Goal: Task Accomplishment & Management: Complete application form

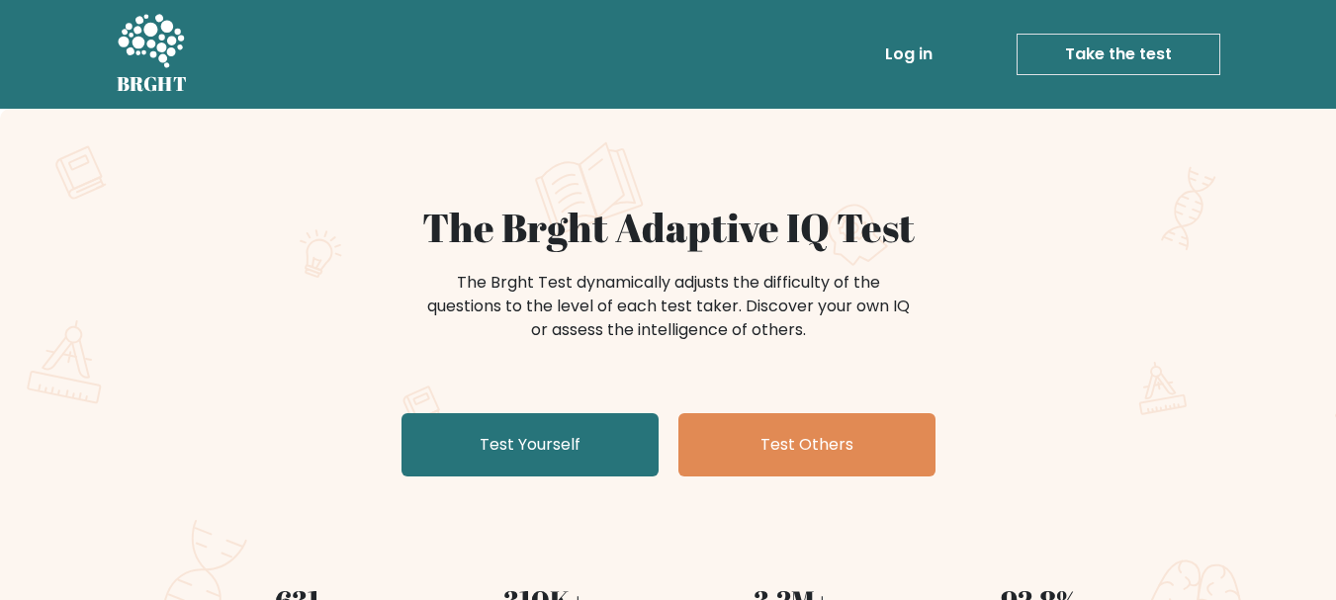
scroll to position [106, 0]
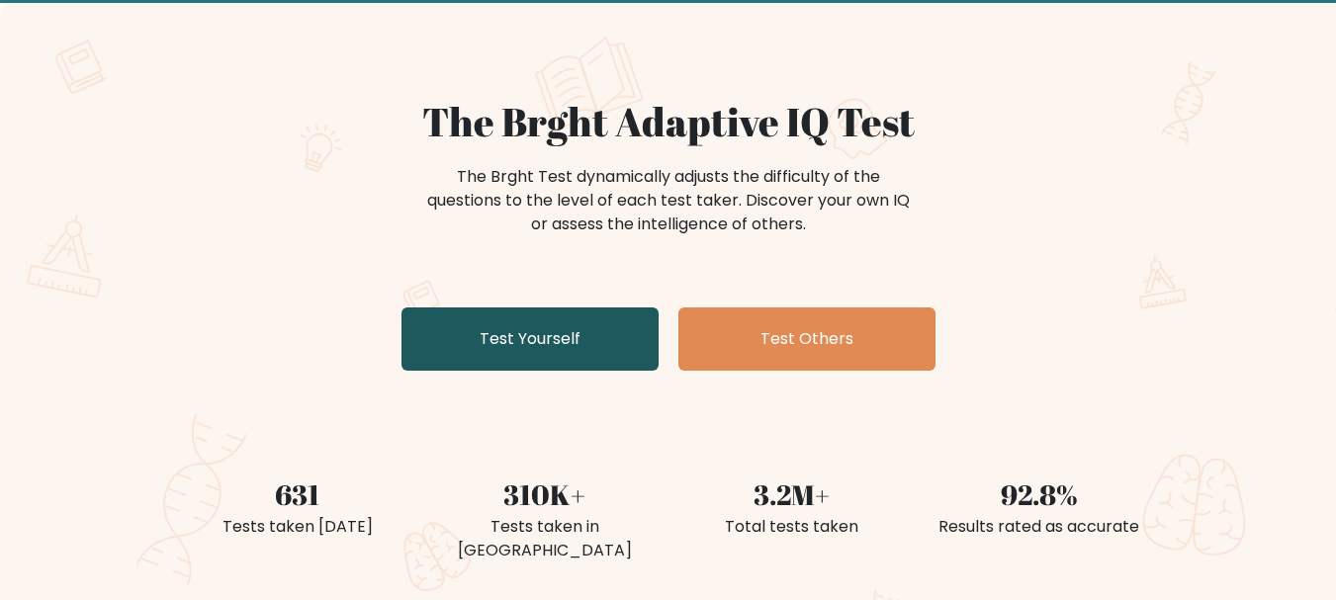
click at [591, 335] on link "Test Yourself" at bounding box center [530, 339] width 257 height 63
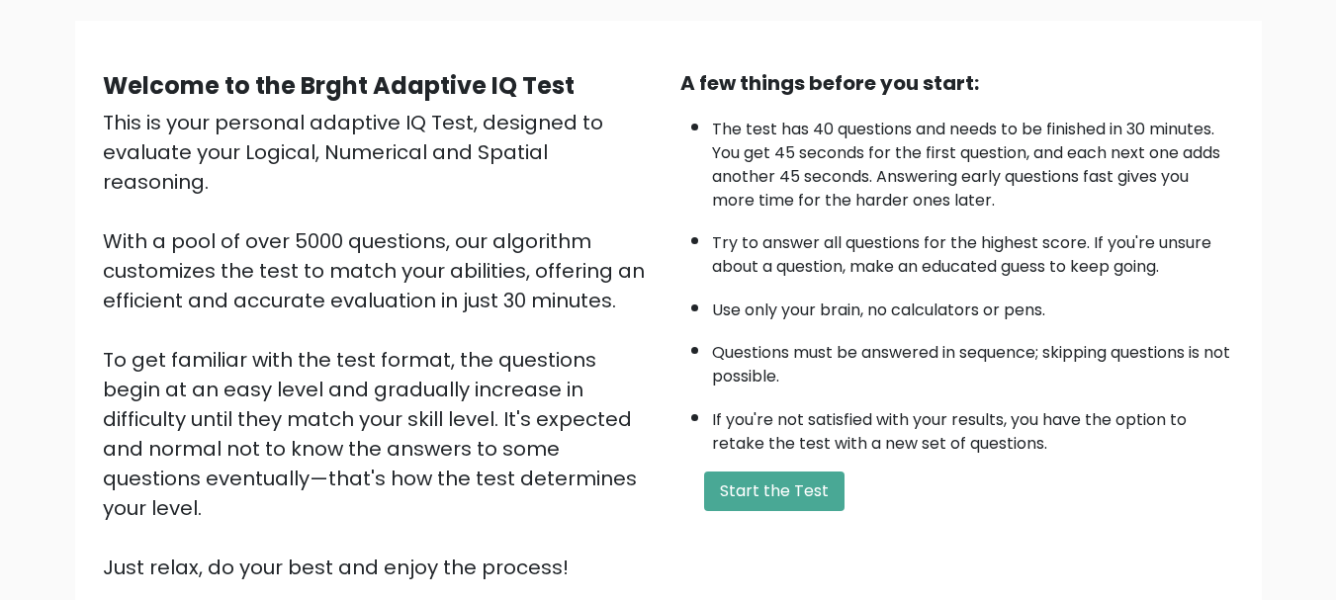
scroll to position [306, 0]
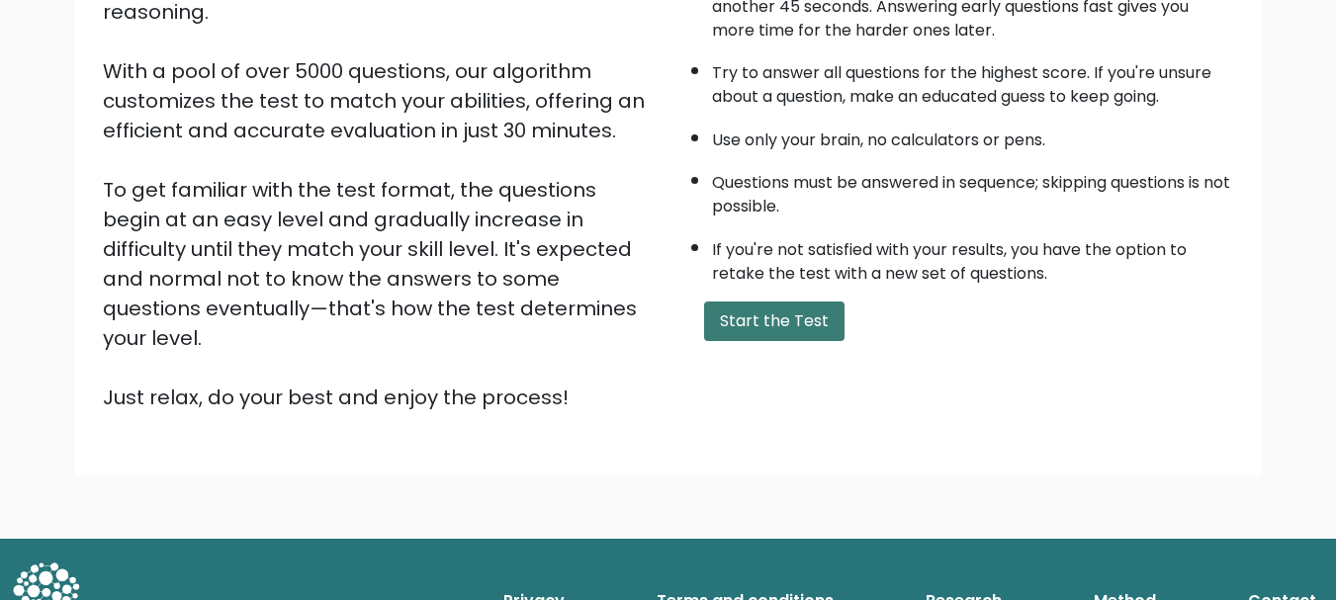
click at [714, 320] on button "Start the Test" at bounding box center [774, 322] width 140 height 40
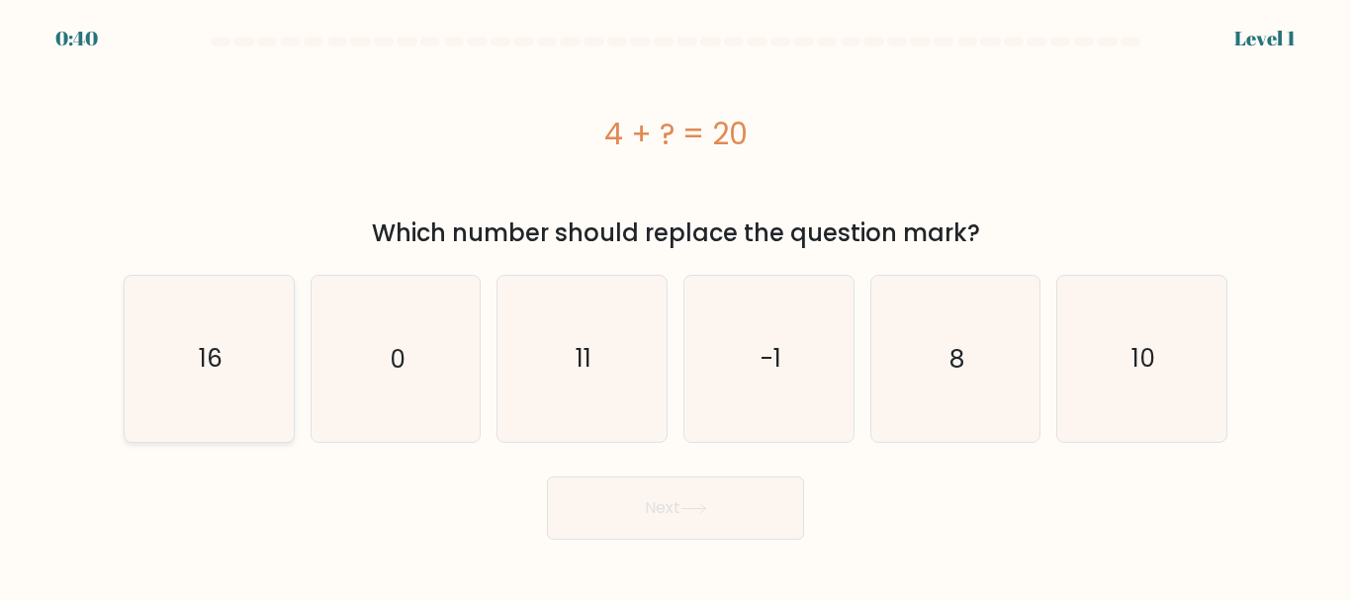
click at [269, 369] on icon "16" at bounding box center [209, 358] width 165 height 165
click at [676, 306] on input "a. 16" at bounding box center [676, 303] width 1 height 5
radio input "true"
click at [603, 508] on button "Next" at bounding box center [675, 508] width 257 height 63
click at [700, 519] on button "Next" at bounding box center [675, 508] width 257 height 63
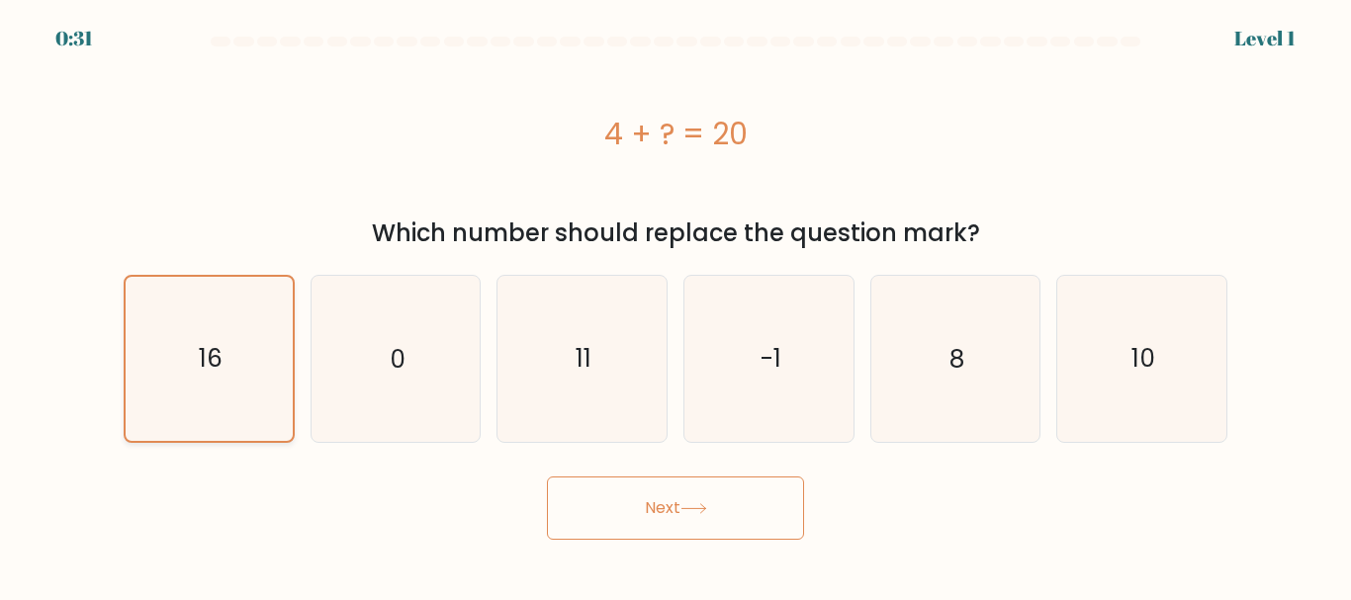
click at [219, 382] on icon "16" at bounding box center [209, 358] width 163 height 163
click at [676, 306] on input "a. 16" at bounding box center [676, 303] width 1 height 5
click at [697, 518] on button "Next" at bounding box center [675, 508] width 257 height 63
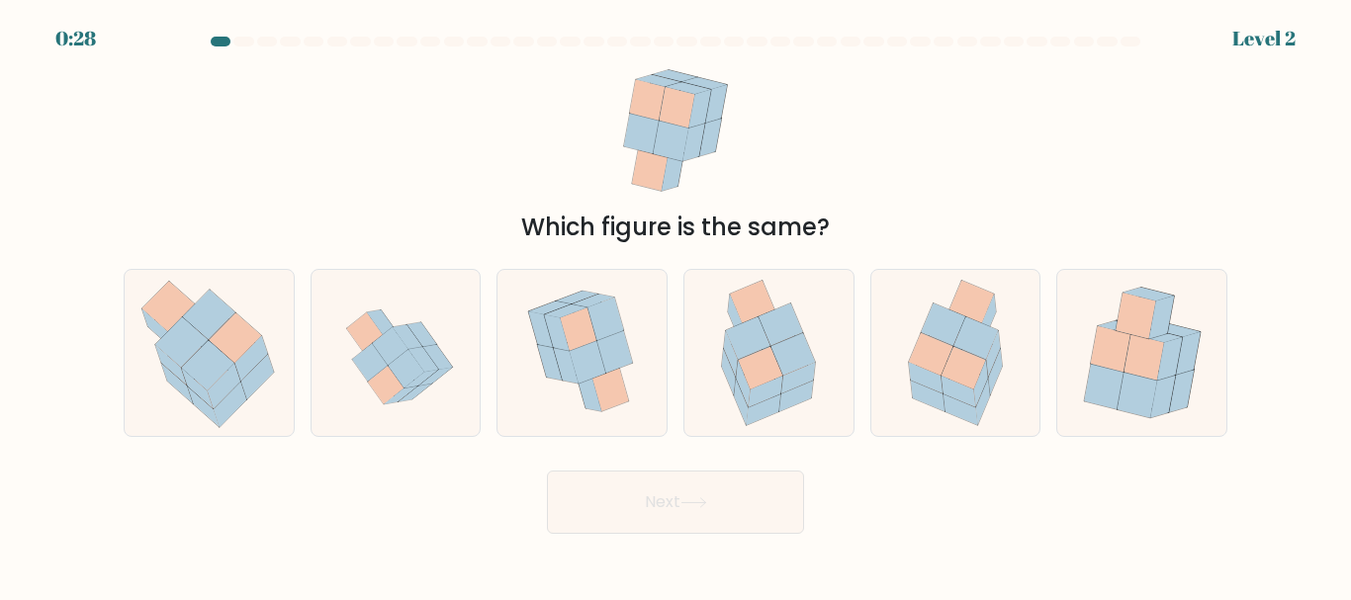
click at [698, 501] on icon at bounding box center [693, 503] width 27 height 11
click at [961, 379] on icon at bounding box center [964, 368] width 45 height 43
click at [677, 306] on input "e." at bounding box center [676, 303] width 1 height 5
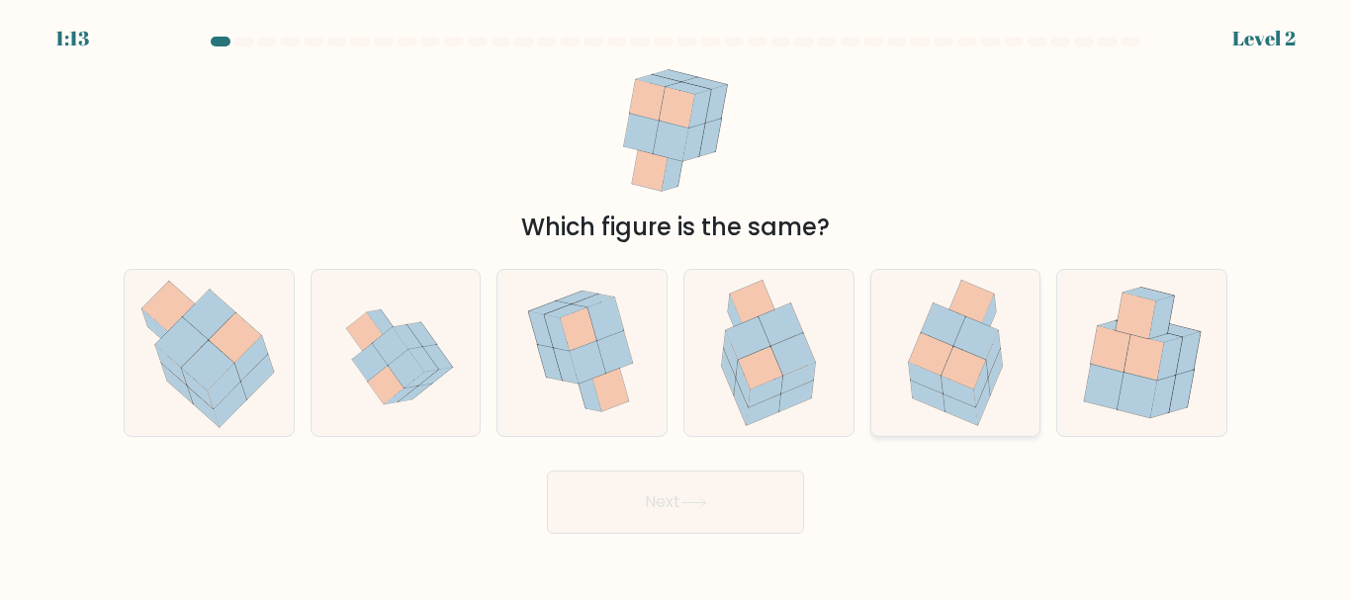
radio input "true"
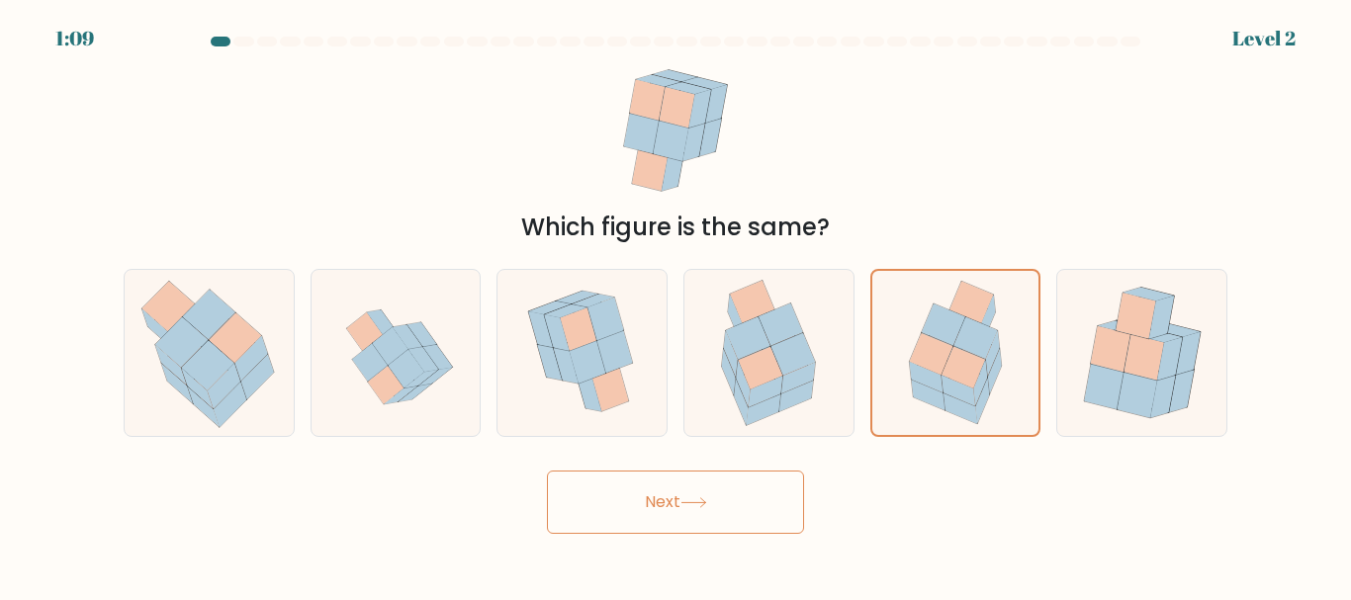
click at [714, 515] on button "Next" at bounding box center [675, 502] width 257 height 63
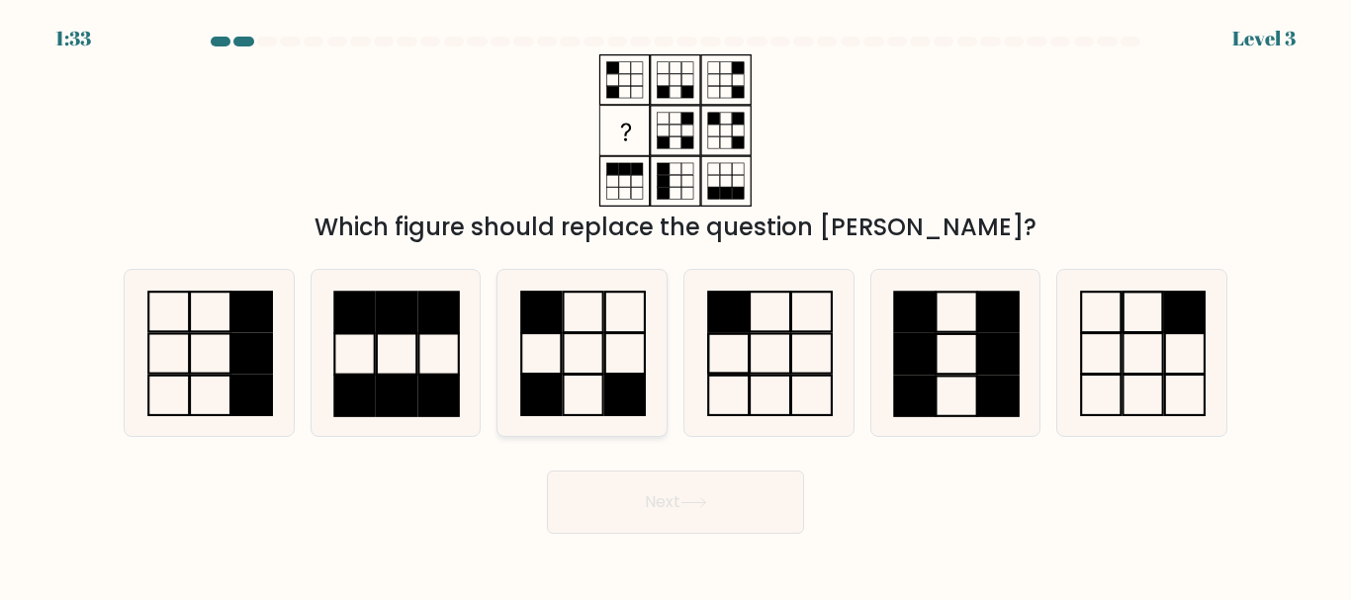
click at [608, 379] on rect at bounding box center [625, 396] width 40 height 41
click at [676, 306] on input "c." at bounding box center [676, 303] width 1 height 5
radio input "true"
click at [674, 517] on button "Next" at bounding box center [675, 502] width 257 height 63
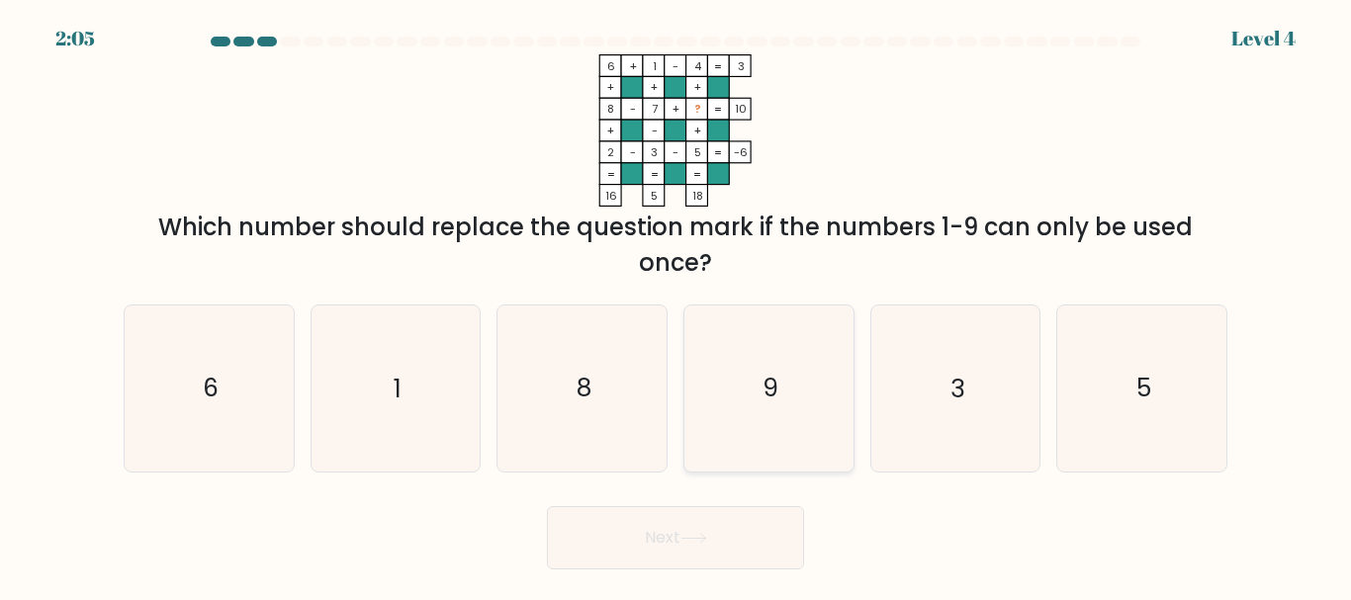
click at [775, 322] on icon "9" at bounding box center [768, 388] width 165 height 165
click at [677, 306] on input "d. 9" at bounding box center [676, 303] width 1 height 5
radio input "true"
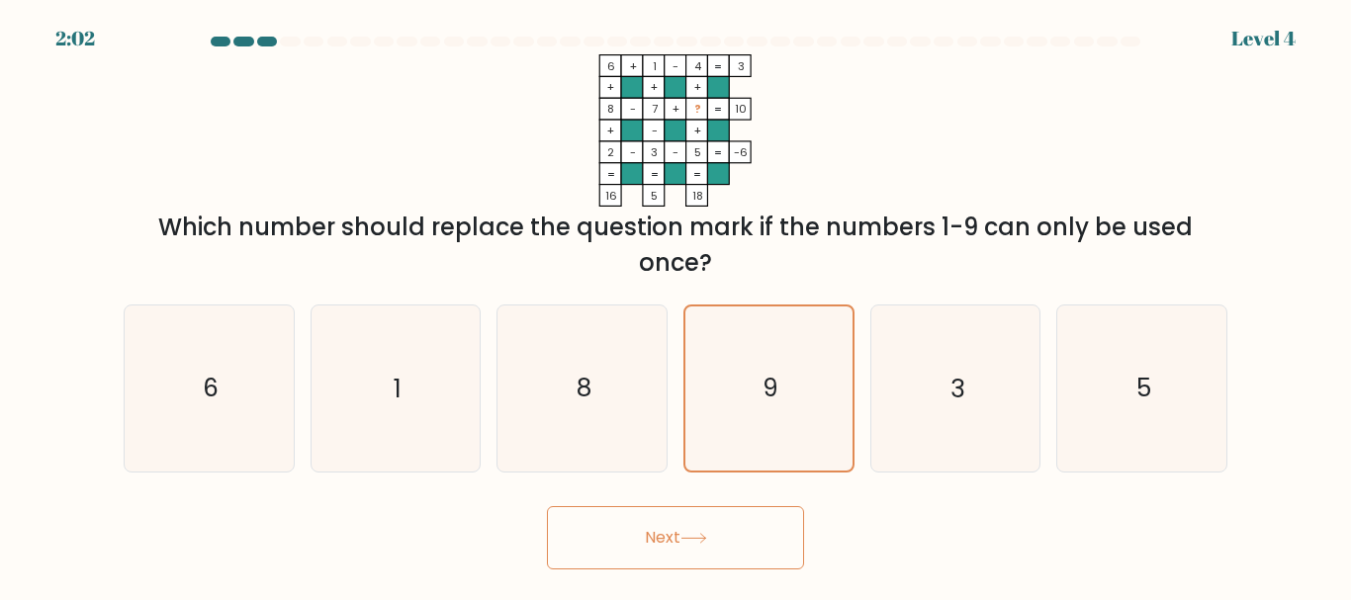
click at [707, 537] on icon at bounding box center [693, 538] width 27 height 11
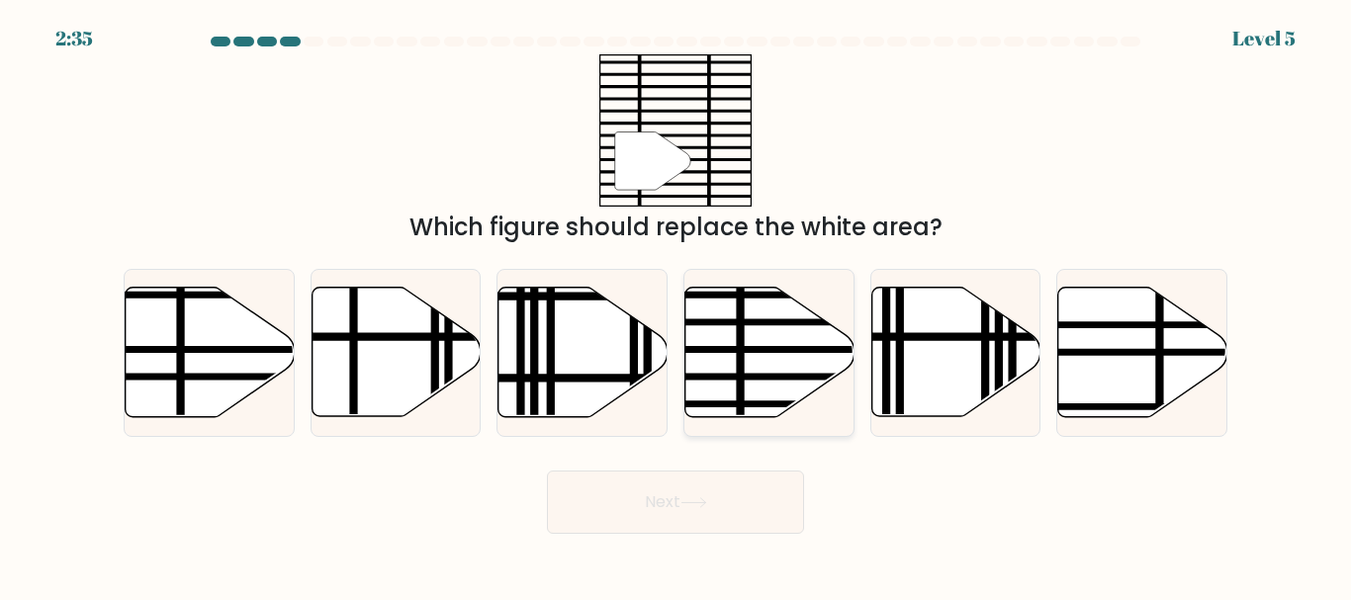
click at [717, 345] on icon at bounding box center [769, 353] width 169 height 130
click at [677, 306] on input "d." at bounding box center [676, 303] width 1 height 5
radio input "true"
click at [679, 494] on button "Next" at bounding box center [675, 502] width 257 height 63
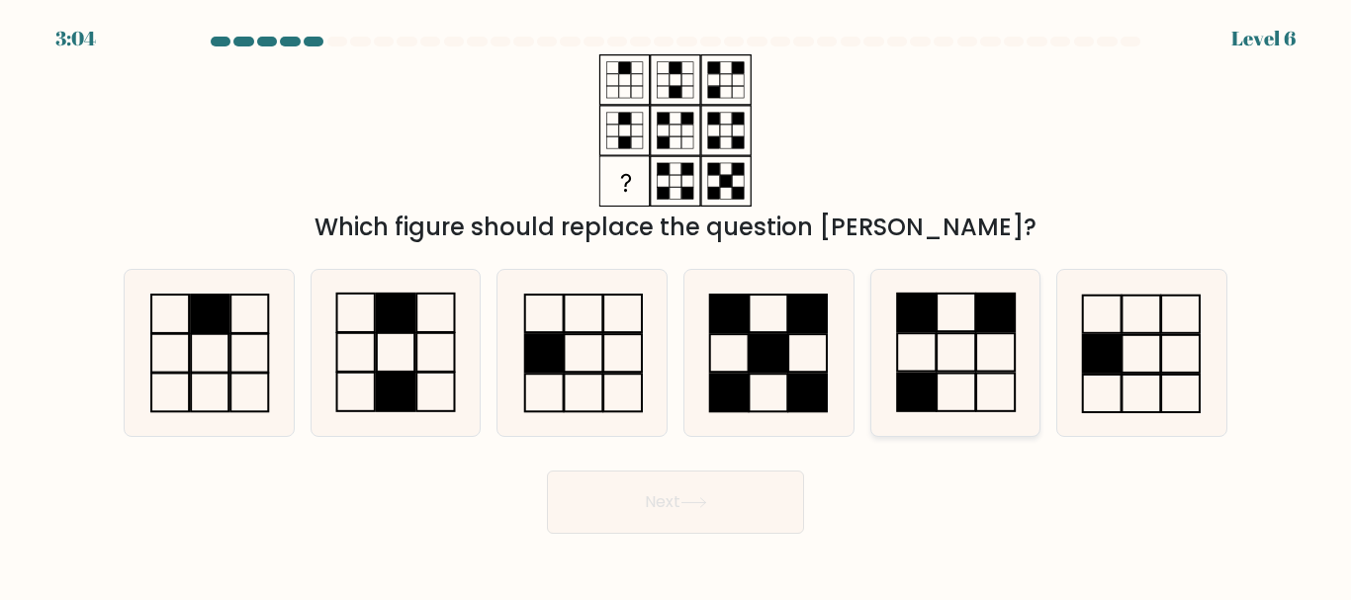
click at [966, 361] on icon at bounding box center [954, 352] width 165 height 165
click at [677, 306] on input "e." at bounding box center [676, 303] width 1 height 5
radio input "true"
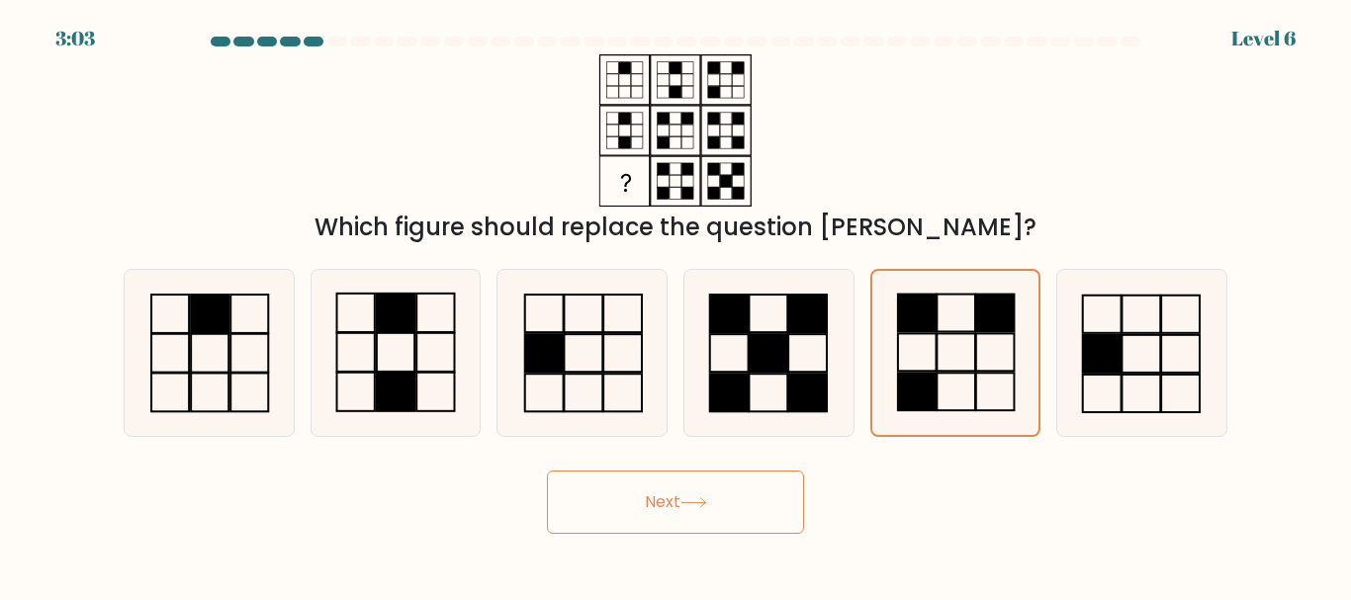
click at [695, 500] on icon at bounding box center [693, 503] width 27 height 11
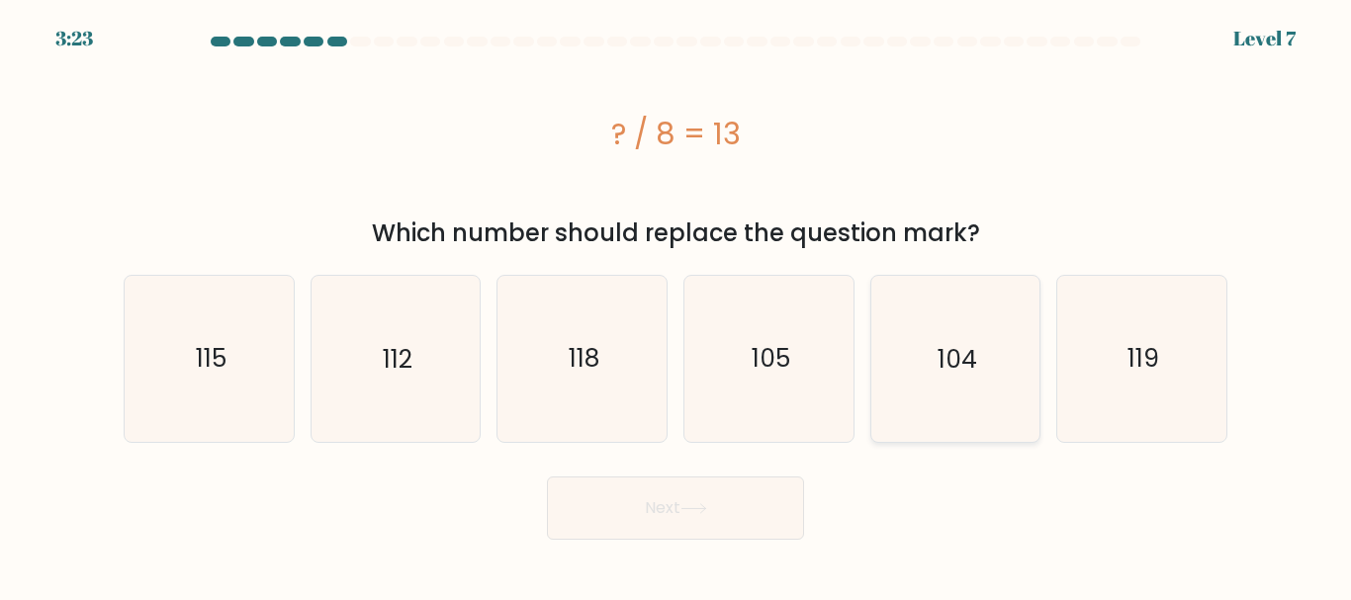
click at [950, 364] on text "104" at bounding box center [958, 358] width 40 height 35
click at [677, 306] on input "e. 104" at bounding box center [676, 303] width 1 height 5
radio input "true"
click at [762, 519] on button "Next" at bounding box center [675, 508] width 257 height 63
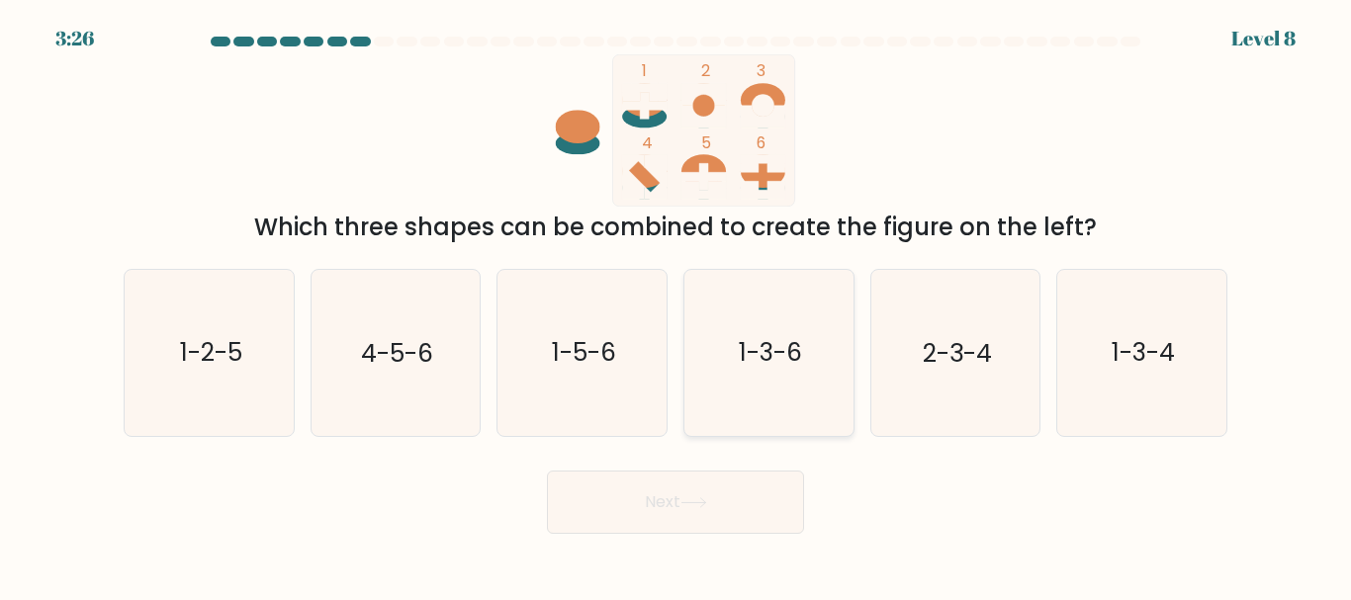
click at [770, 374] on icon "1-3-6" at bounding box center [768, 352] width 165 height 165
click at [677, 306] on input "d. 1-3-6" at bounding box center [676, 303] width 1 height 5
radio input "true"
click at [734, 495] on button "Next" at bounding box center [675, 502] width 257 height 63
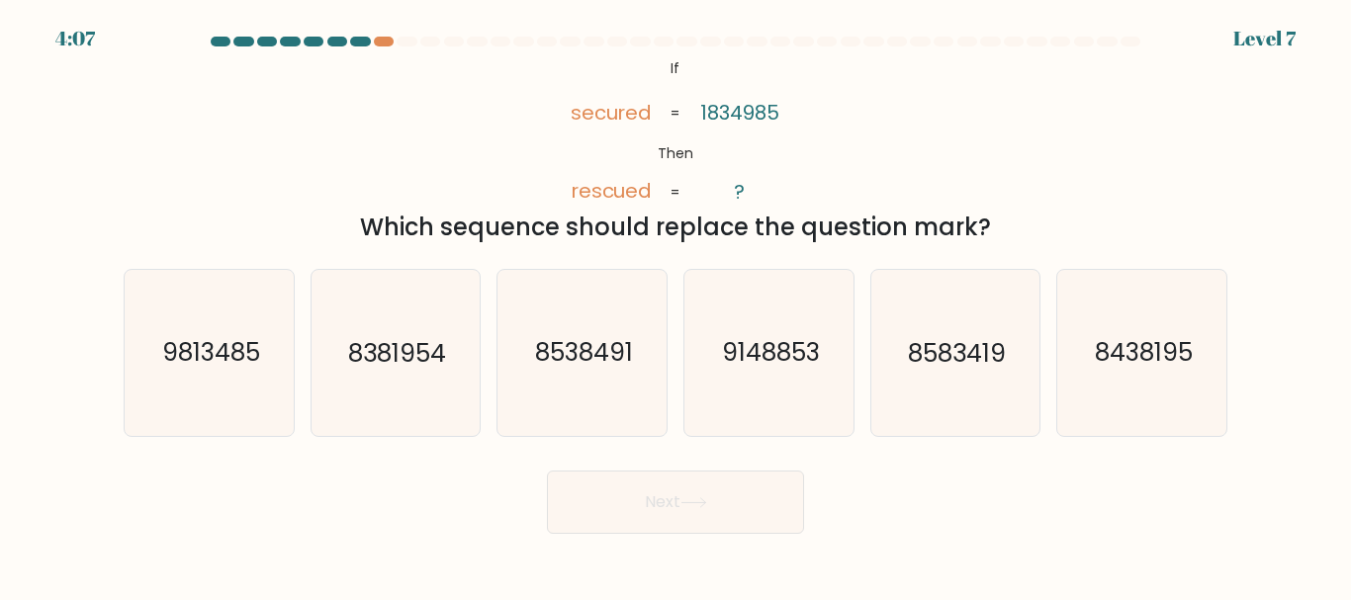
click at [689, 487] on button "Next" at bounding box center [675, 502] width 257 height 63
click at [544, 192] on div "@import url('[URL][DOMAIN_NAME]); If Then secured rescued 1834985 ? = = Which s…" at bounding box center [676, 149] width 1128 height 191
click at [249, 377] on icon "9813485" at bounding box center [209, 352] width 165 height 165
click at [676, 306] on input "a. 9813485" at bounding box center [676, 303] width 1 height 5
radio input "true"
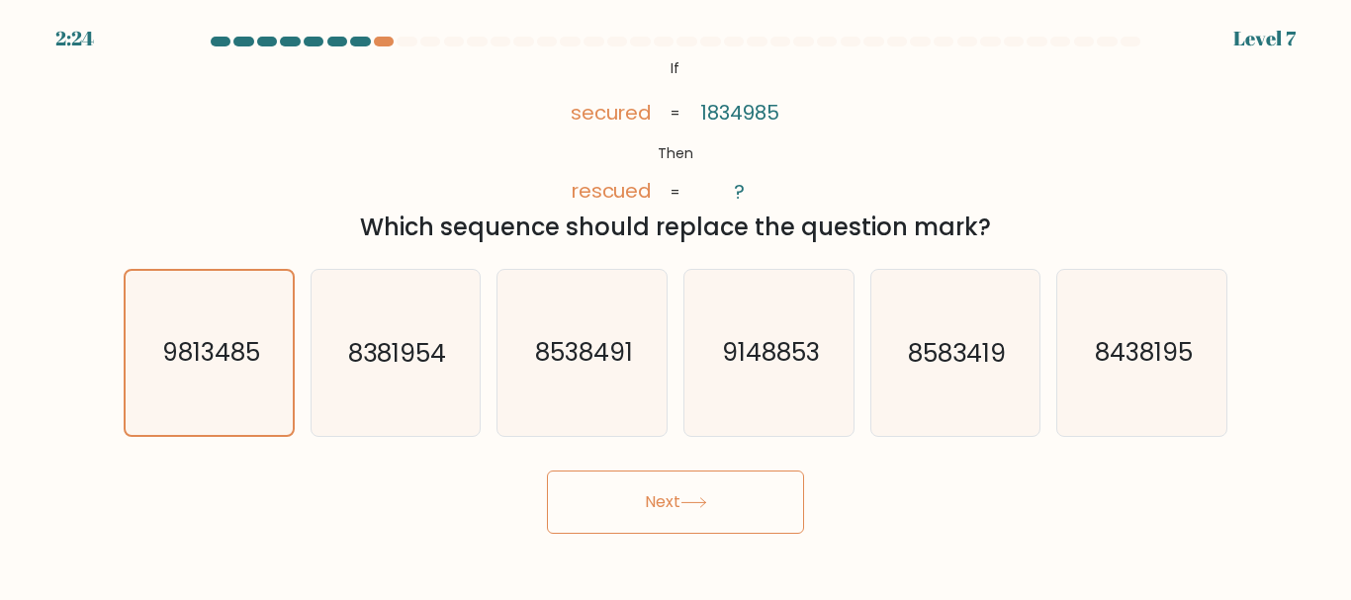
click at [663, 538] on body "2:24 Level 7 If" at bounding box center [675, 300] width 1351 height 600
click at [679, 501] on button "Next" at bounding box center [675, 502] width 257 height 63
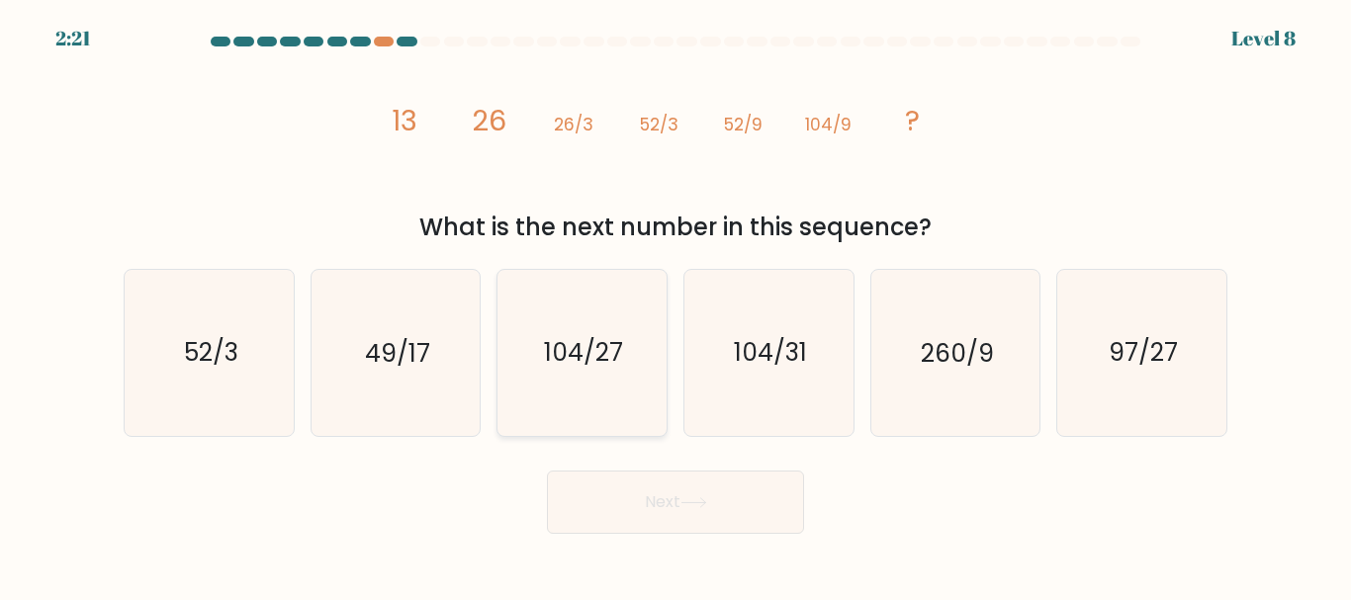
click at [568, 359] on text "104/27" at bounding box center [583, 353] width 79 height 35
click at [676, 306] on input "c. 104/27" at bounding box center [676, 303] width 1 height 5
radio input "true"
click at [627, 496] on button "Next" at bounding box center [675, 502] width 257 height 63
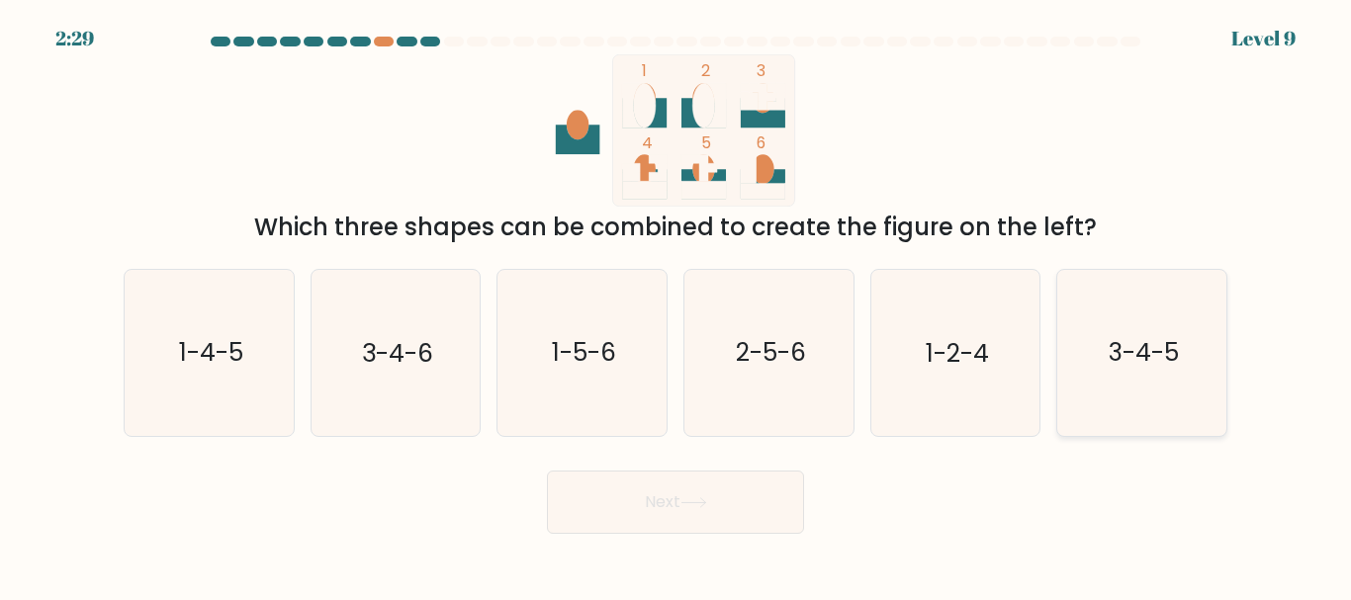
click at [1162, 371] on icon "3-4-5" at bounding box center [1141, 352] width 165 height 165
click at [677, 306] on input "f. 3-4-5" at bounding box center [676, 303] width 1 height 5
radio input "true"
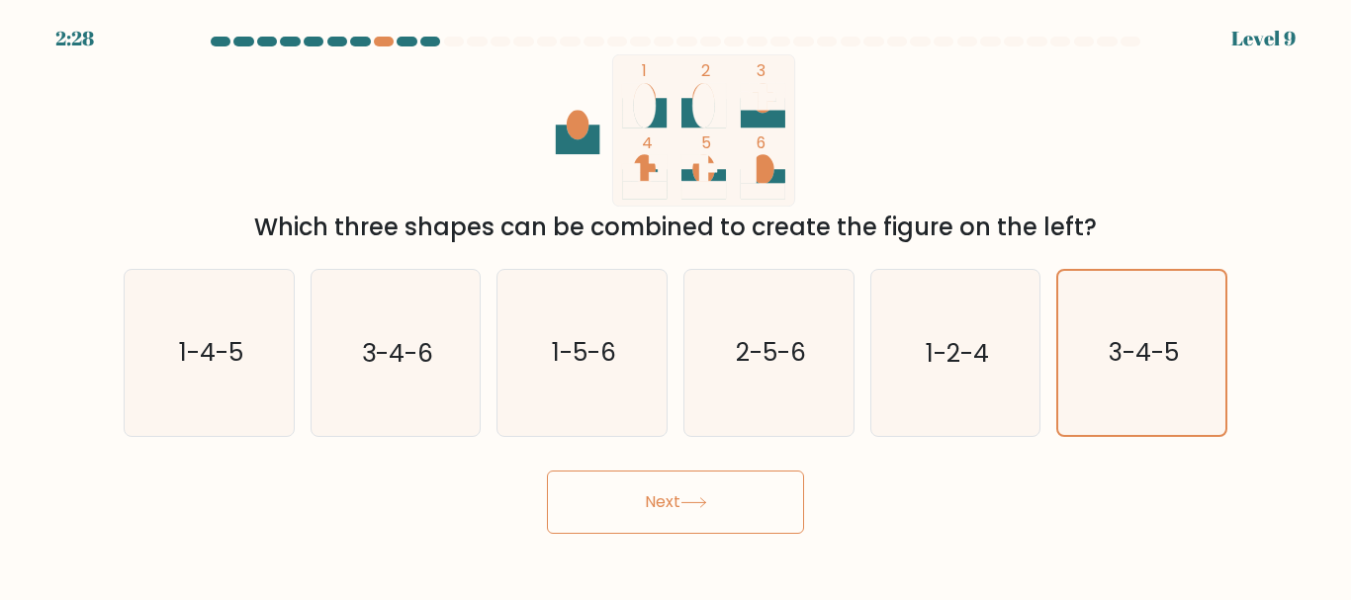
click at [657, 511] on button "Next" at bounding box center [675, 502] width 257 height 63
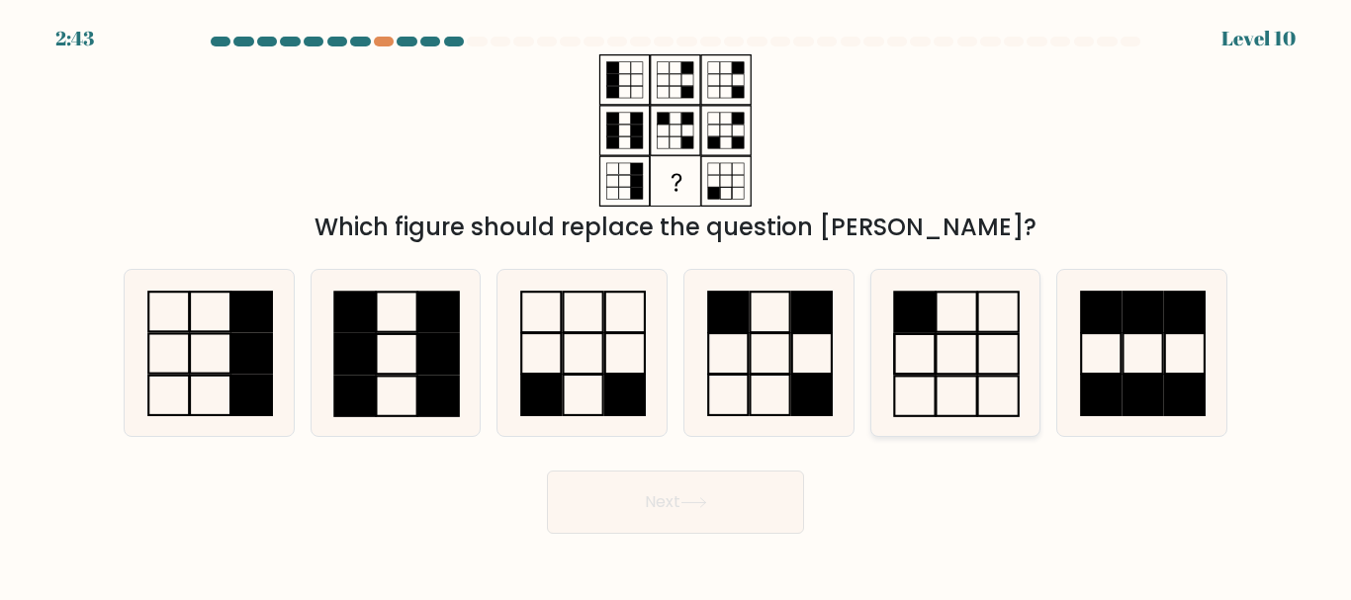
click at [923, 321] on rect at bounding box center [915, 313] width 41 height 40
click at [677, 306] on input "e." at bounding box center [676, 303] width 1 height 5
radio input "true"
click at [717, 515] on button "Next" at bounding box center [675, 502] width 257 height 63
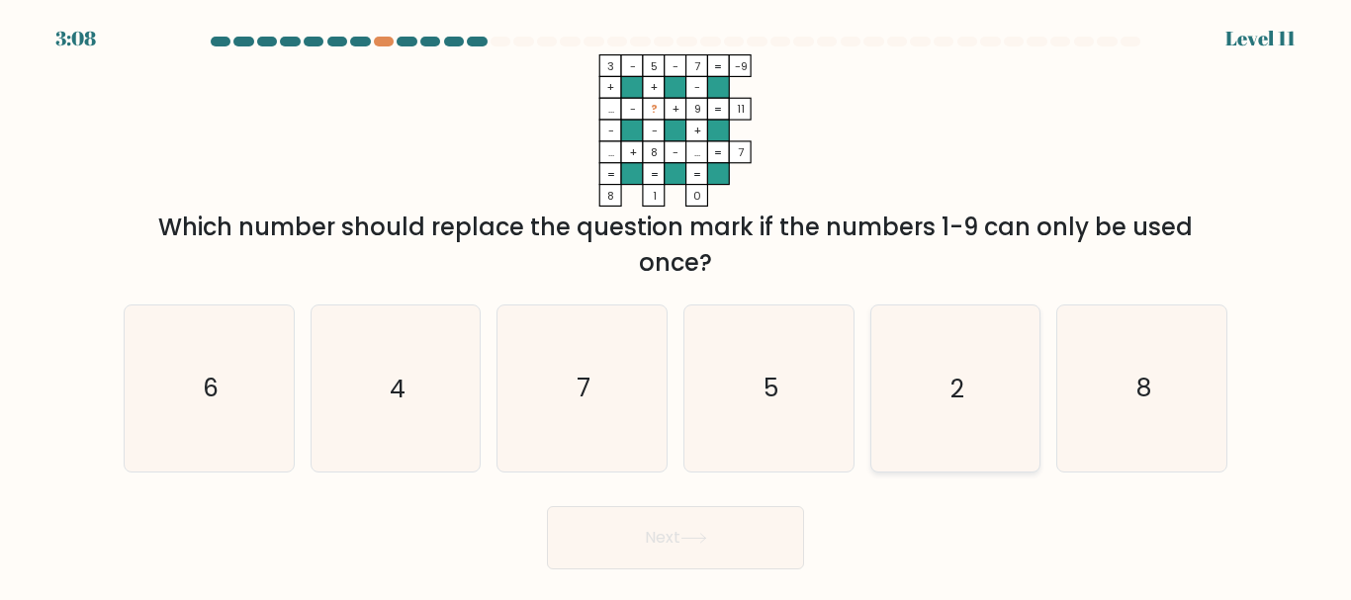
click at [936, 368] on icon "2" at bounding box center [954, 388] width 165 height 165
click at [677, 306] on input "e. 2" at bounding box center [676, 303] width 1 height 5
radio input "true"
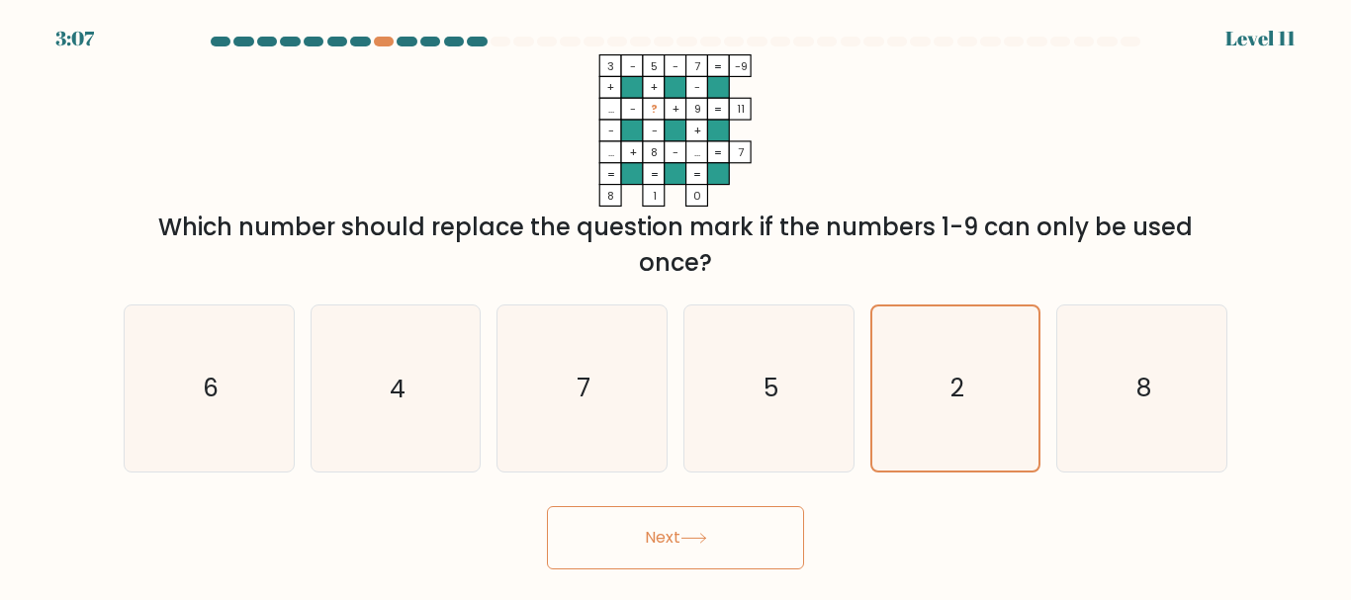
click at [740, 526] on button "Next" at bounding box center [675, 537] width 257 height 63
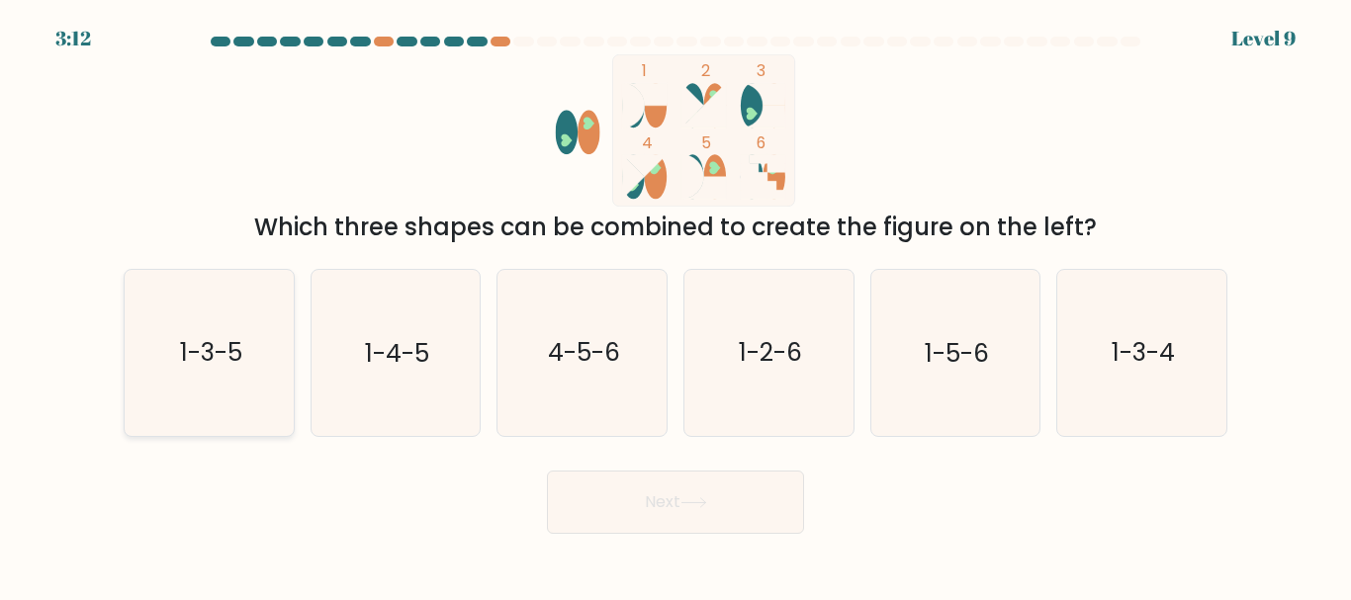
click at [207, 343] on text "1-3-5" at bounding box center [210, 353] width 62 height 35
click at [676, 306] on input "a. 1-3-5" at bounding box center [676, 303] width 1 height 5
radio input "true"
click at [676, 498] on button "Next" at bounding box center [675, 502] width 257 height 63
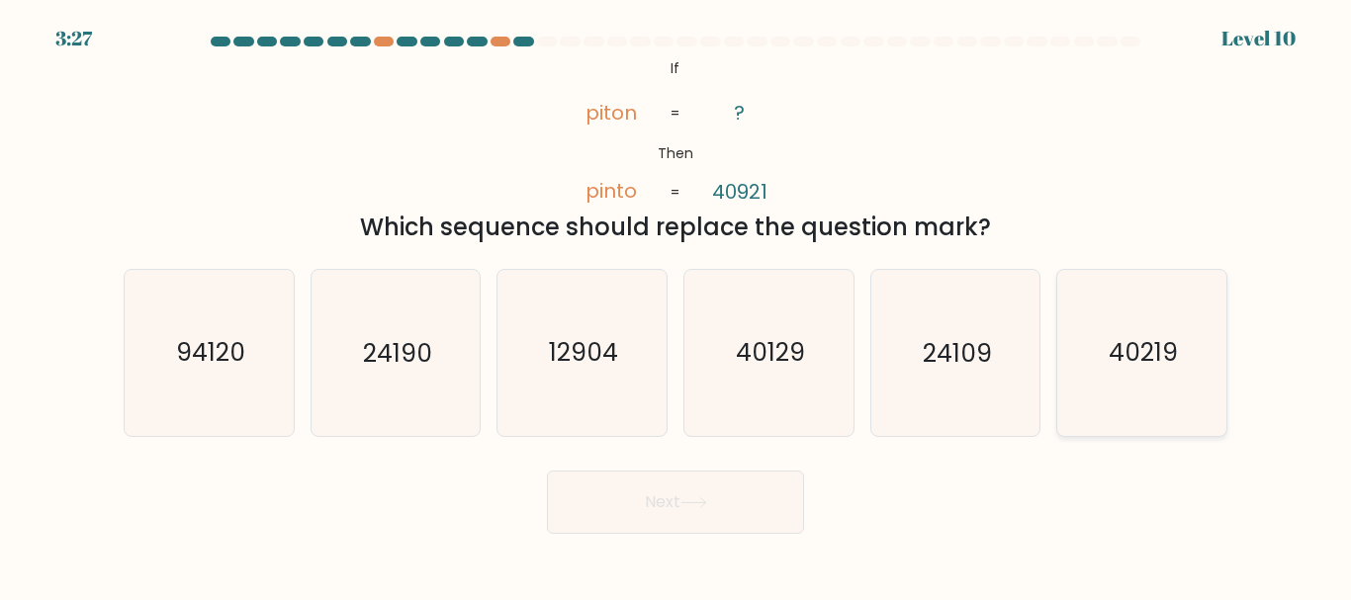
click at [1170, 340] on text "40219" at bounding box center [1143, 353] width 69 height 35
click at [677, 306] on input "f. 40219" at bounding box center [676, 303] width 1 height 5
radio input "true"
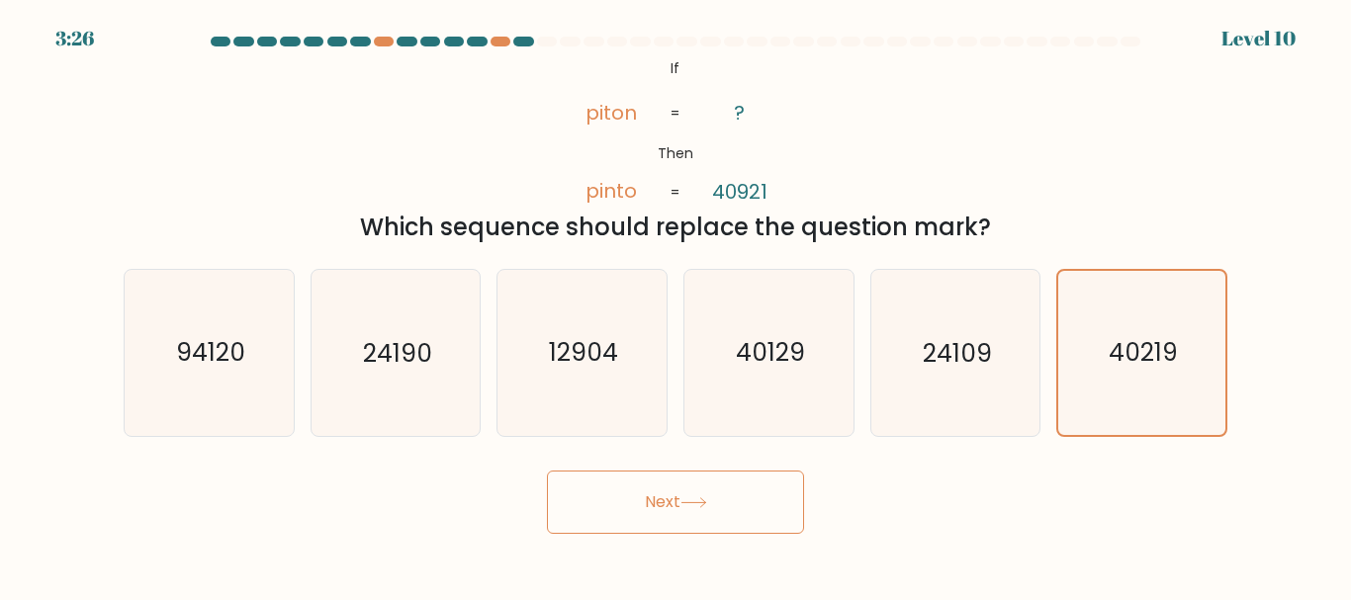
click at [692, 494] on button "Next" at bounding box center [675, 502] width 257 height 63
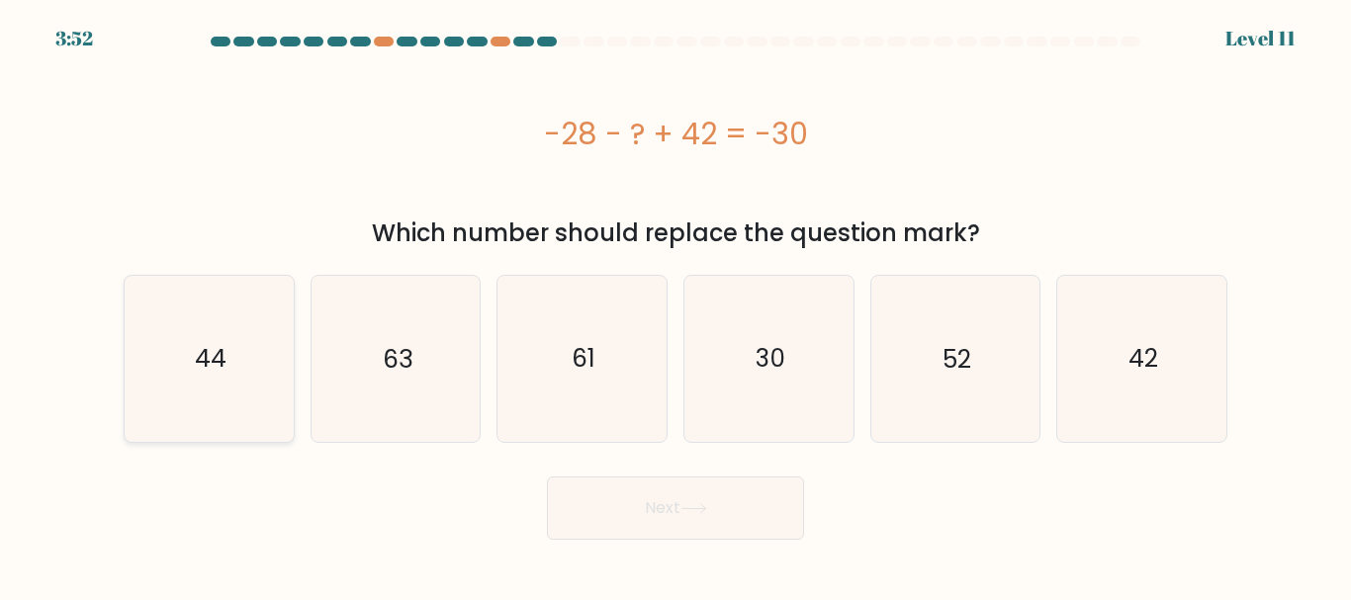
click at [189, 361] on icon "44" at bounding box center [209, 358] width 165 height 165
click at [676, 306] on input "a. 44" at bounding box center [676, 303] width 1 height 5
radio input "true"
click at [660, 537] on button "Next" at bounding box center [675, 508] width 257 height 63
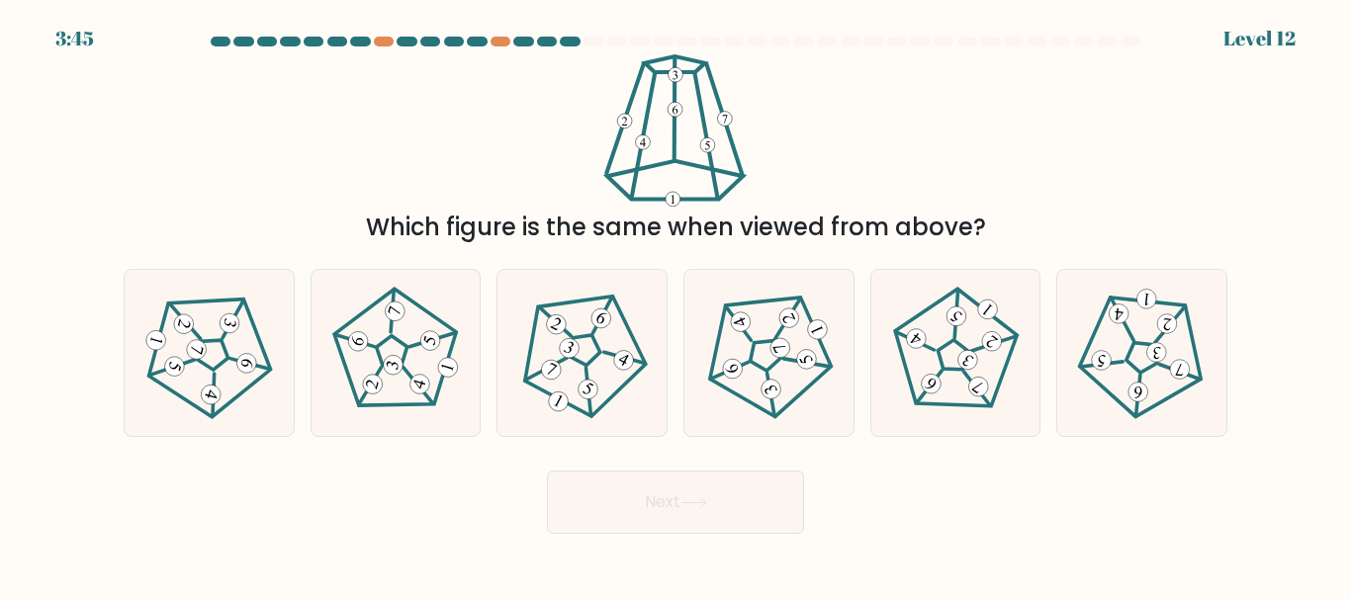
click at [691, 498] on icon at bounding box center [693, 503] width 27 height 11
click at [1051, 144] on div "Which figure is the same when viewed from above?" at bounding box center [676, 149] width 1128 height 191
click at [403, 307] on 783 at bounding box center [395, 312] width 25 height 25
click at [676, 306] on input "b." at bounding box center [676, 303] width 1 height 5
radio input "true"
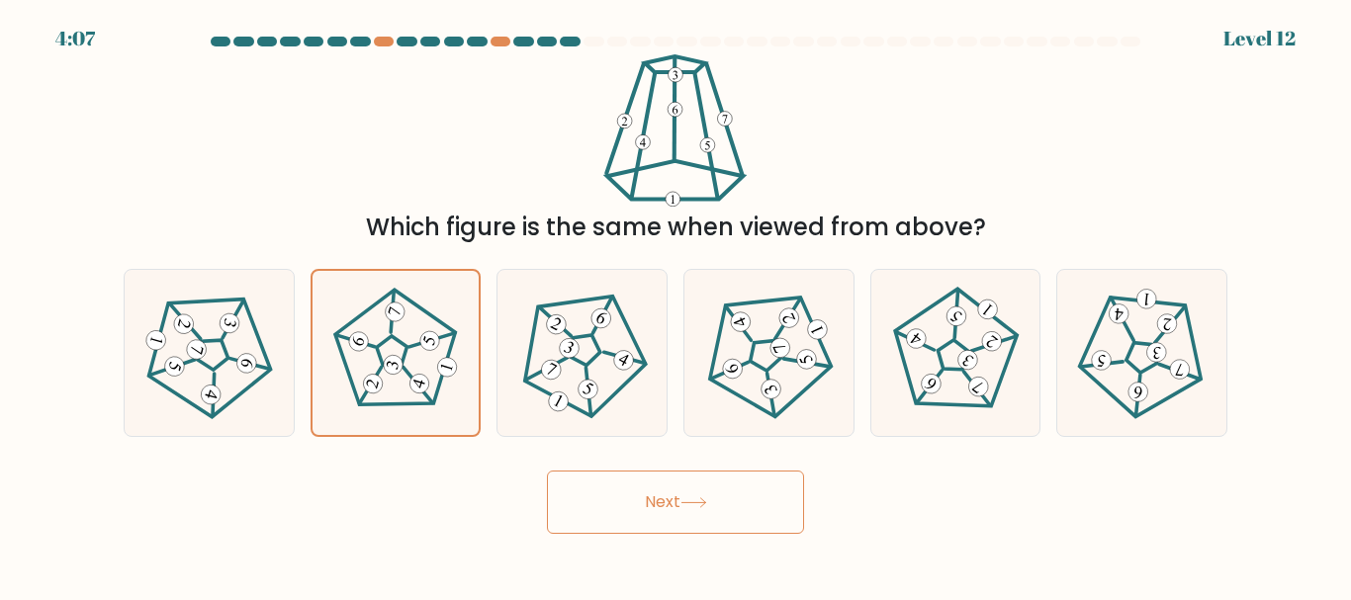
click at [659, 504] on button "Next" at bounding box center [675, 502] width 257 height 63
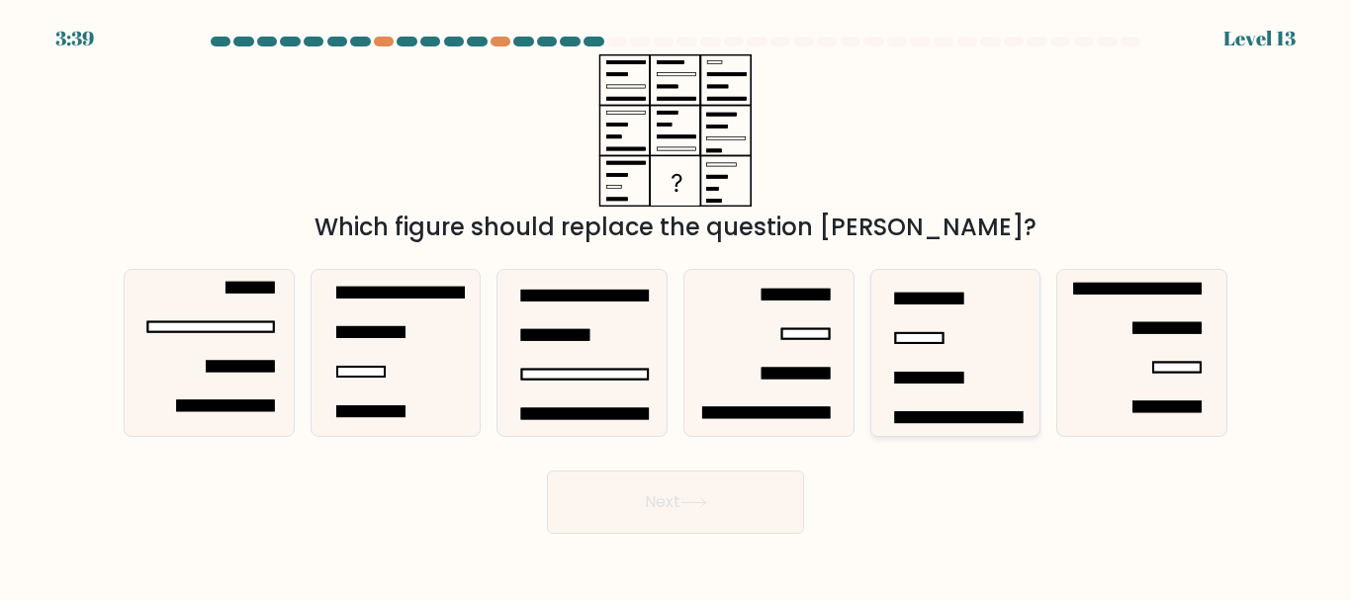
click at [930, 319] on icon at bounding box center [954, 352] width 165 height 165
click at [677, 306] on input "e." at bounding box center [676, 303] width 1 height 5
radio input "true"
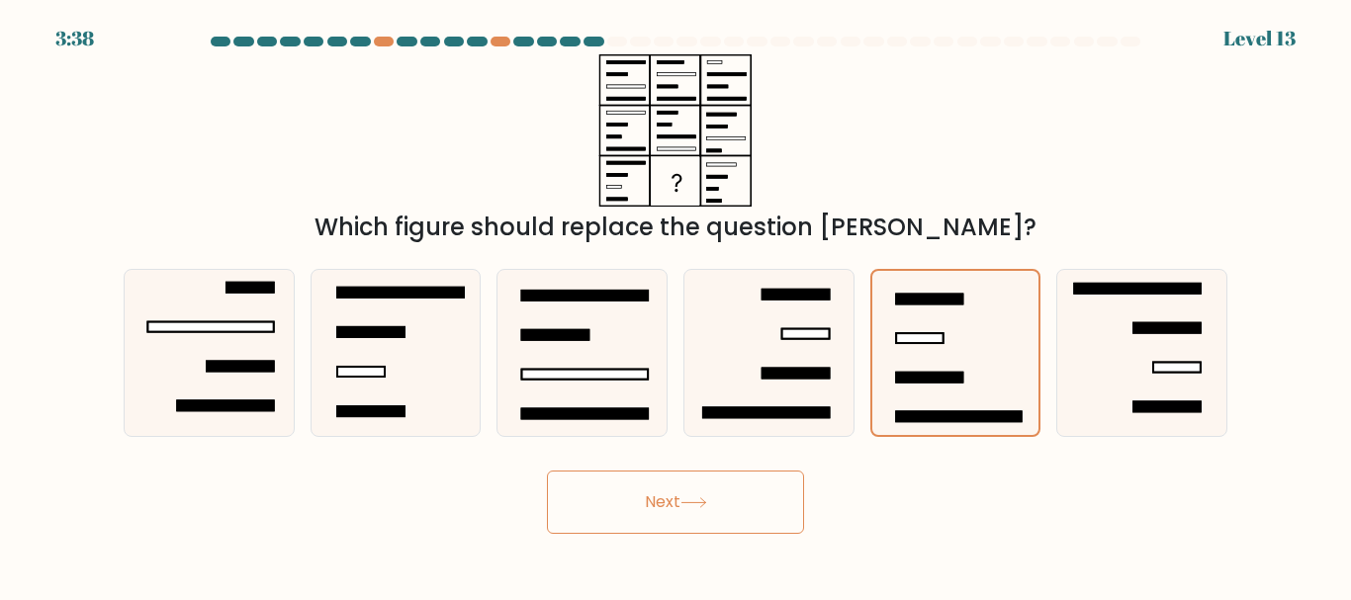
click at [731, 498] on button "Next" at bounding box center [675, 502] width 257 height 63
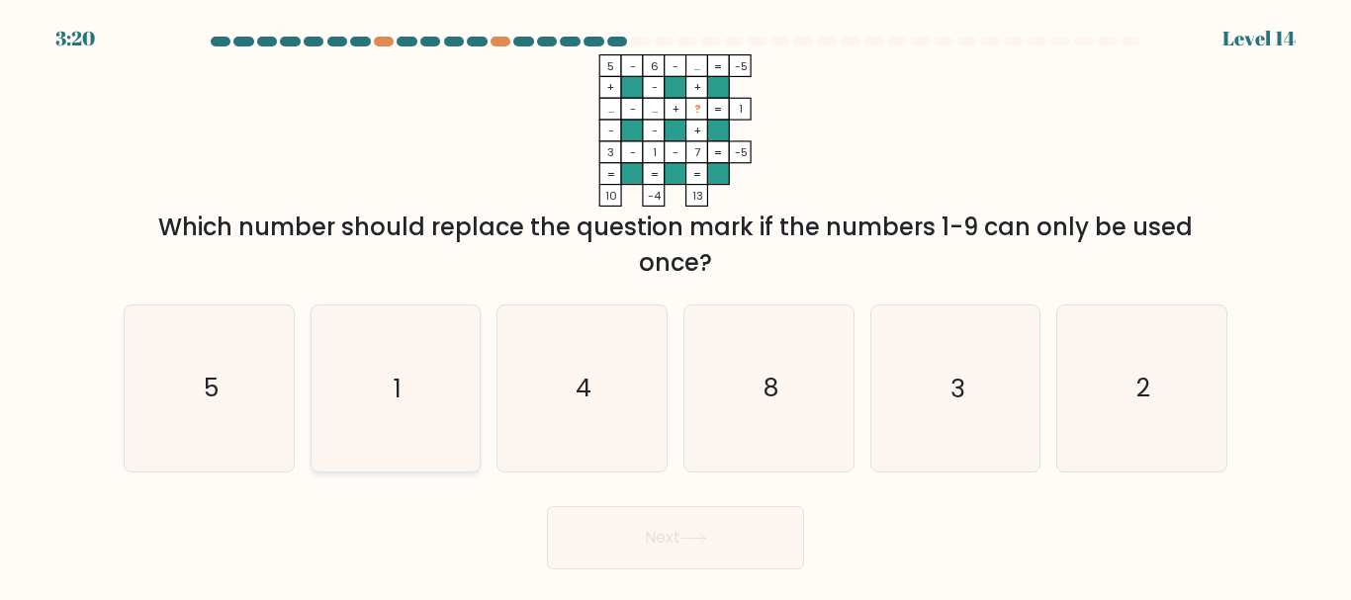
click at [421, 352] on icon "1" at bounding box center [395, 388] width 165 height 165
click at [676, 306] on input "b. 1" at bounding box center [676, 303] width 1 height 5
radio input "true"
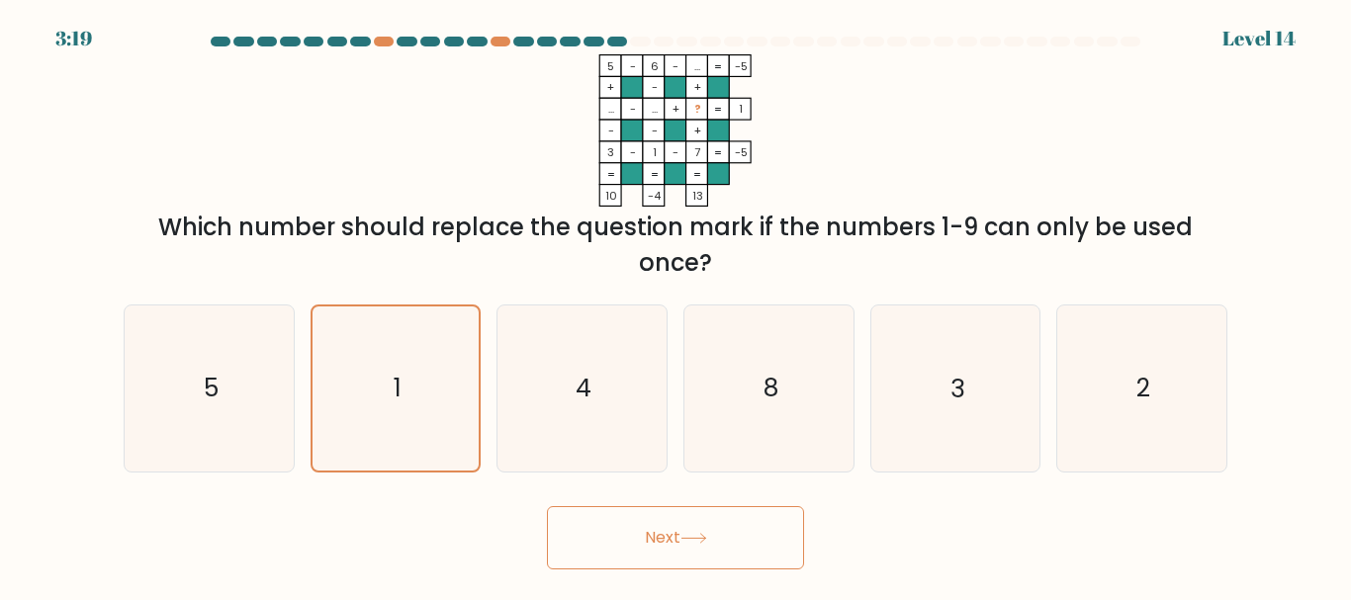
click at [720, 521] on button "Next" at bounding box center [675, 537] width 257 height 63
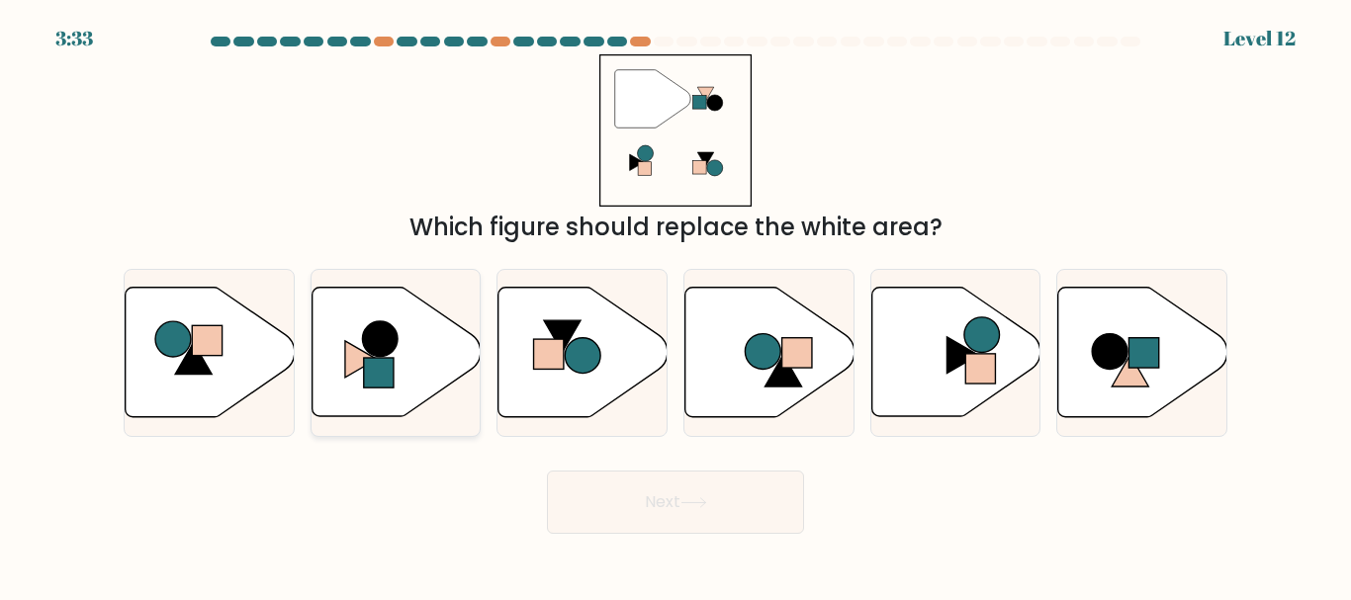
click at [420, 339] on icon at bounding box center [396, 353] width 169 height 130
click at [676, 306] on input "b." at bounding box center [676, 303] width 1 height 5
radio input "true"
click at [695, 515] on button "Next" at bounding box center [675, 502] width 257 height 63
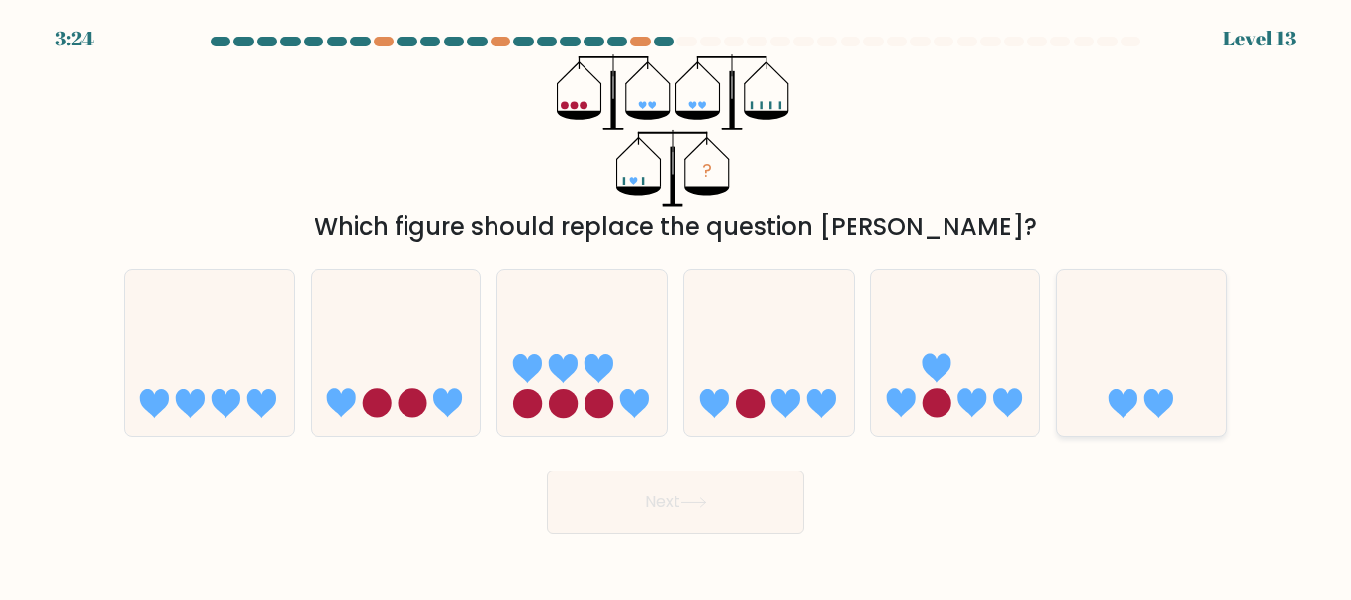
click at [1160, 397] on icon at bounding box center [1158, 404] width 29 height 29
click at [677, 306] on input "f." at bounding box center [676, 303] width 1 height 5
radio input "true"
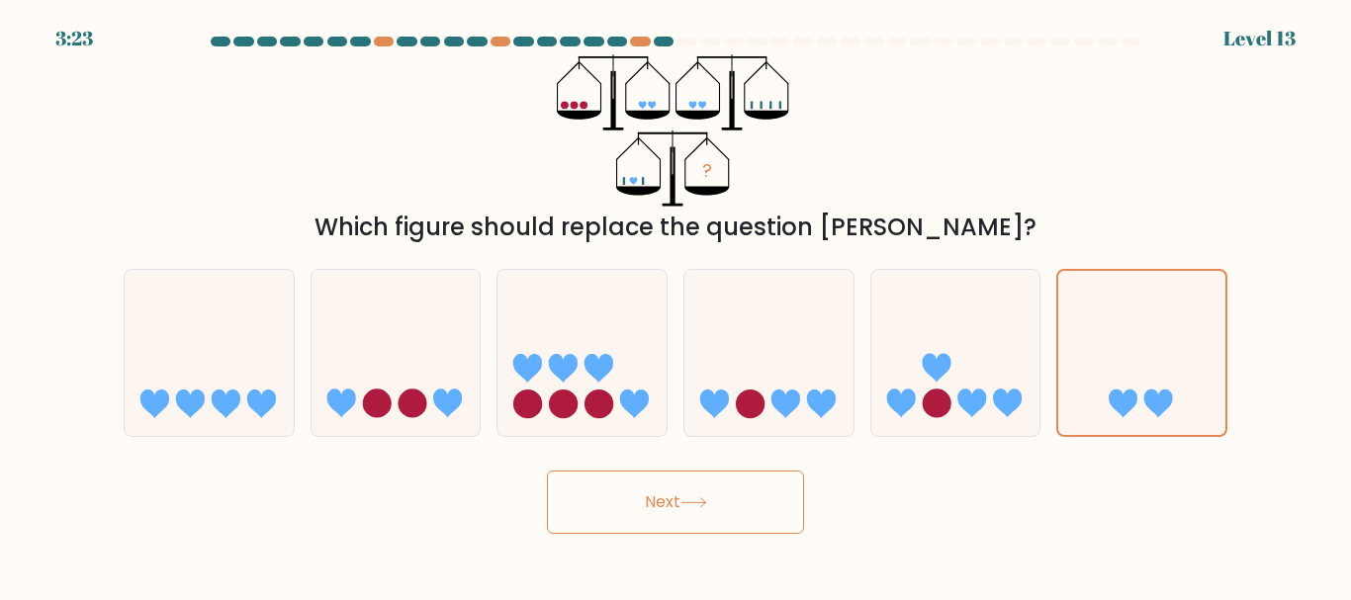
click at [752, 498] on button "Next" at bounding box center [675, 502] width 257 height 63
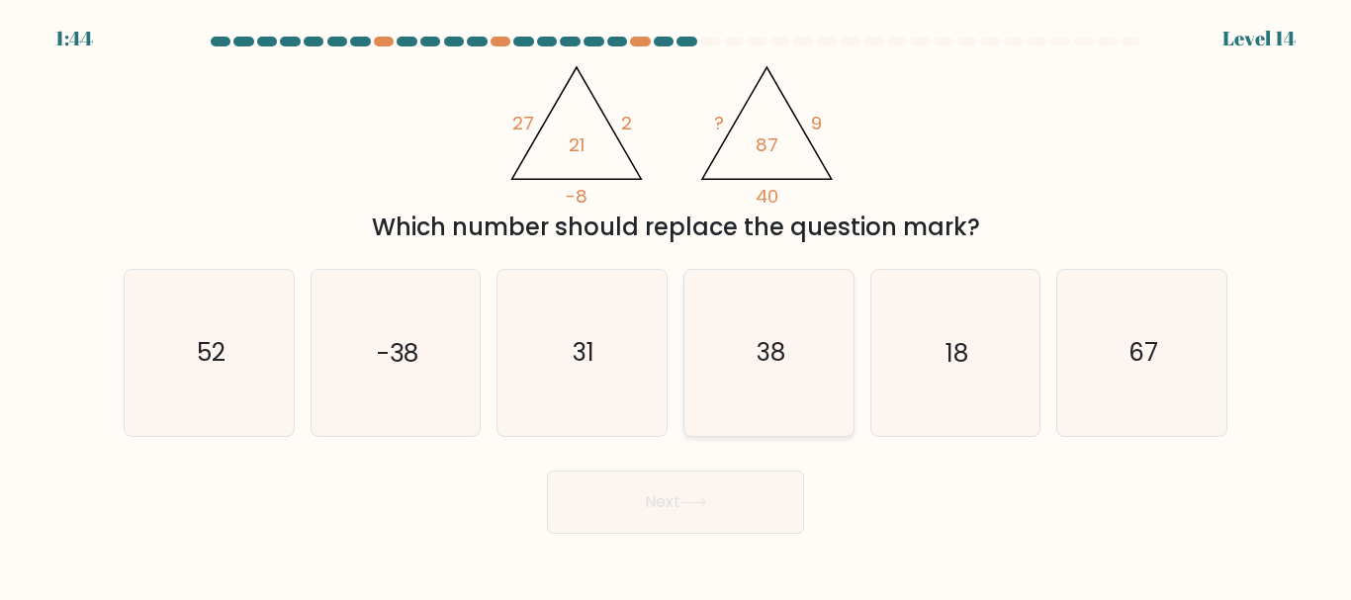
click at [760, 408] on icon "38" at bounding box center [768, 352] width 165 height 165
click at [677, 306] on input "d. 38" at bounding box center [676, 303] width 1 height 5
radio input "true"
click at [704, 535] on body "1:44 Level 14" at bounding box center [675, 300] width 1351 height 600
click at [707, 507] on icon at bounding box center [693, 503] width 27 height 11
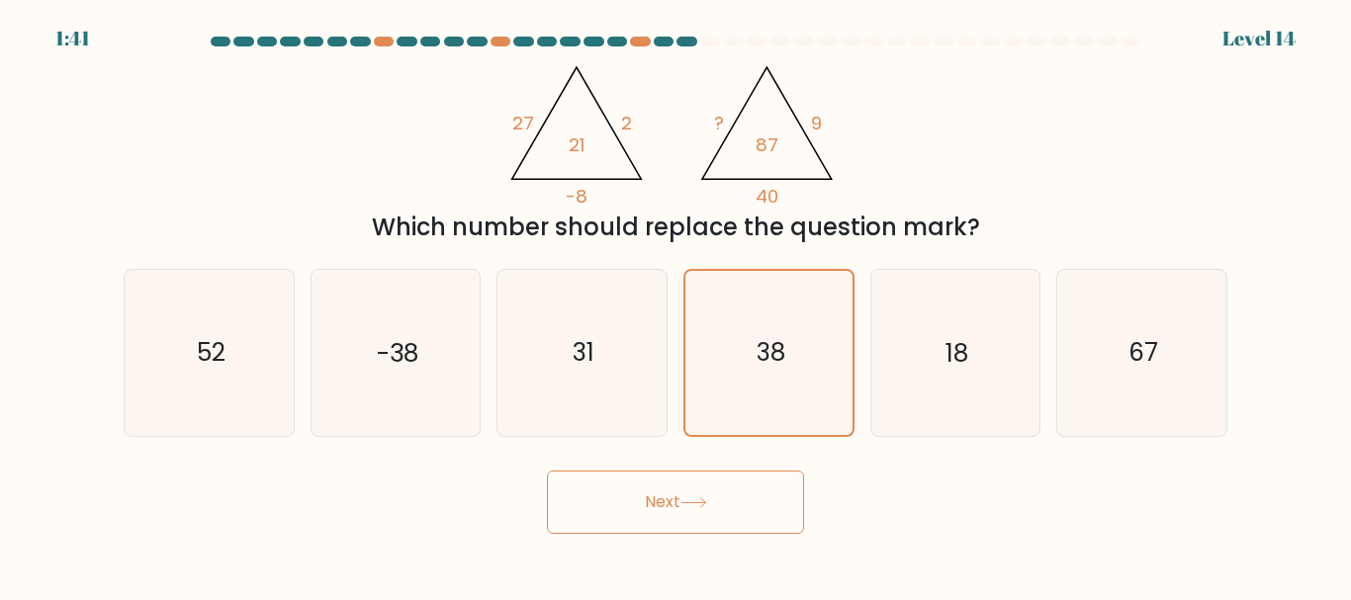
click at [698, 491] on button "Next" at bounding box center [675, 502] width 257 height 63
click at [634, 508] on button "Next" at bounding box center [675, 502] width 257 height 63
click at [741, 485] on button "Next" at bounding box center [675, 502] width 257 height 63
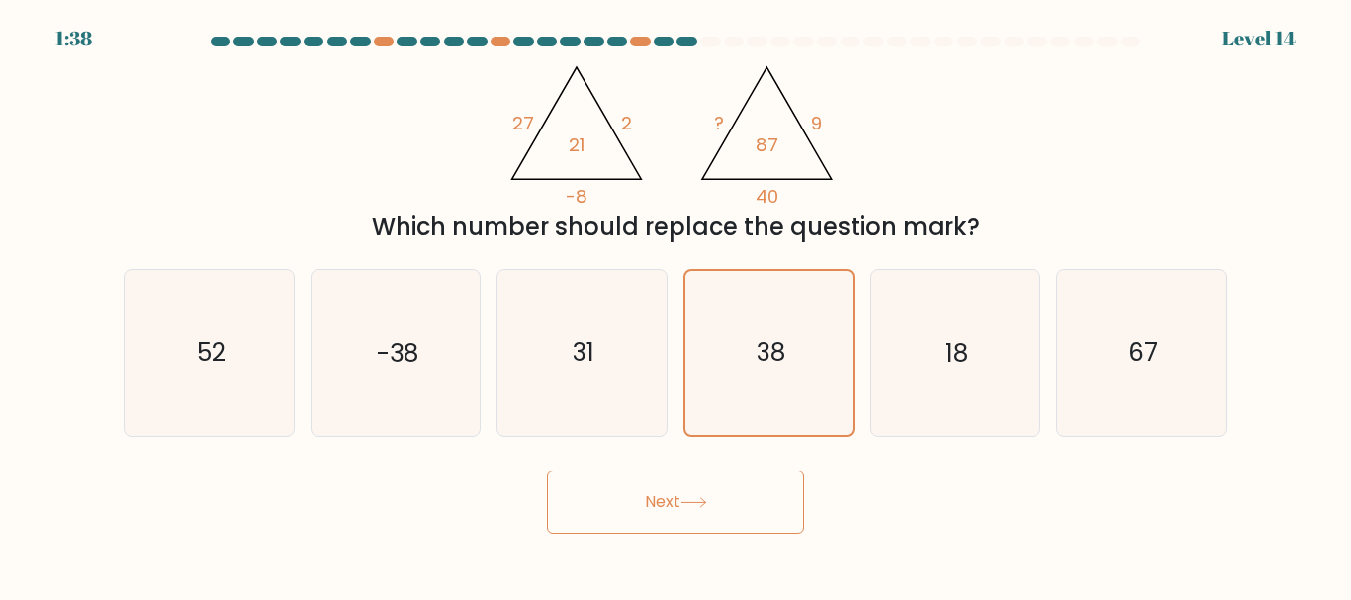
click at [741, 485] on button "Next" at bounding box center [675, 502] width 257 height 63
click at [690, 522] on button "Next" at bounding box center [675, 502] width 257 height 63
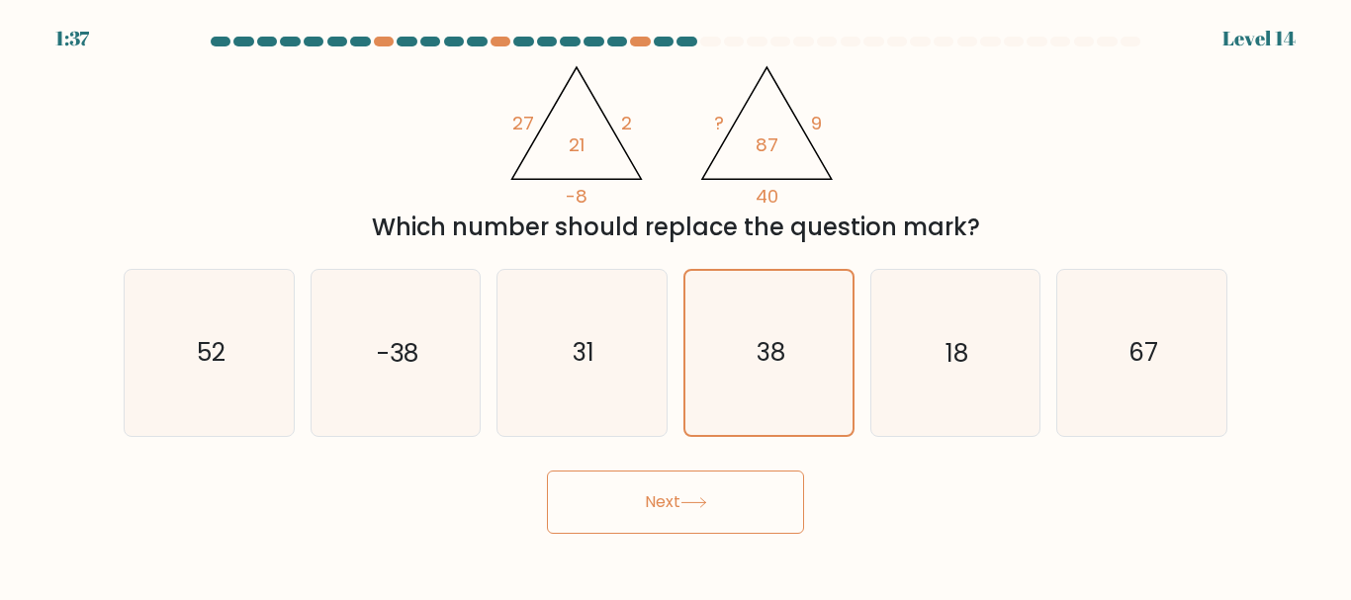
click at [690, 522] on button "Next" at bounding box center [675, 502] width 257 height 63
click at [696, 485] on button "Next" at bounding box center [675, 502] width 257 height 63
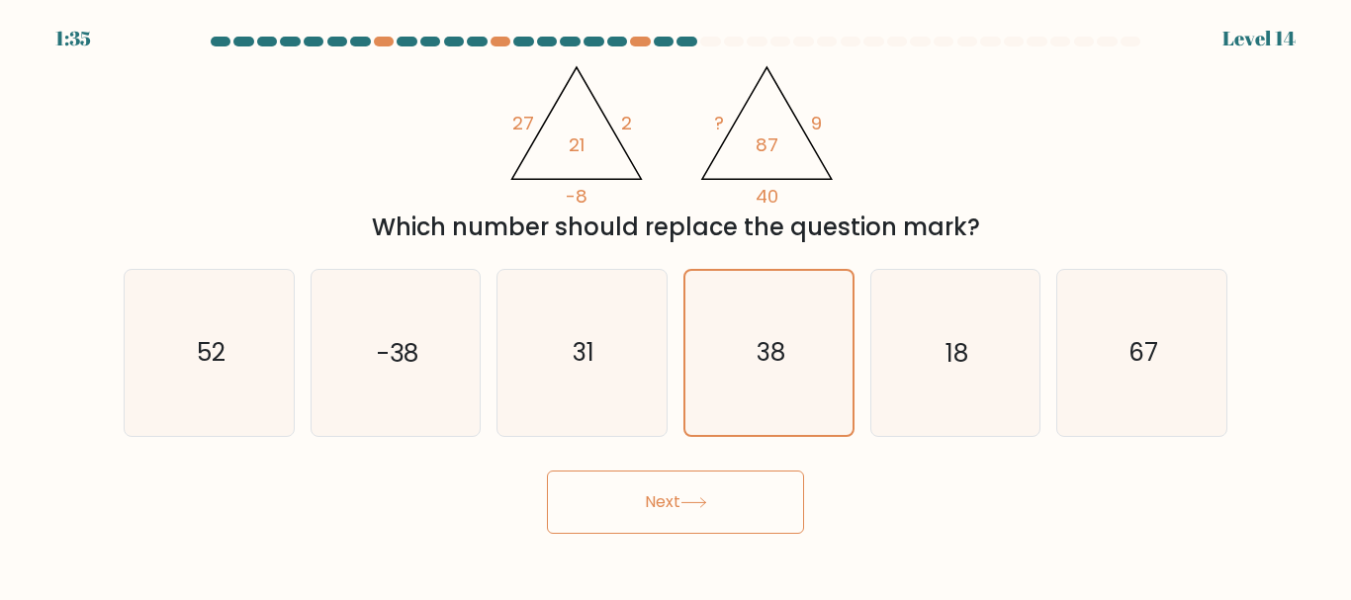
click at [696, 485] on button "Next" at bounding box center [675, 502] width 257 height 63
click at [730, 506] on button "Next" at bounding box center [675, 502] width 257 height 63
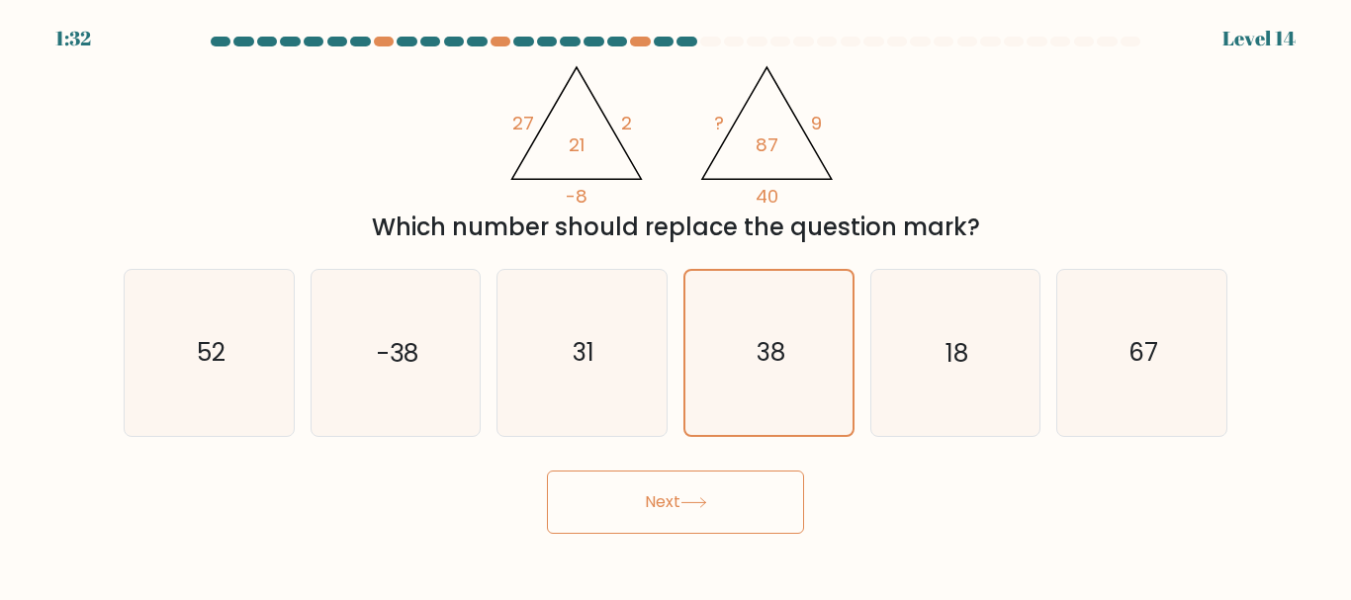
click at [721, 471] on button "Next" at bounding box center [675, 502] width 257 height 63
click at [745, 374] on icon "38" at bounding box center [768, 352] width 163 height 163
click at [677, 306] on input "d. 38" at bounding box center [676, 303] width 1 height 5
click at [745, 374] on icon "38" at bounding box center [768, 352] width 163 height 163
click at [677, 306] on input "d. 38" at bounding box center [676, 303] width 1 height 5
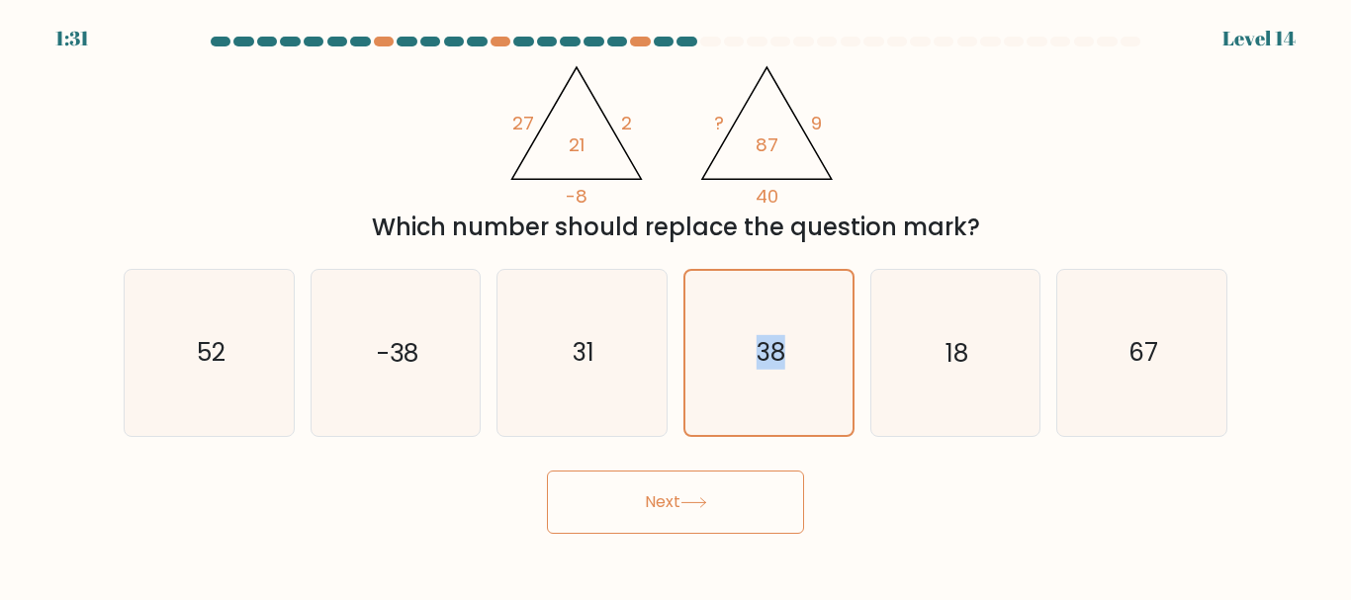
click at [725, 484] on button "Next" at bounding box center [675, 502] width 257 height 63
click at [664, 501] on button "Next" at bounding box center [675, 502] width 257 height 63
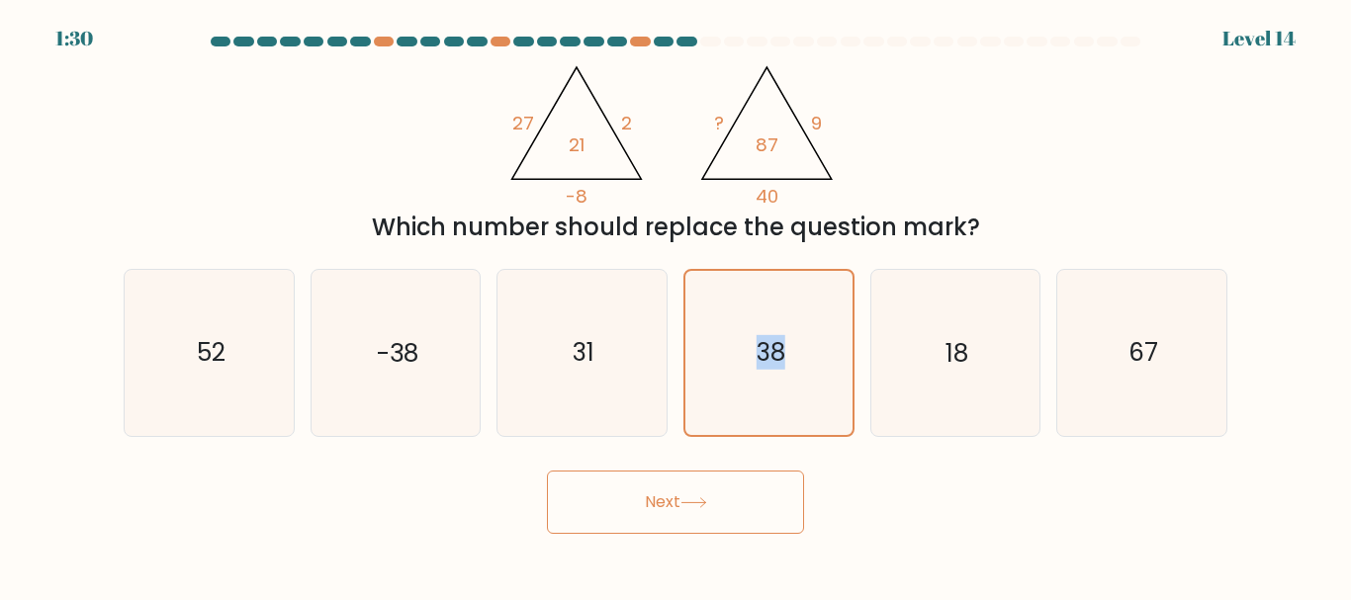
click at [664, 501] on button "Next" at bounding box center [675, 502] width 257 height 63
click at [664, 494] on button "Next" at bounding box center [675, 502] width 257 height 63
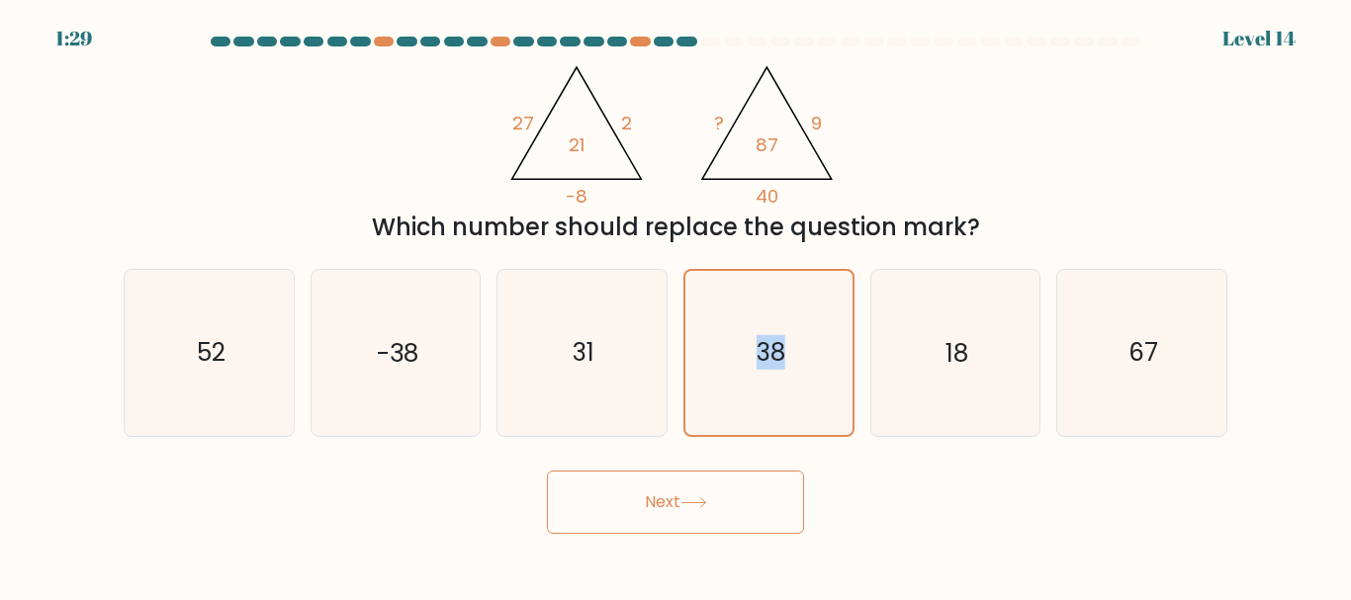
click at [688, 494] on button "Next" at bounding box center [675, 502] width 257 height 63
click at [755, 498] on button "Next" at bounding box center [675, 502] width 257 height 63
click at [1018, 556] on body "1:25 Level 14" at bounding box center [675, 300] width 1351 height 600
click at [799, 498] on button "Next" at bounding box center [675, 502] width 257 height 63
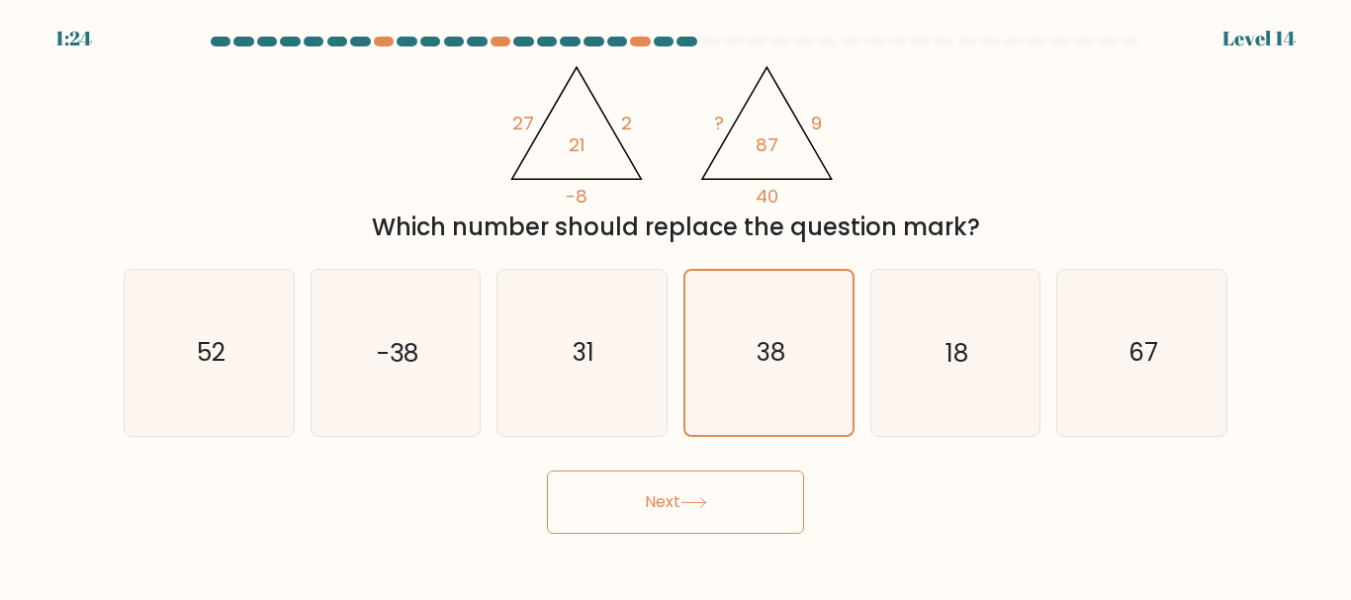
click at [799, 498] on button "Next" at bounding box center [675, 502] width 257 height 63
click at [798, 497] on button "Next" at bounding box center [675, 502] width 257 height 63
click at [892, 342] on icon "18" at bounding box center [954, 352] width 165 height 165
click at [677, 306] on input "e. 18" at bounding box center [676, 303] width 1 height 5
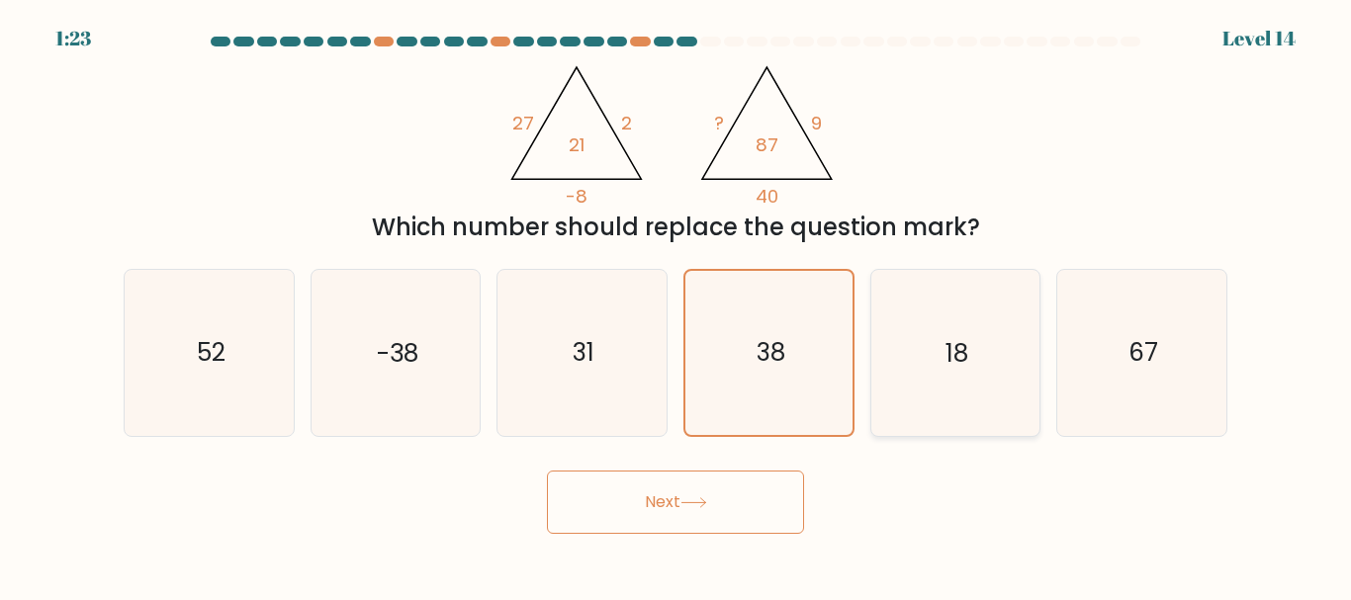
radio input "true"
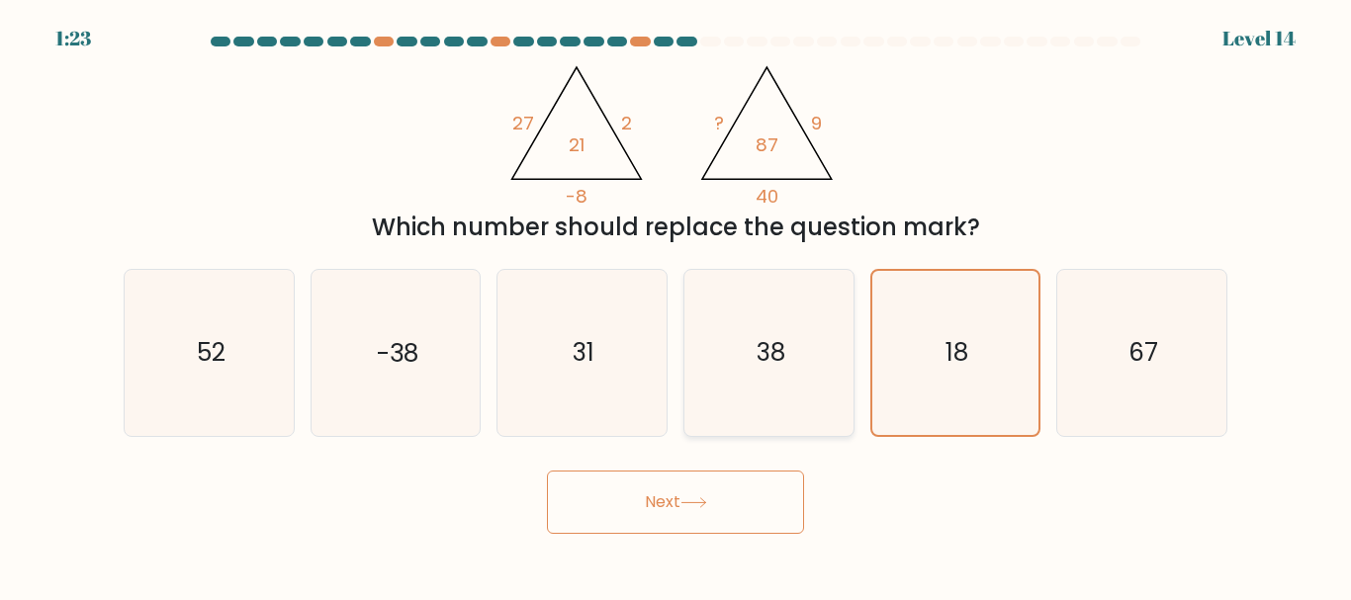
click at [811, 339] on icon "38" at bounding box center [768, 352] width 165 height 165
click at [677, 306] on input "d. 38" at bounding box center [676, 303] width 1 height 5
radio input "true"
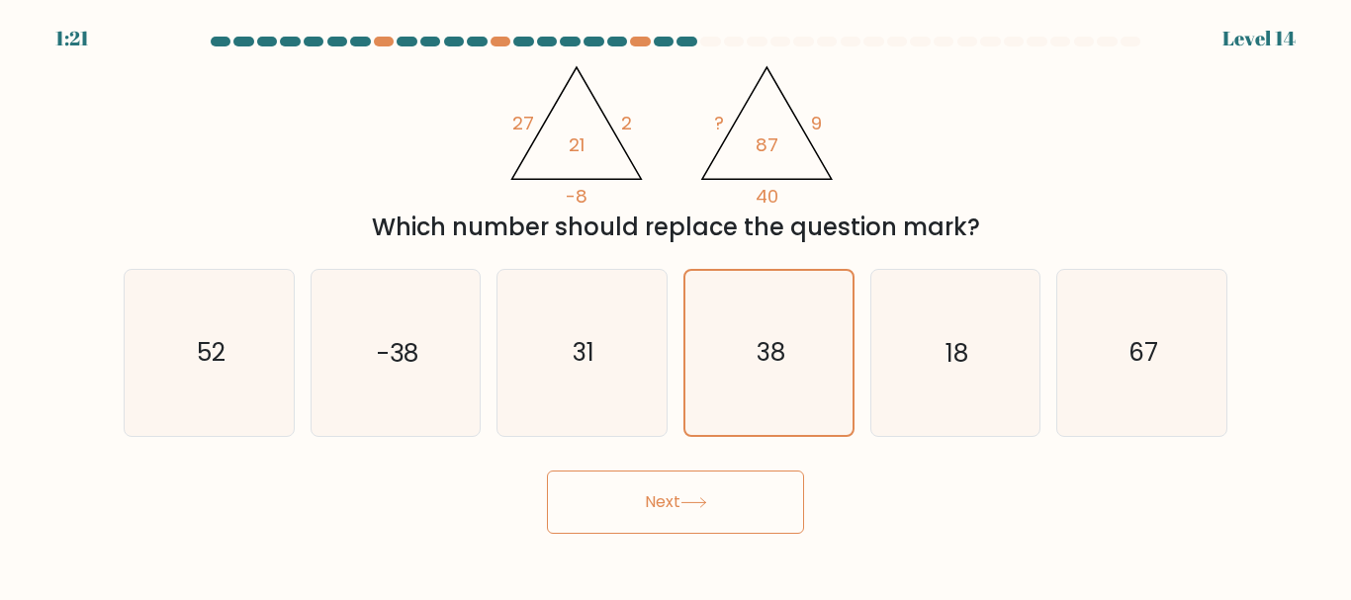
click at [714, 512] on button "Next" at bounding box center [675, 502] width 257 height 63
click at [659, 479] on button "Next" at bounding box center [675, 502] width 257 height 63
click at [723, 121] on tspan "?" at bounding box center [719, 123] width 10 height 25
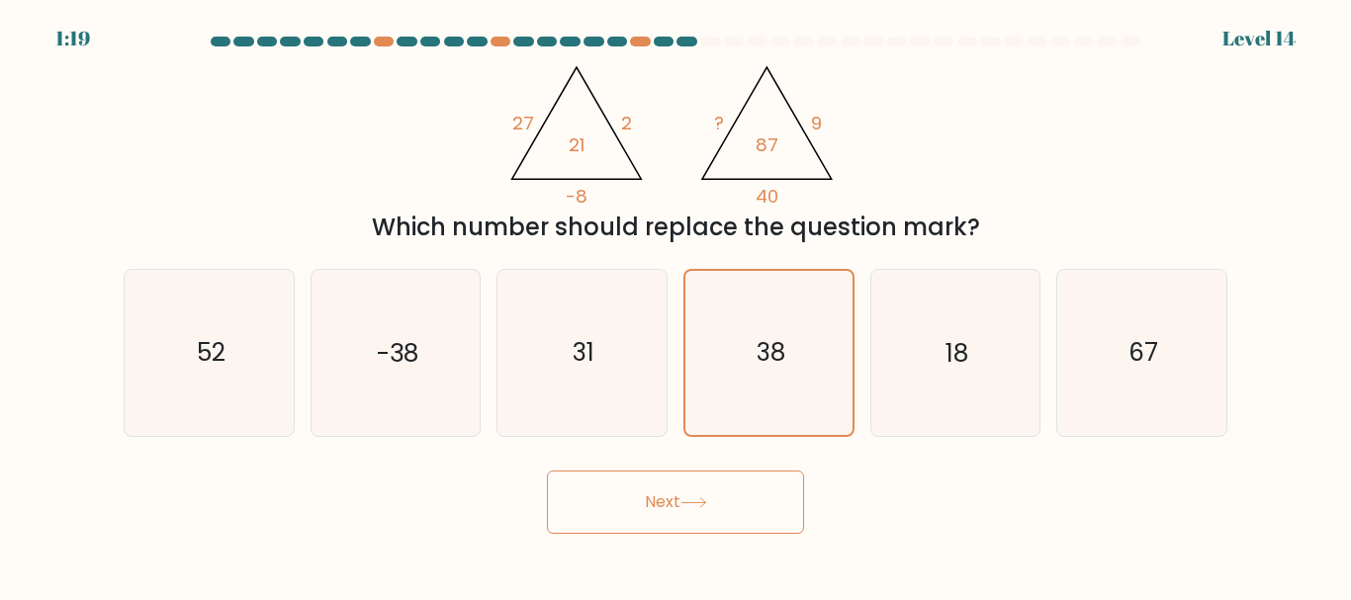
click at [723, 121] on tspan "?" at bounding box center [719, 123] width 10 height 25
click at [683, 300] on div "38" at bounding box center [768, 352] width 171 height 167
click at [677, 301] on input "d. 38" at bounding box center [676, 303] width 1 height 5
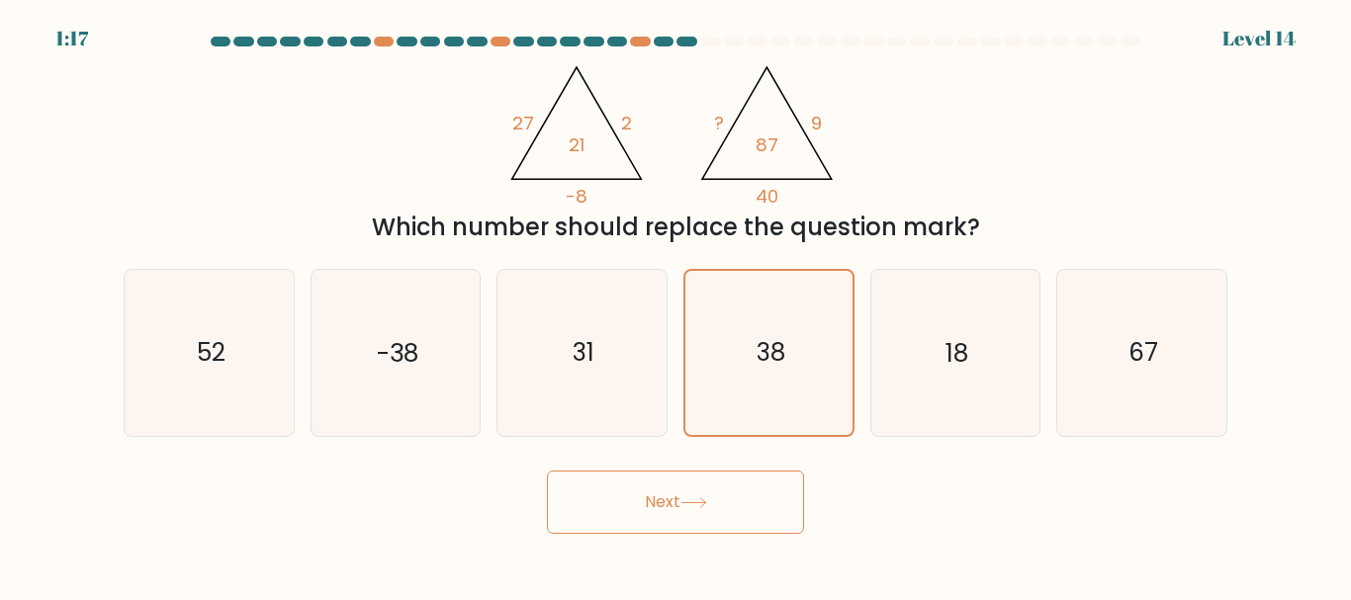
click at [673, 533] on body "1:17 Level 14" at bounding box center [675, 300] width 1351 height 600
click at [673, 533] on button "Next" at bounding box center [675, 502] width 257 height 63
click at [694, 487] on button "Next" at bounding box center [675, 502] width 257 height 63
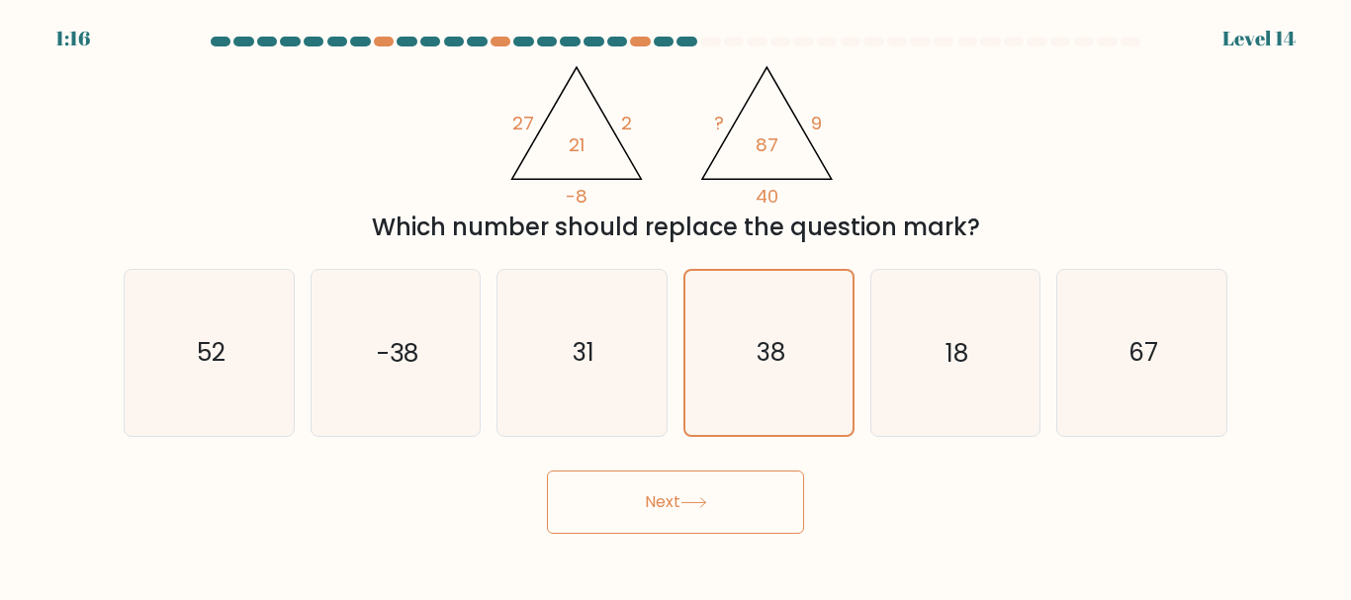
click at [694, 487] on button "Next" at bounding box center [675, 502] width 257 height 63
click at [750, 471] on button "Next" at bounding box center [675, 502] width 257 height 63
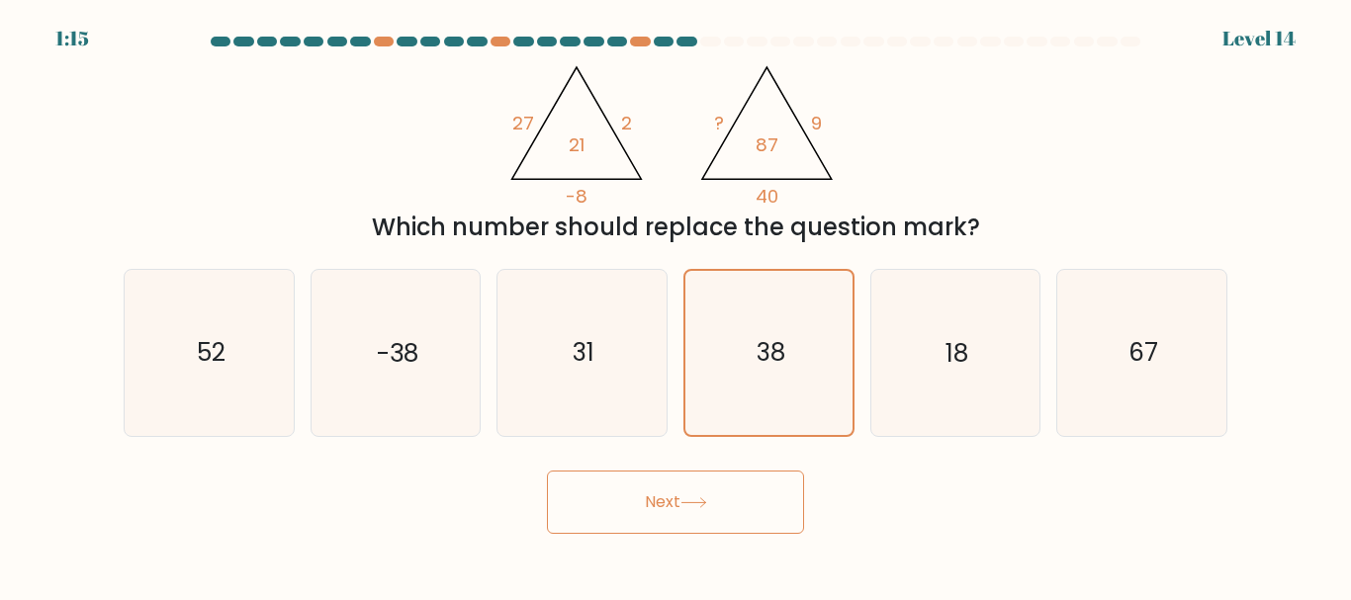
click at [750, 471] on button "Next" at bounding box center [675, 502] width 257 height 63
click at [750, 505] on button "Next" at bounding box center [675, 502] width 257 height 63
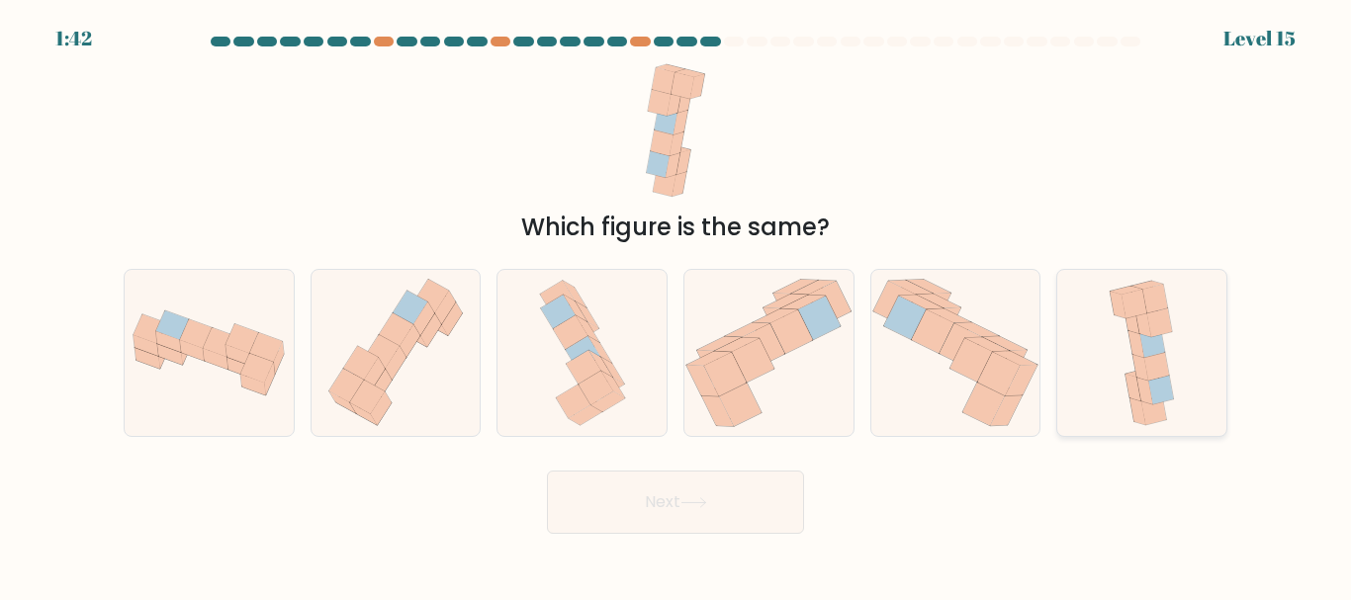
click at [1177, 364] on icon at bounding box center [1142, 352] width 80 height 165
click at [677, 306] on input "f." at bounding box center [676, 303] width 1 height 5
radio input "true"
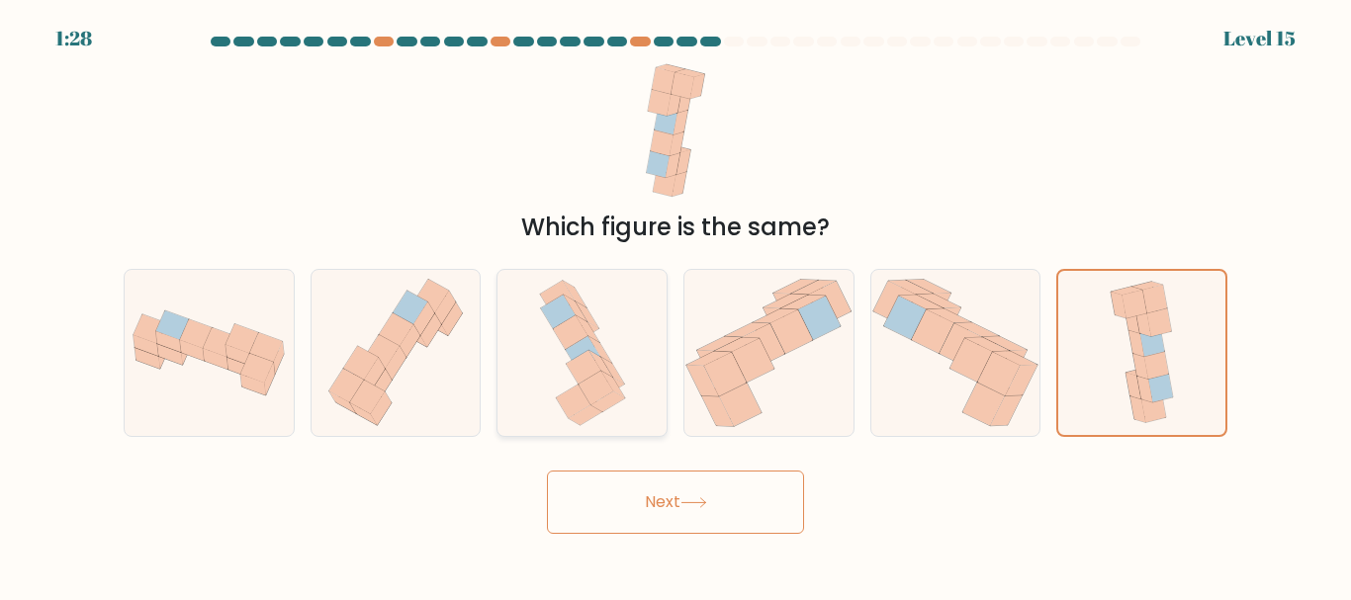
click at [590, 396] on icon at bounding box center [596, 388] width 35 height 34
click at [676, 306] on input "c." at bounding box center [676, 303] width 1 height 5
radio input "true"
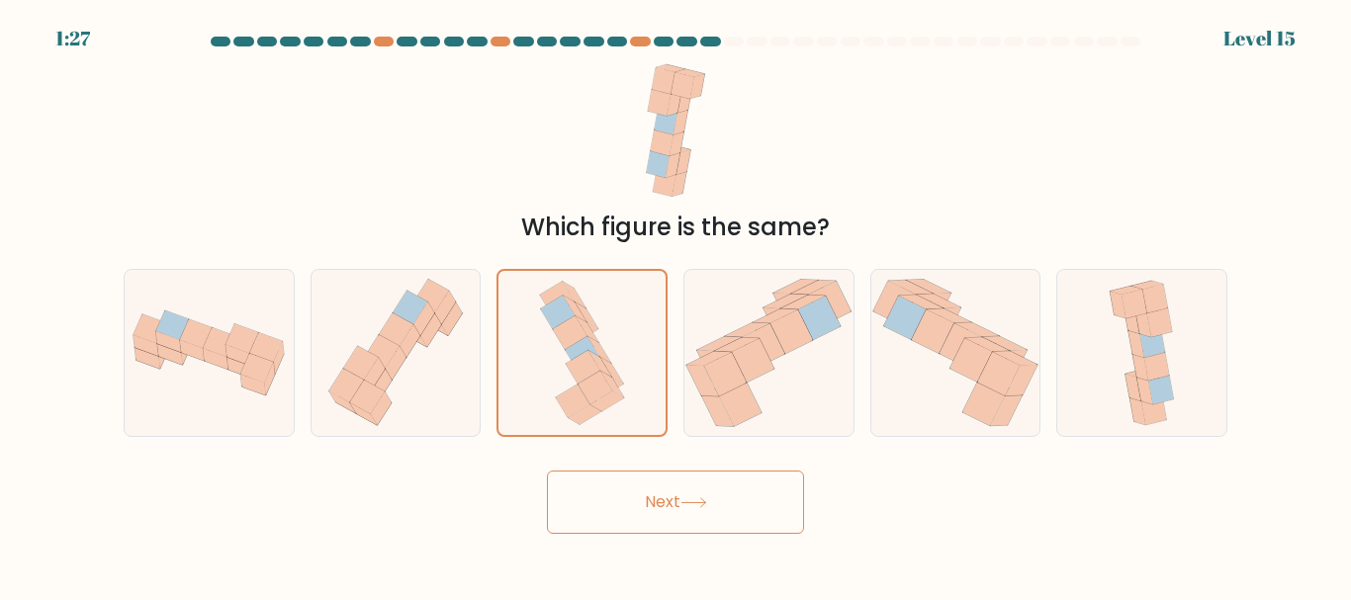
click at [651, 507] on button "Next" at bounding box center [675, 502] width 257 height 63
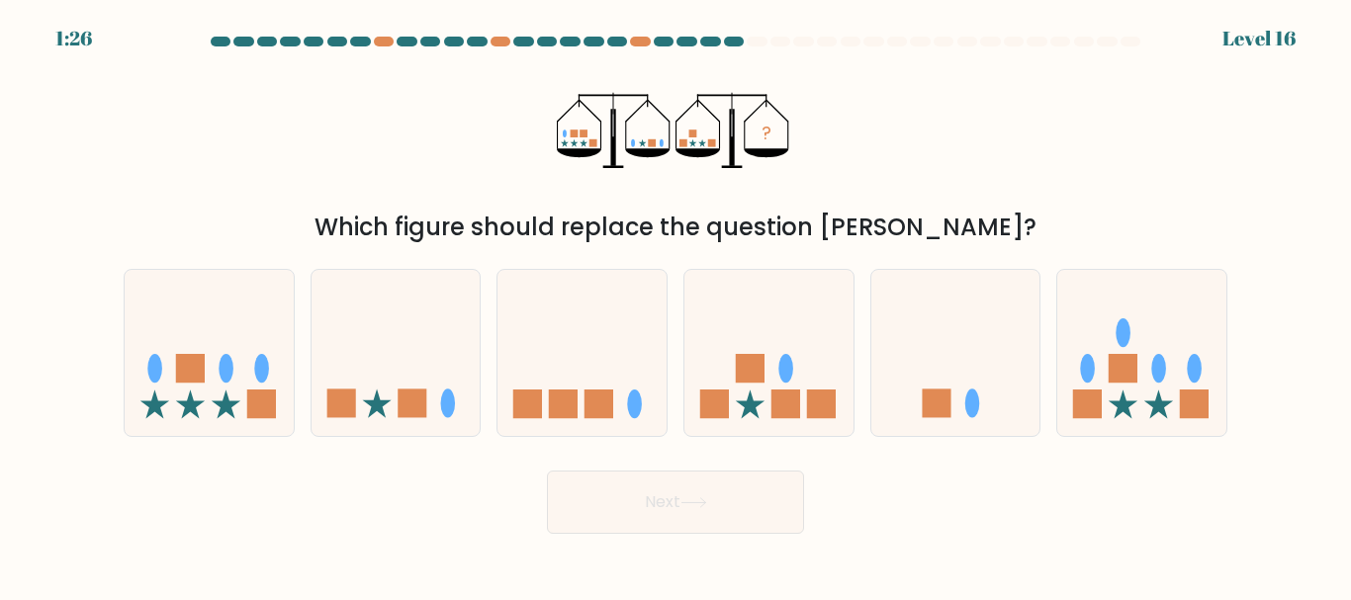
click at [651, 507] on button "Next" at bounding box center [675, 502] width 257 height 63
click at [646, 169] on icon "?" at bounding box center [676, 130] width 238 height 152
click at [692, 345] on icon at bounding box center [768, 352] width 169 height 139
click at [677, 306] on input "d." at bounding box center [676, 303] width 1 height 5
radio input "true"
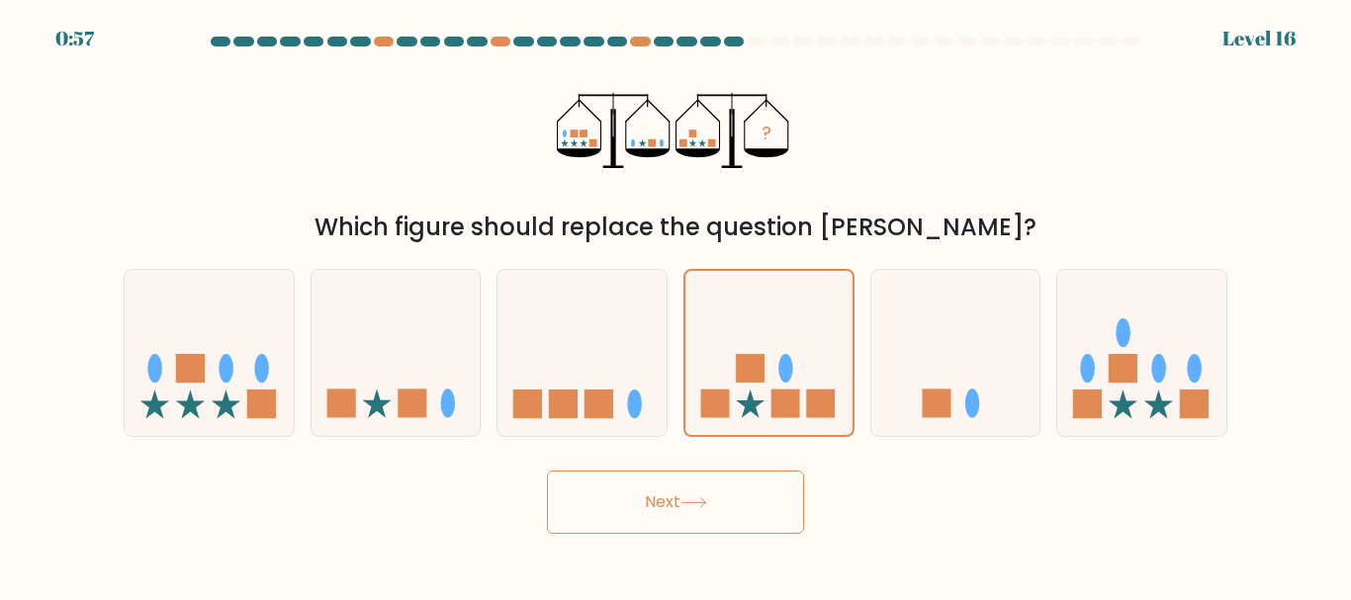
click at [635, 497] on button "Next" at bounding box center [675, 502] width 257 height 63
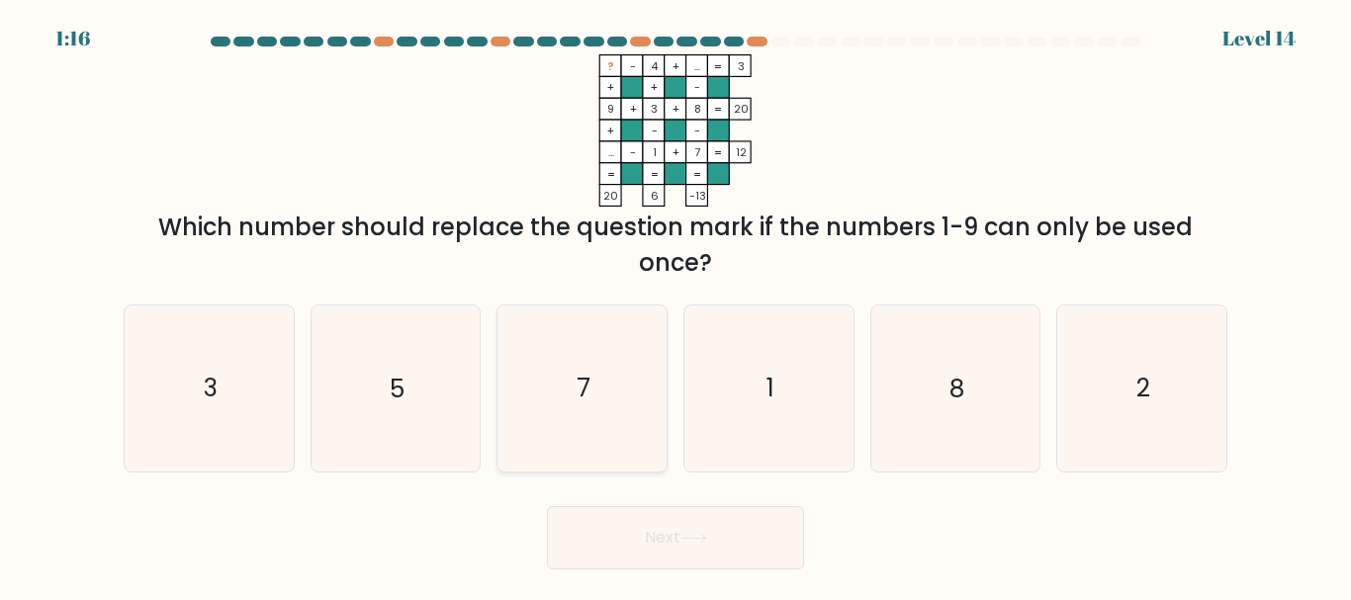
click at [589, 346] on icon "7" at bounding box center [581, 388] width 165 height 165
click at [676, 306] on input "c. 7" at bounding box center [676, 303] width 1 height 5
radio input "true"
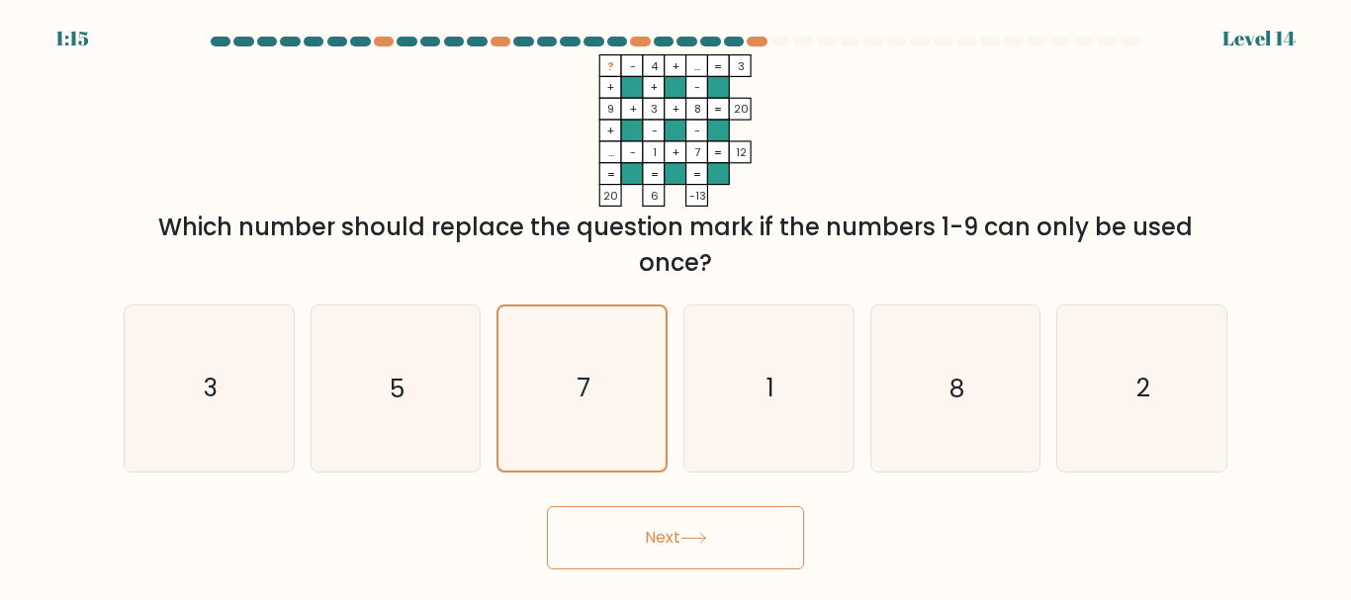
click at [608, 543] on button "Next" at bounding box center [675, 537] width 257 height 63
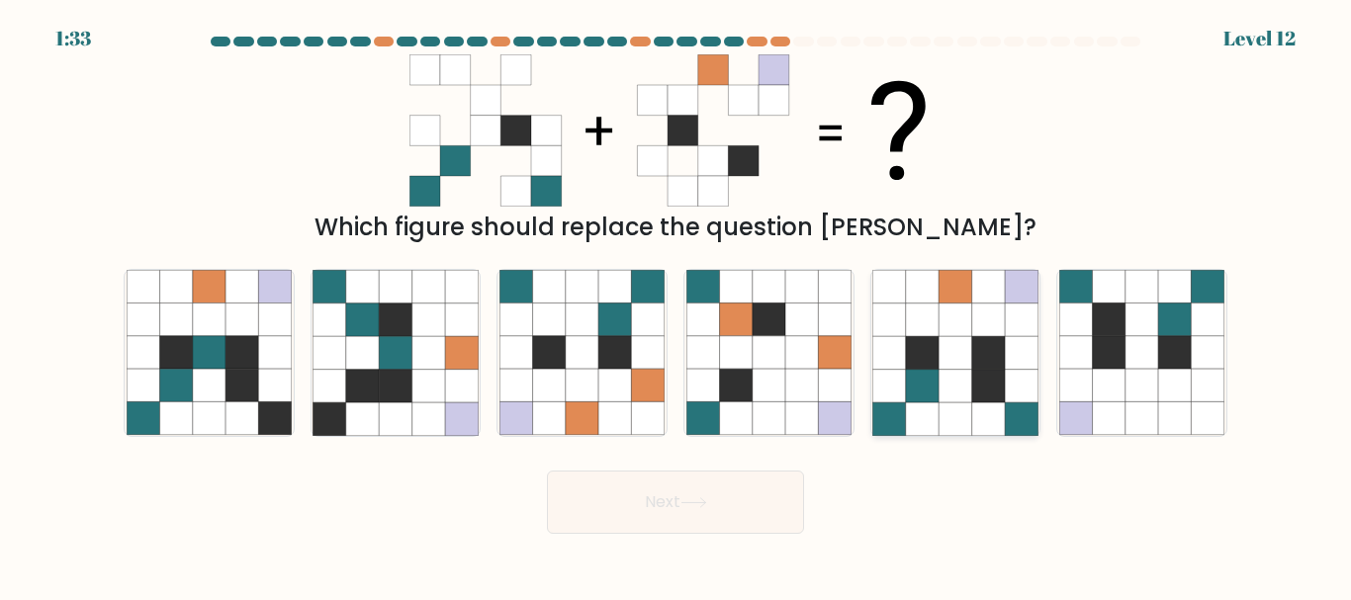
click at [944, 362] on icon at bounding box center [955, 352] width 33 height 33
click at [677, 306] on input "e." at bounding box center [676, 303] width 1 height 5
radio input "true"
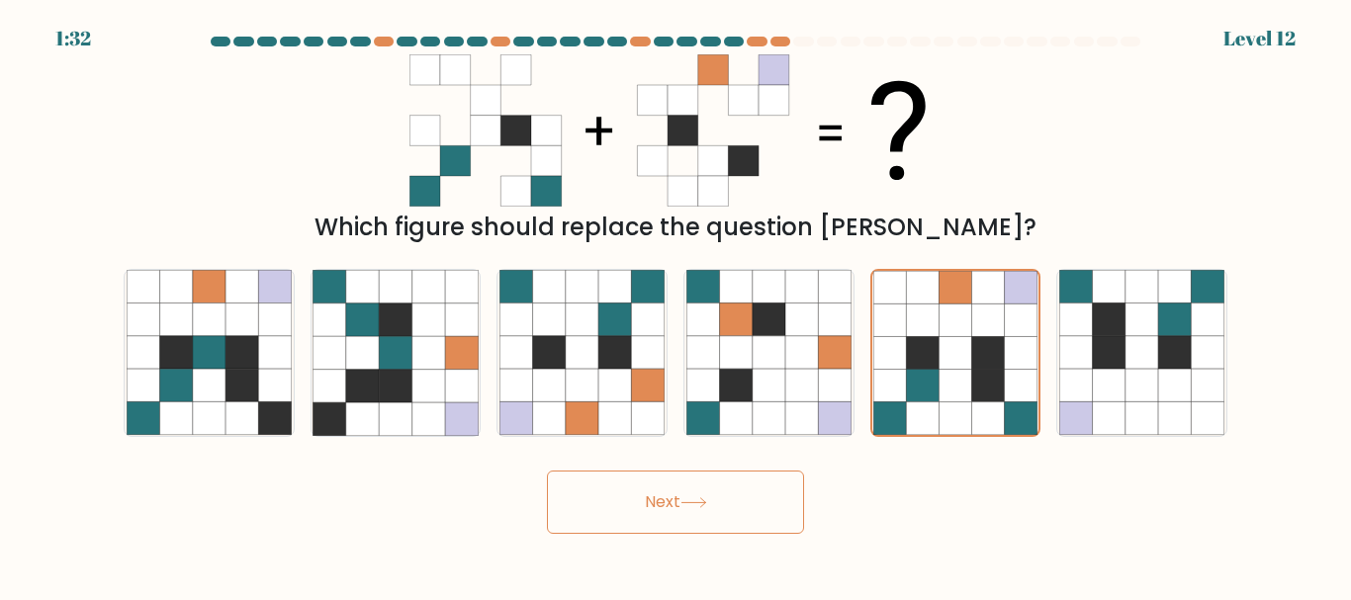
click at [778, 489] on button "Next" at bounding box center [675, 502] width 257 height 63
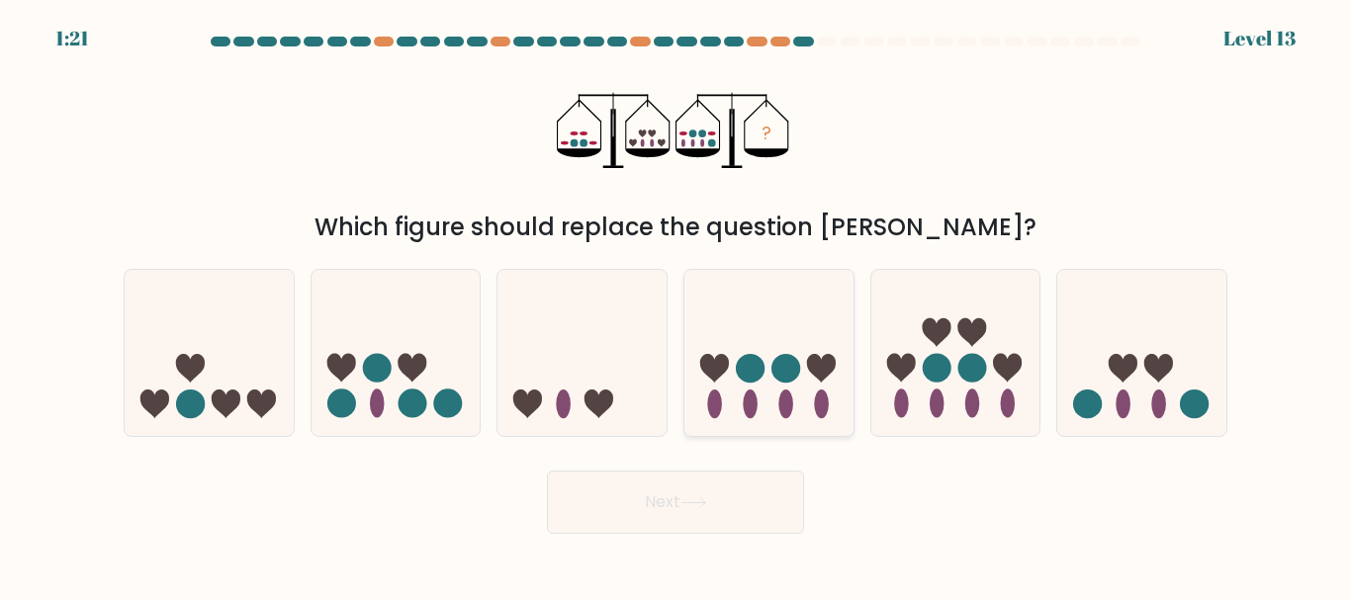
click at [736, 337] on icon at bounding box center [768, 352] width 169 height 139
click at [677, 306] on input "d." at bounding box center [676, 303] width 1 height 5
radio input "true"
click at [654, 512] on button "Next" at bounding box center [675, 502] width 257 height 63
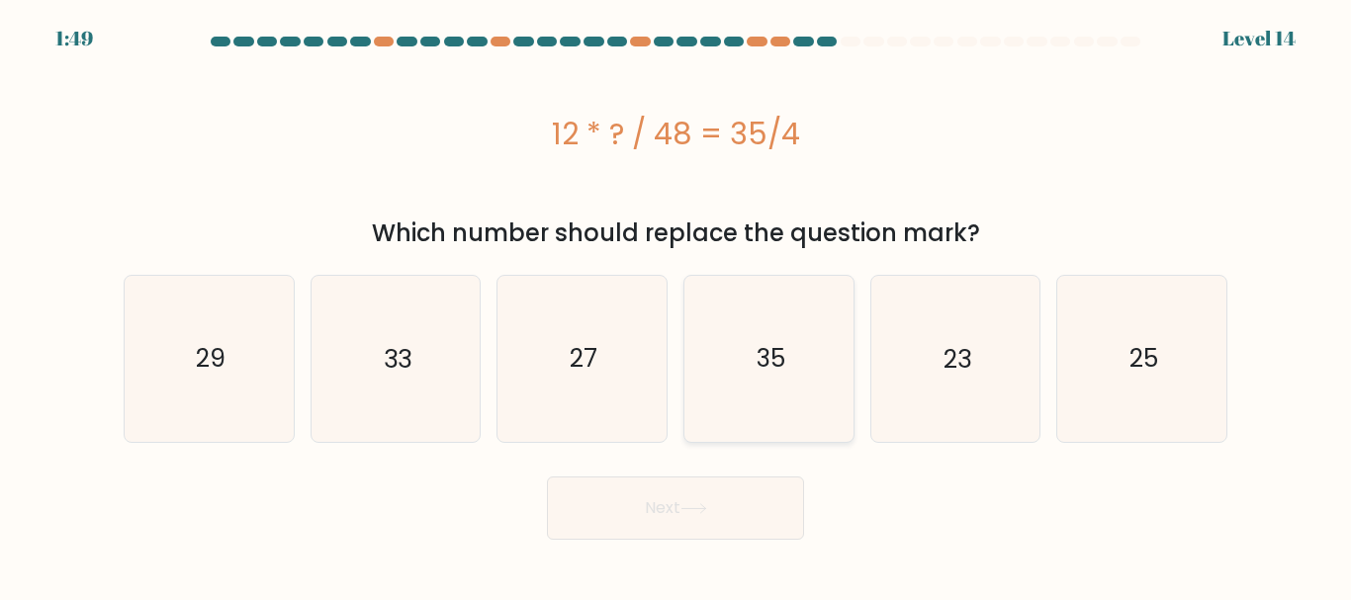
click at [775, 440] on icon "35" at bounding box center [768, 358] width 165 height 165
click at [677, 306] on input "d. 35" at bounding box center [676, 303] width 1 height 5
radio input "true"
click at [724, 506] on button "Next" at bounding box center [675, 508] width 257 height 63
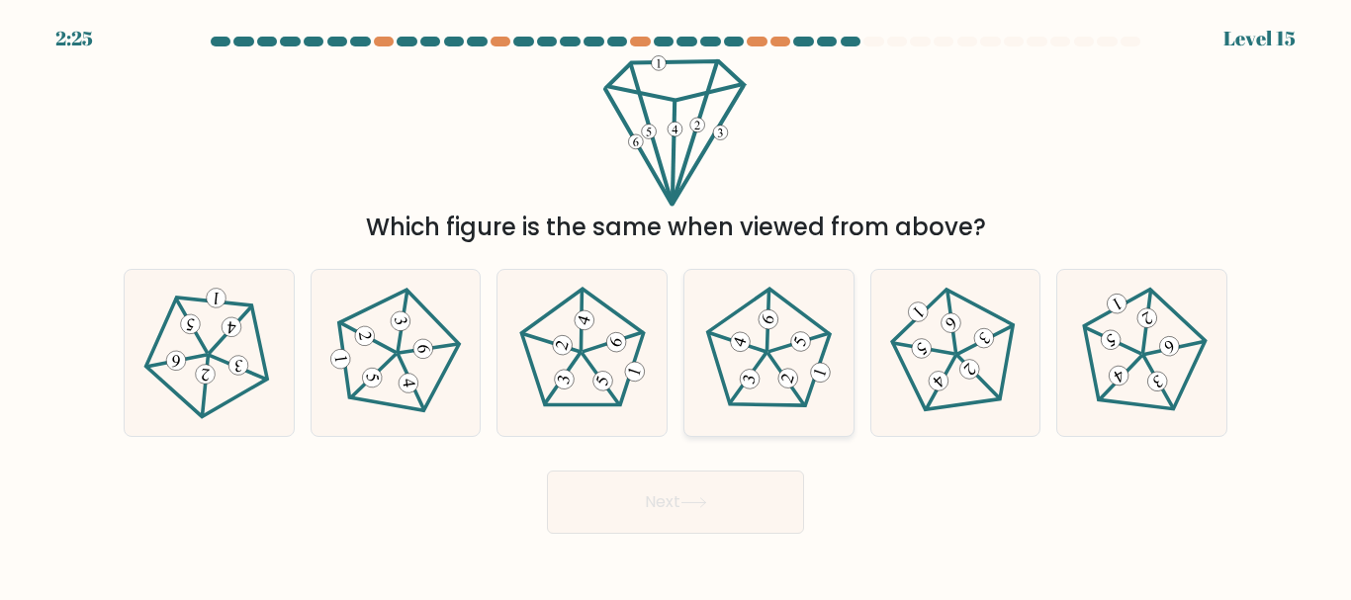
click at [764, 350] on 633 at bounding box center [737, 342] width 57 height 20
click at [677, 306] on input "d." at bounding box center [676, 303] width 1 height 5
radio input "true"
click at [718, 494] on button "Next" at bounding box center [675, 502] width 257 height 63
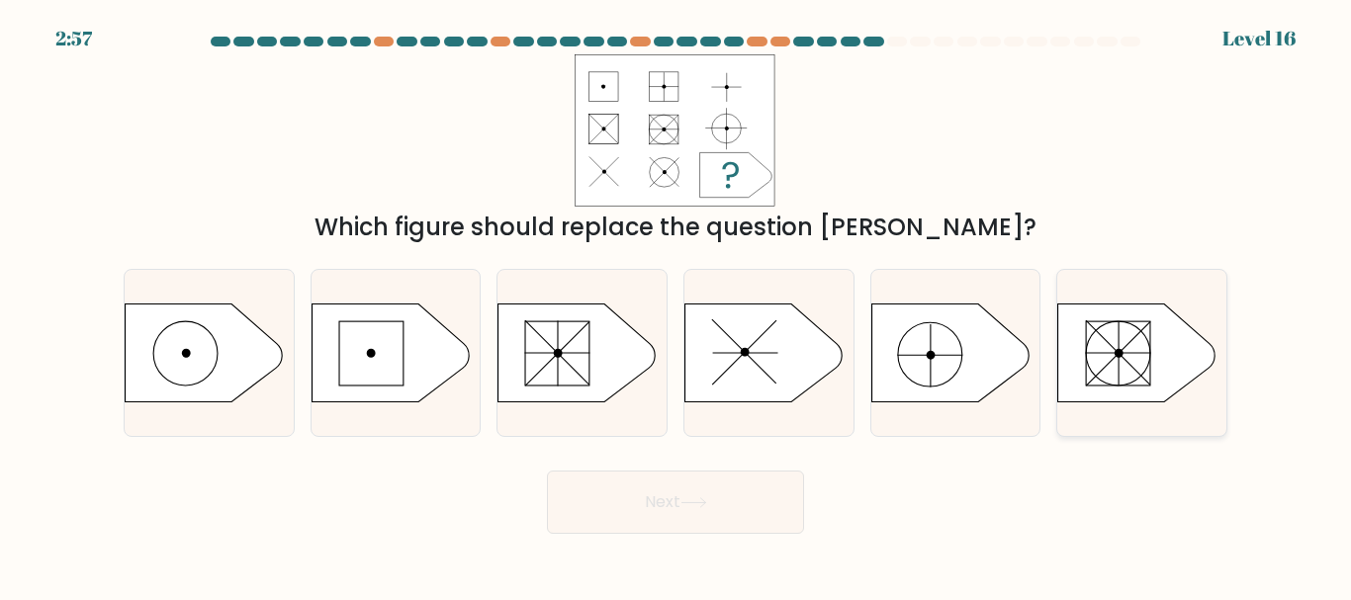
click at [1124, 348] on rect at bounding box center [1119, 353] width 64 height 64
click at [677, 306] on input "f." at bounding box center [676, 303] width 1 height 5
radio input "true"
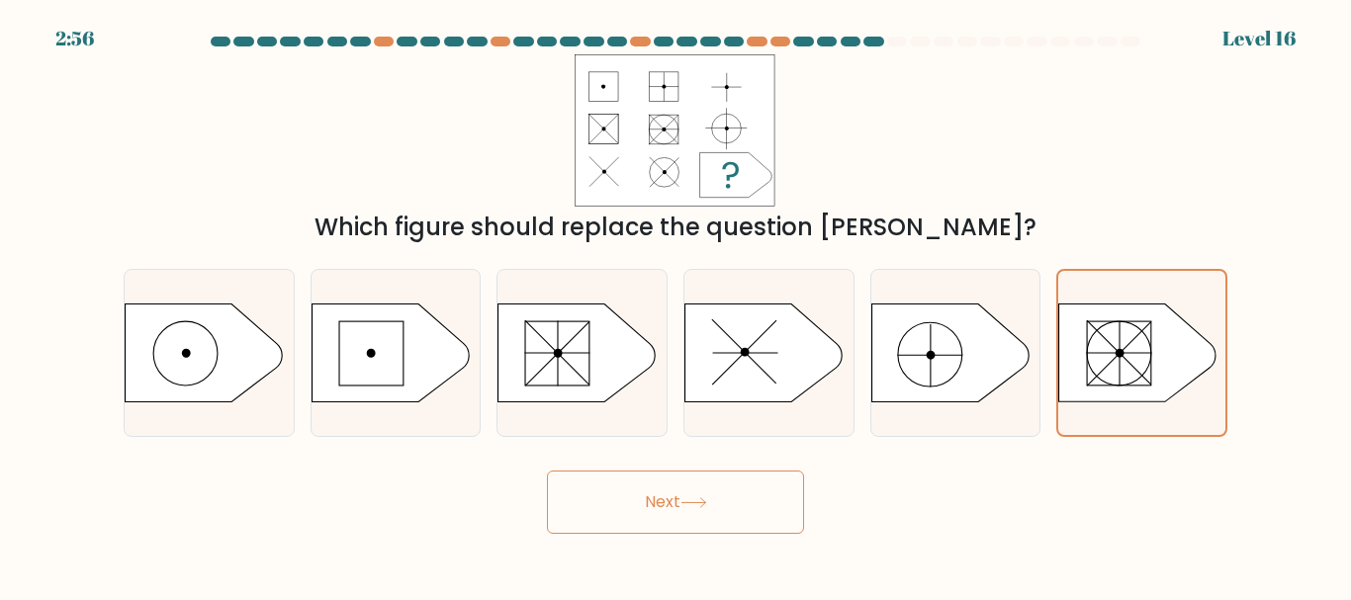
click at [796, 493] on button "Next" at bounding box center [675, 502] width 257 height 63
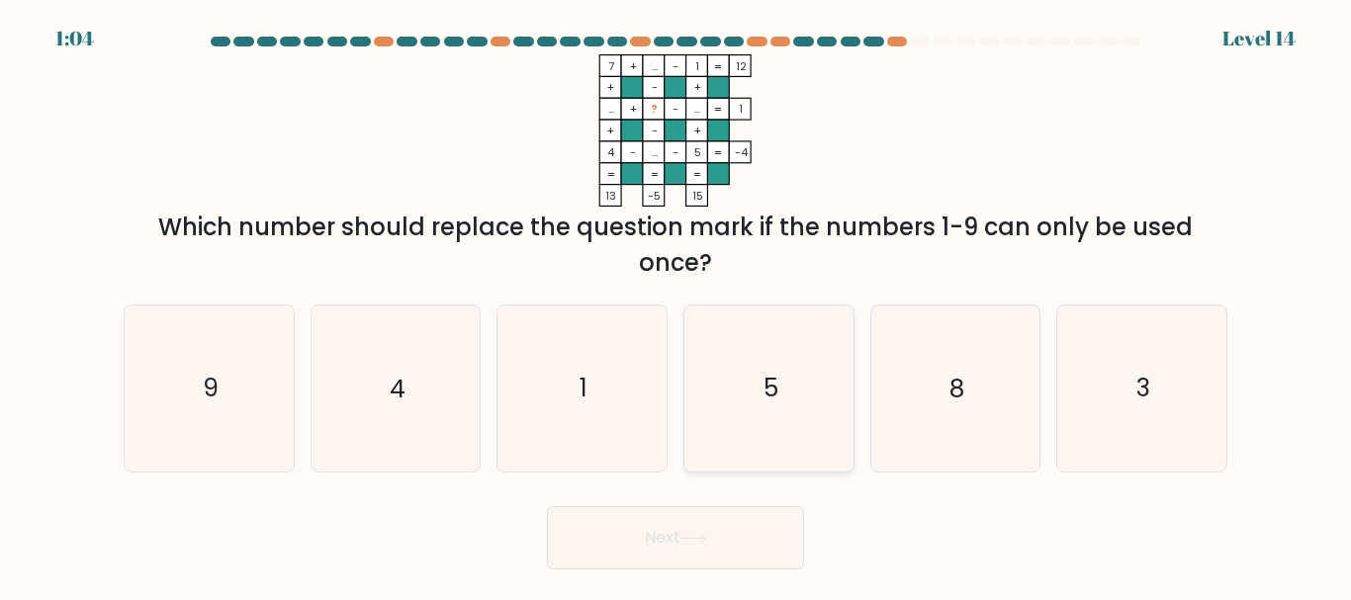
click at [772, 415] on icon "5" at bounding box center [768, 388] width 165 height 165
click at [677, 306] on input "d. 5" at bounding box center [676, 303] width 1 height 5
radio input "true"
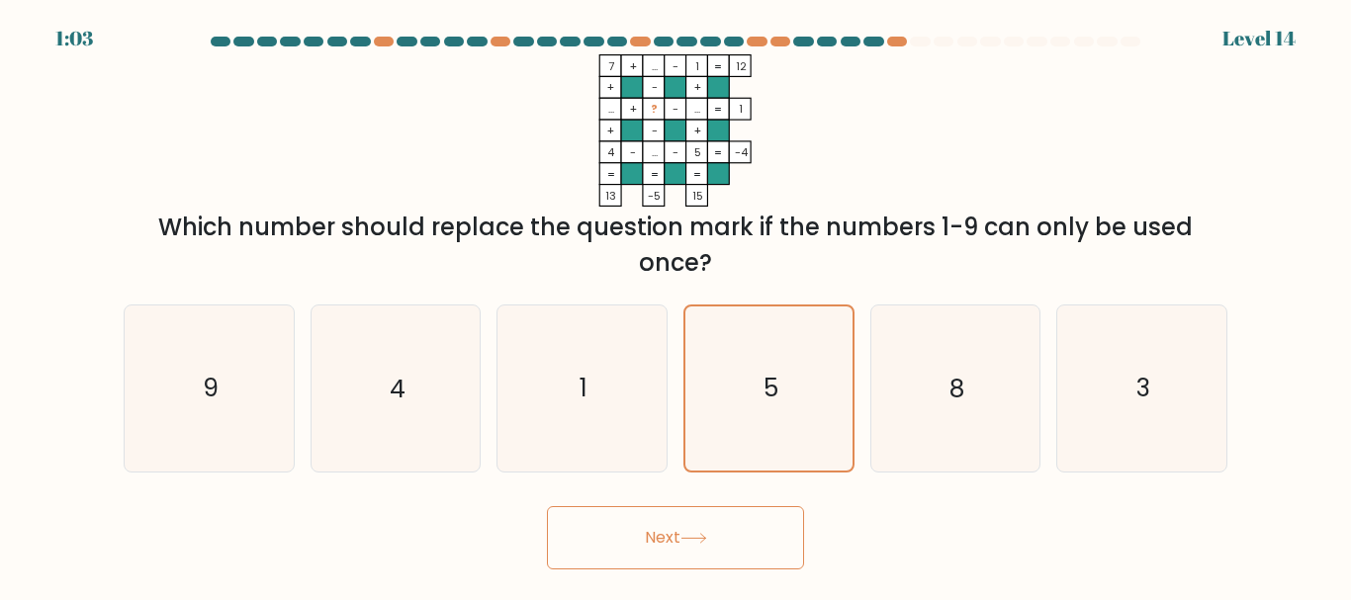
click at [699, 521] on button "Next" at bounding box center [675, 537] width 257 height 63
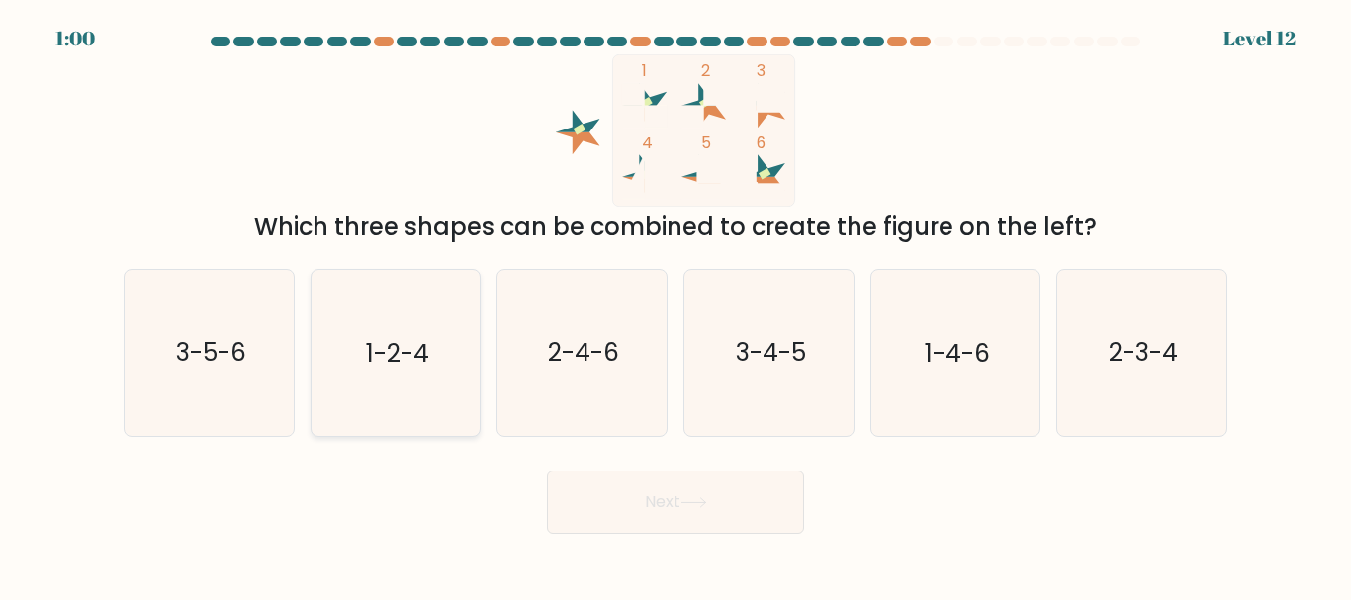
click at [416, 370] on text "1-2-4" at bounding box center [397, 353] width 63 height 35
click at [676, 306] on input "b. 1-2-4" at bounding box center [676, 303] width 1 height 5
radio input "true"
click at [680, 481] on button "Next" at bounding box center [675, 502] width 257 height 63
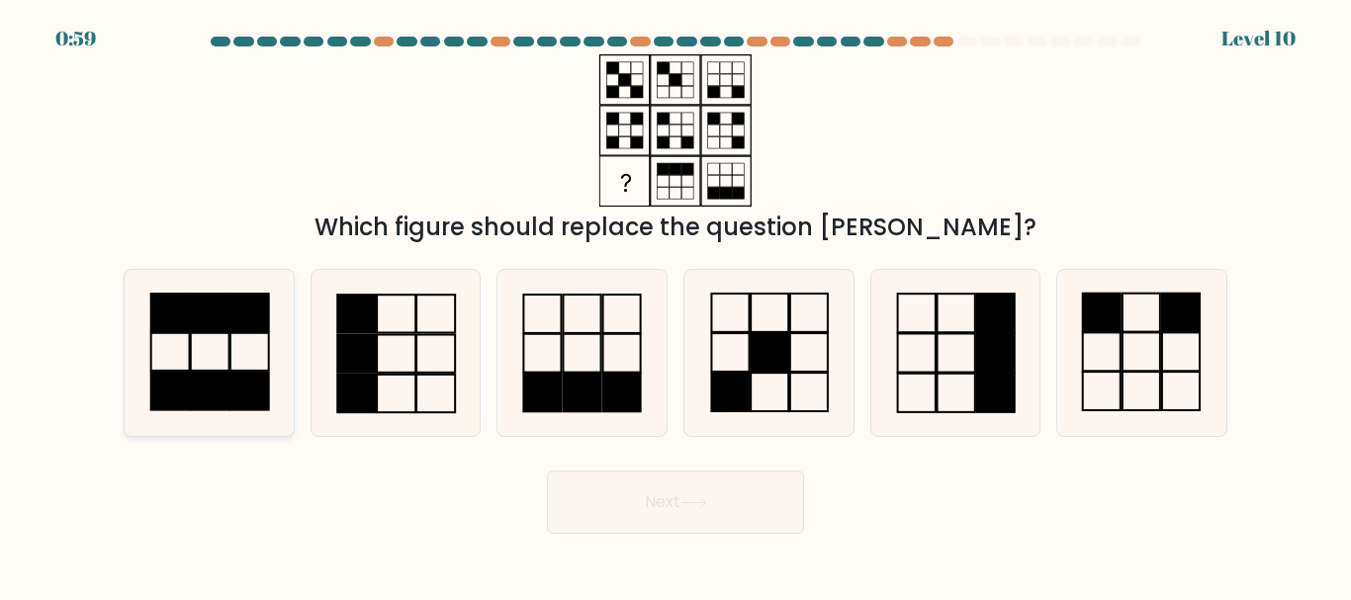
click at [217, 330] on rect at bounding box center [210, 314] width 39 height 38
click at [676, 306] on input "a." at bounding box center [676, 303] width 1 height 5
radio input "true"
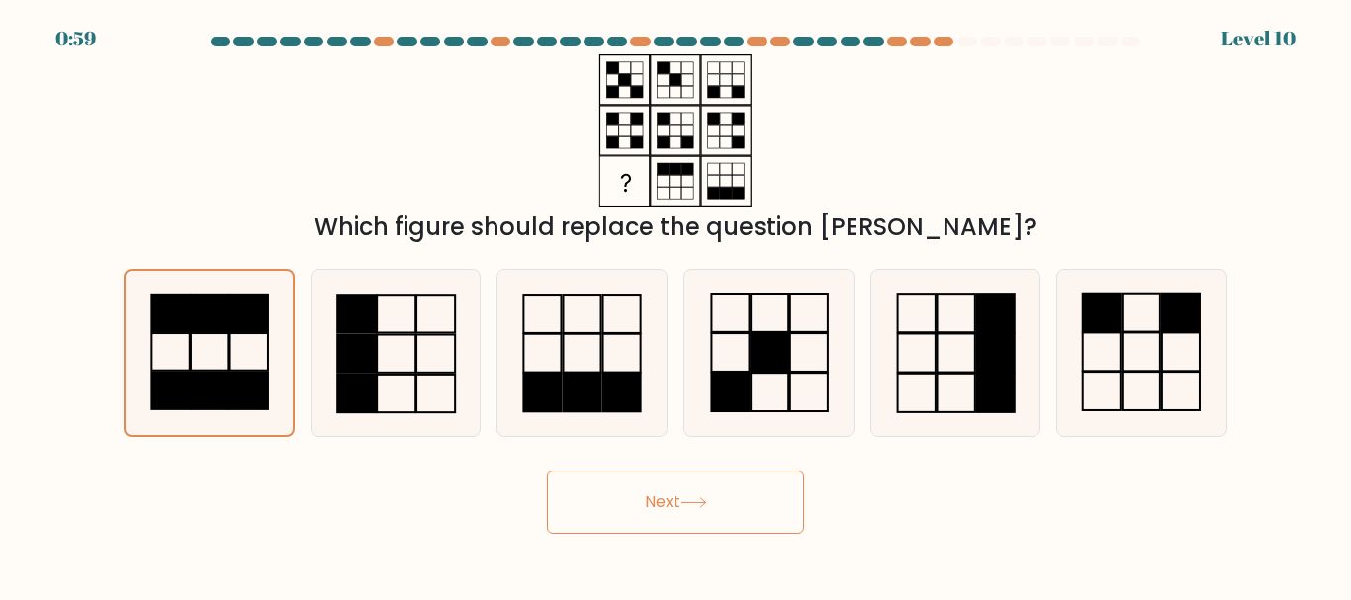
click at [654, 500] on button "Next" at bounding box center [675, 502] width 257 height 63
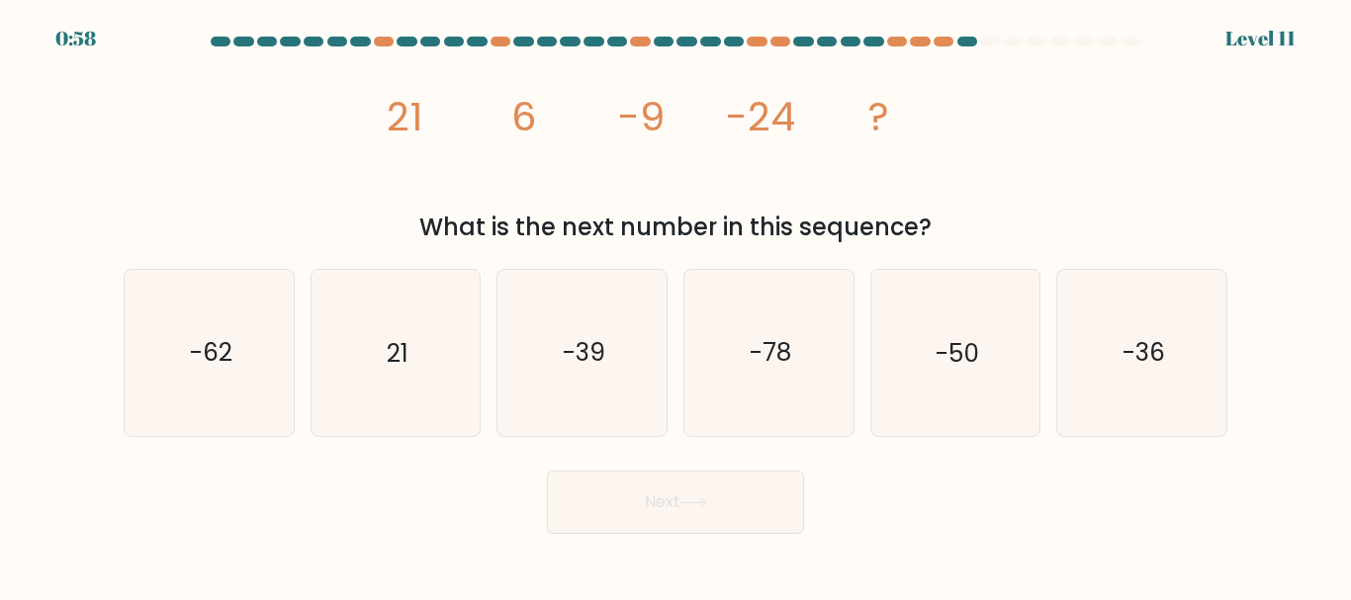
click at [654, 500] on button "Next" at bounding box center [675, 502] width 257 height 63
click at [537, 135] on icon "image/svg+xml 21 6 -9 -24 ?" at bounding box center [675, 130] width 593 height 152
click at [607, 351] on icon "-39" at bounding box center [581, 352] width 165 height 165
click at [676, 306] on input "c. -39" at bounding box center [676, 303] width 1 height 5
radio input "true"
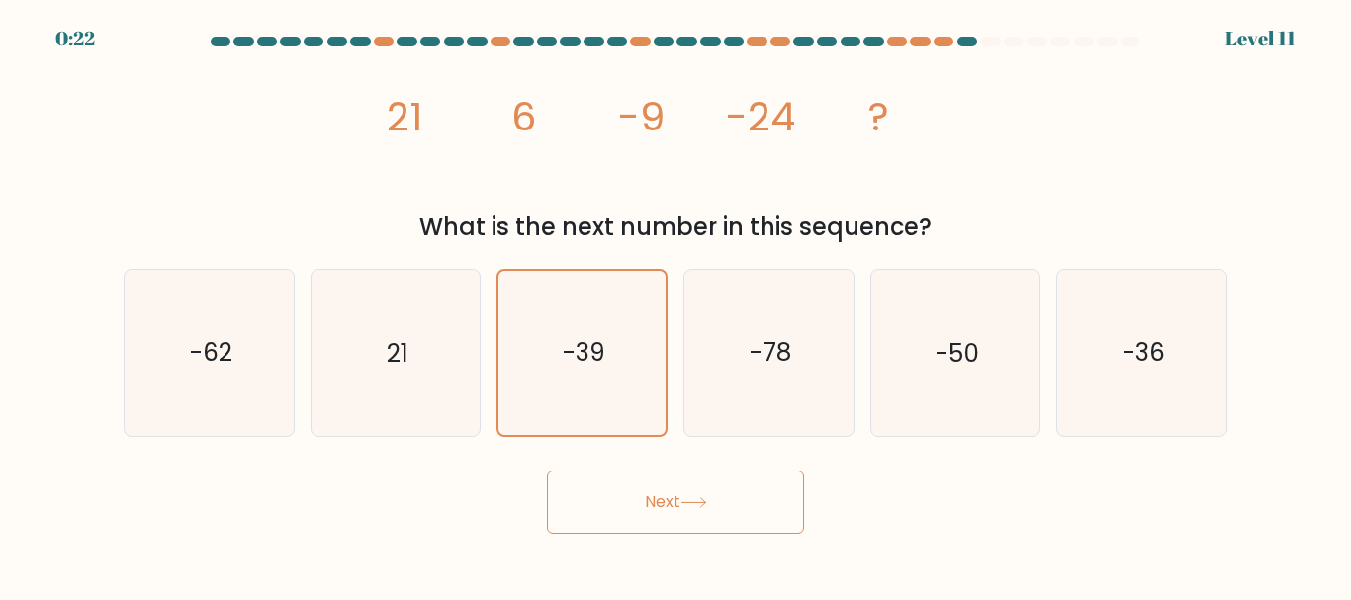
click at [691, 502] on icon at bounding box center [693, 502] width 24 height 9
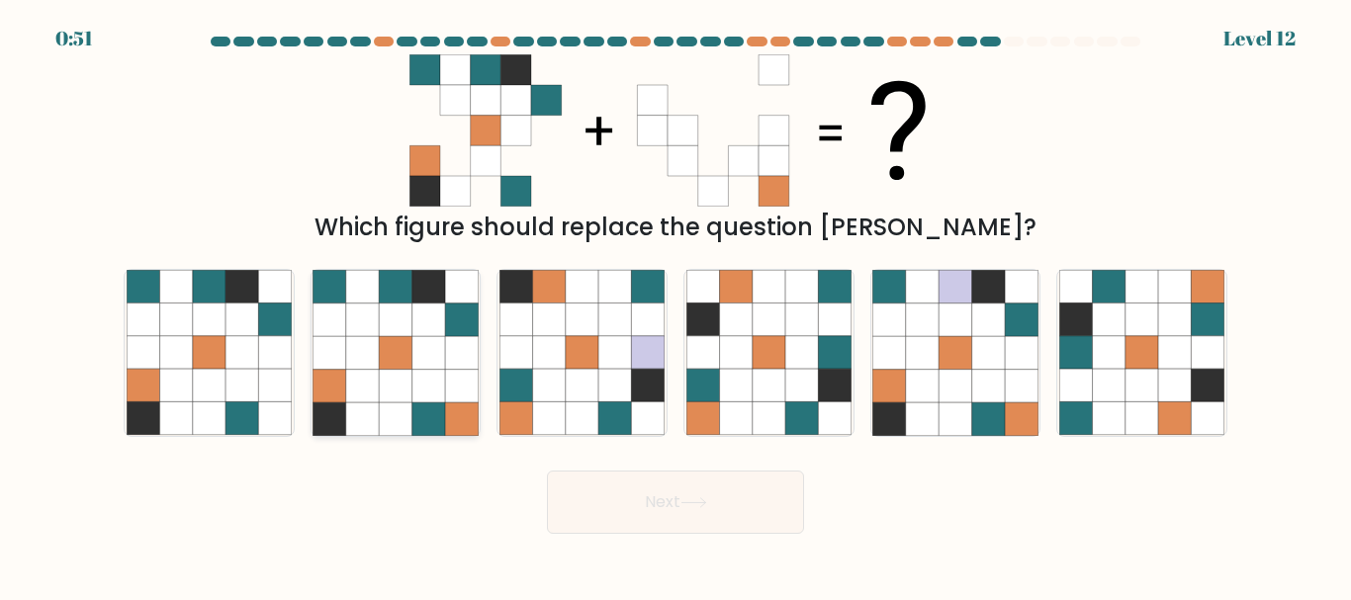
click at [413, 388] on icon at bounding box center [428, 386] width 33 height 33
click at [676, 306] on input "b." at bounding box center [676, 303] width 1 height 5
radio input "true"
click at [654, 510] on button "Next" at bounding box center [675, 502] width 257 height 63
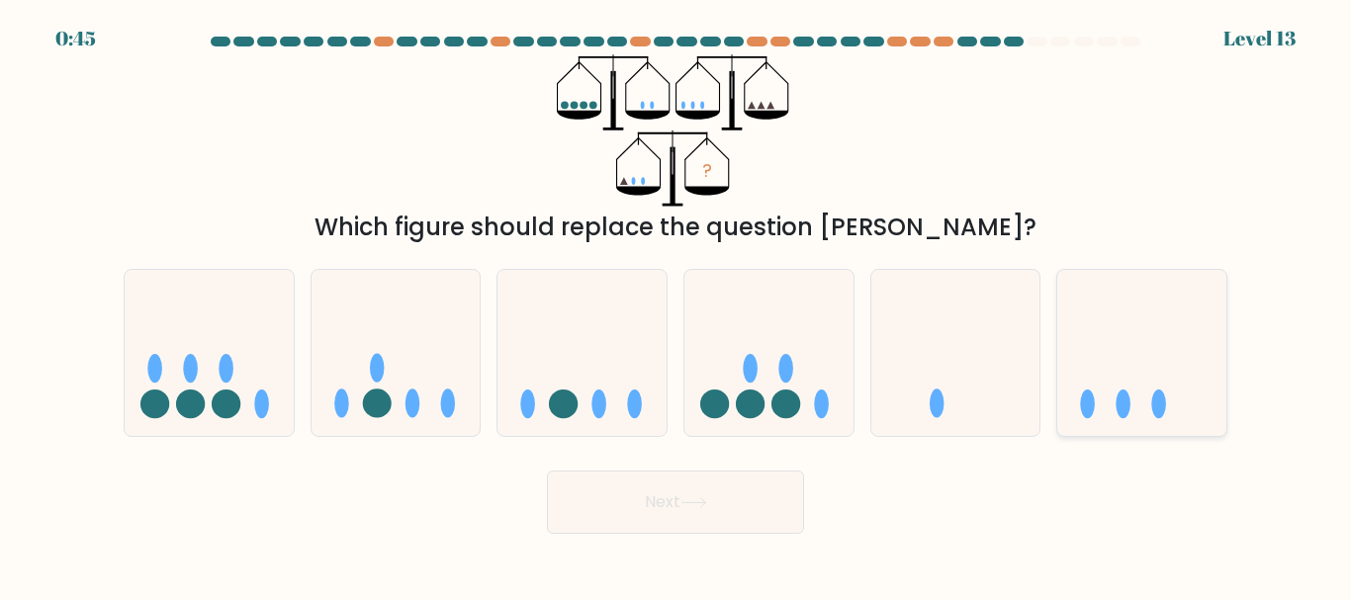
click at [1178, 419] on icon at bounding box center [1141, 352] width 169 height 139
click at [677, 306] on input "f." at bounding box center [676, 303] width 1 height 5
radio input "true"
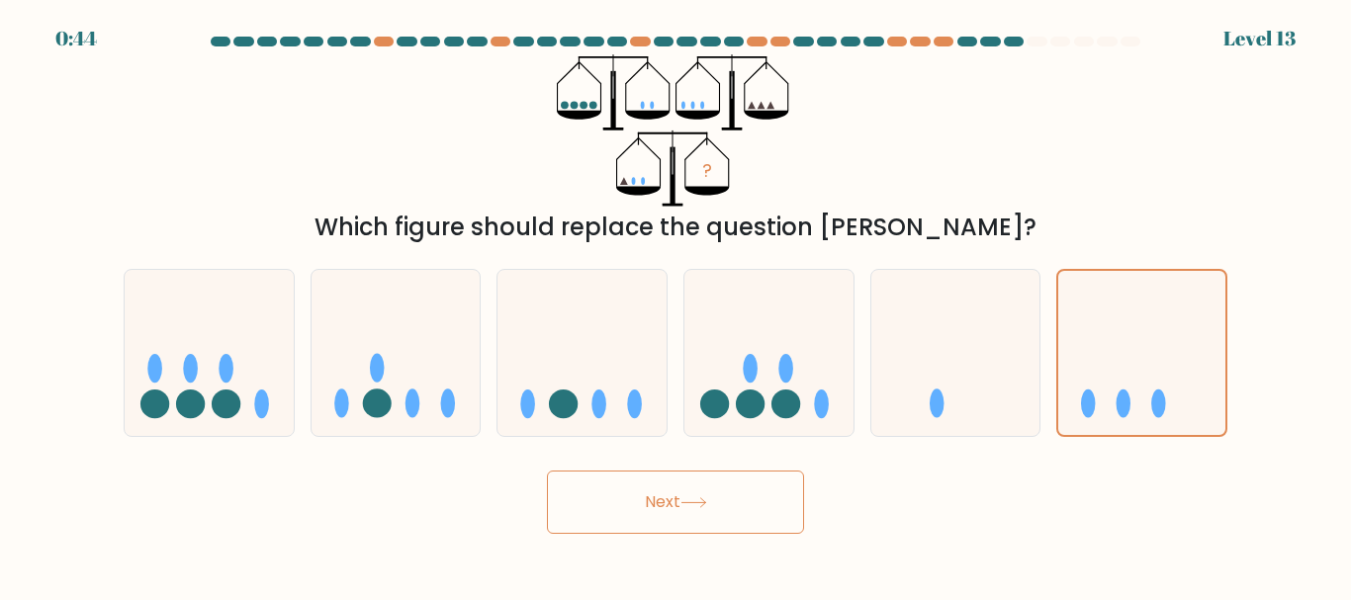
click at [754, 504] on button "Next" at bounding box center [675, 502] width 257 height 63
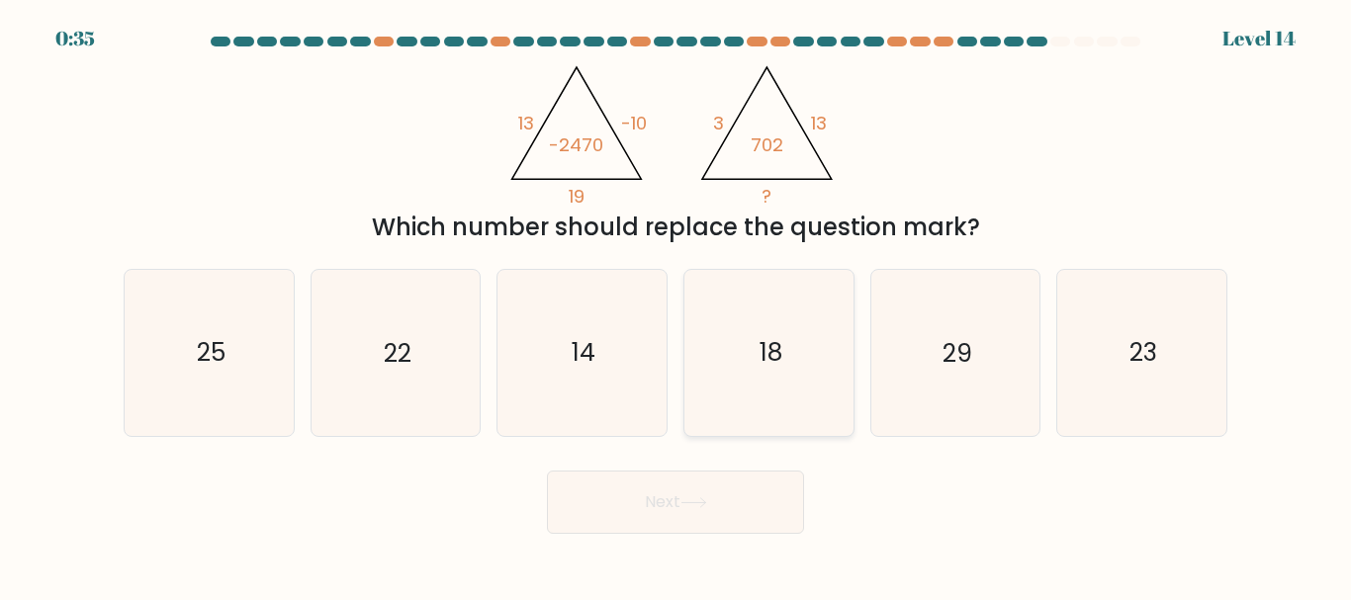
click at [769, 356] on text "18" at bounding box center [770, 353] width 23 height 35
click at [677, 306] on input "d. 18" at bounding box center [676, 303] width 1 height 5
radio input "true"
click at [680, 493] on button "Next" at bounding box center [675, 502] width 257 height 63
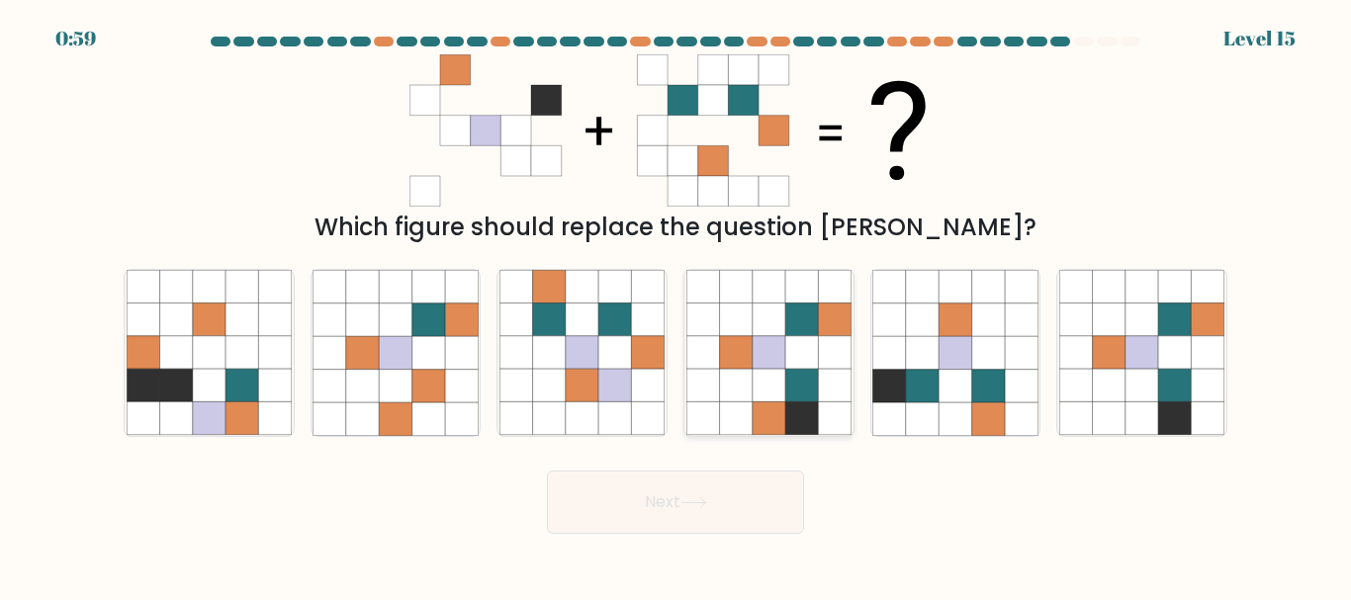
click at [789, 380] on icon at bounding box center [801, 386] width 33 height 33
click at [677, 306] on input "d." at bounding box center [676, 303] width 1 height 5
radio input "true"
click at [719, 502] on button "Next" at bounding box center [675, 502] width 257 height 63
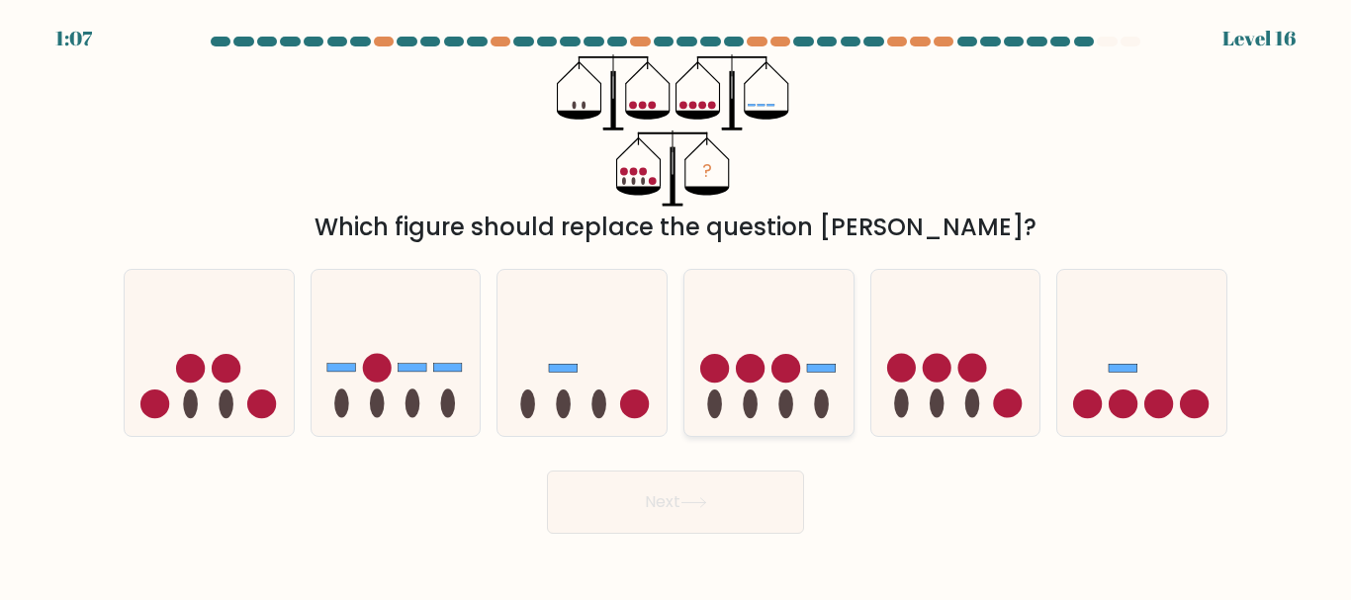
click at [715, 361] on circle at bounding box center [714, 368] width 29 height 29
click at [677, 306] on input "d." at bounding box center [676, 303] width 1 height 5
radio input "true"
click at [683, 517] on button "Next" at bounding box center [675, 502] width 257 height 63
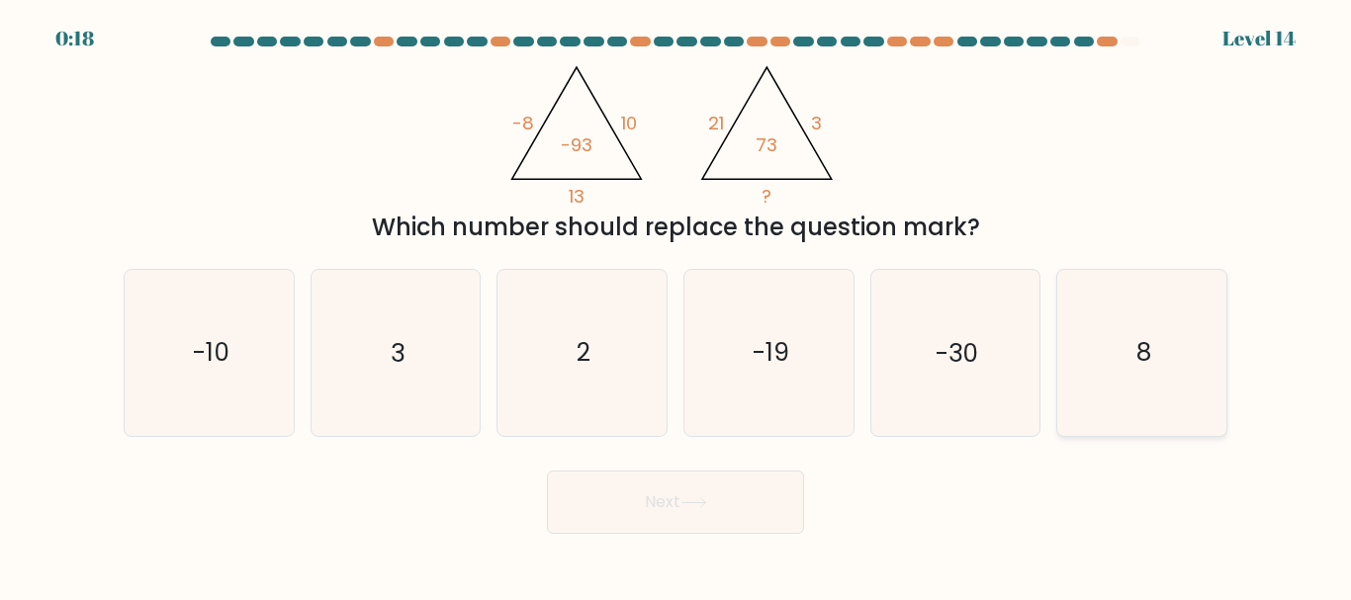
click at [1112, 370] on icon "8" at bounding box center [1141, 352] width 165 height 165
click at [677, 306] on input "f. 8" at bounding box center [676, 303] width 1 height 5
radio input "true"
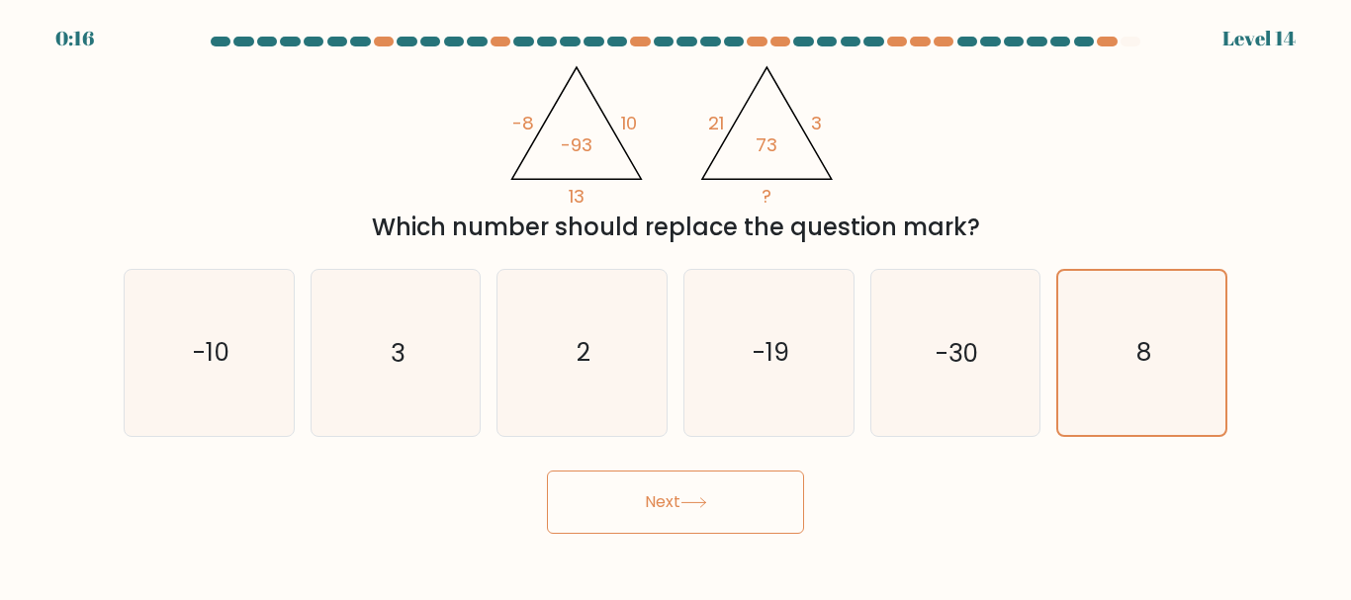
click at [696, 469] on div "Next" at bounding box center [676, 497] width 1128 height 73
click at [694, 494] on button "Next" at bounding box center [675, 502] width 257 height 63
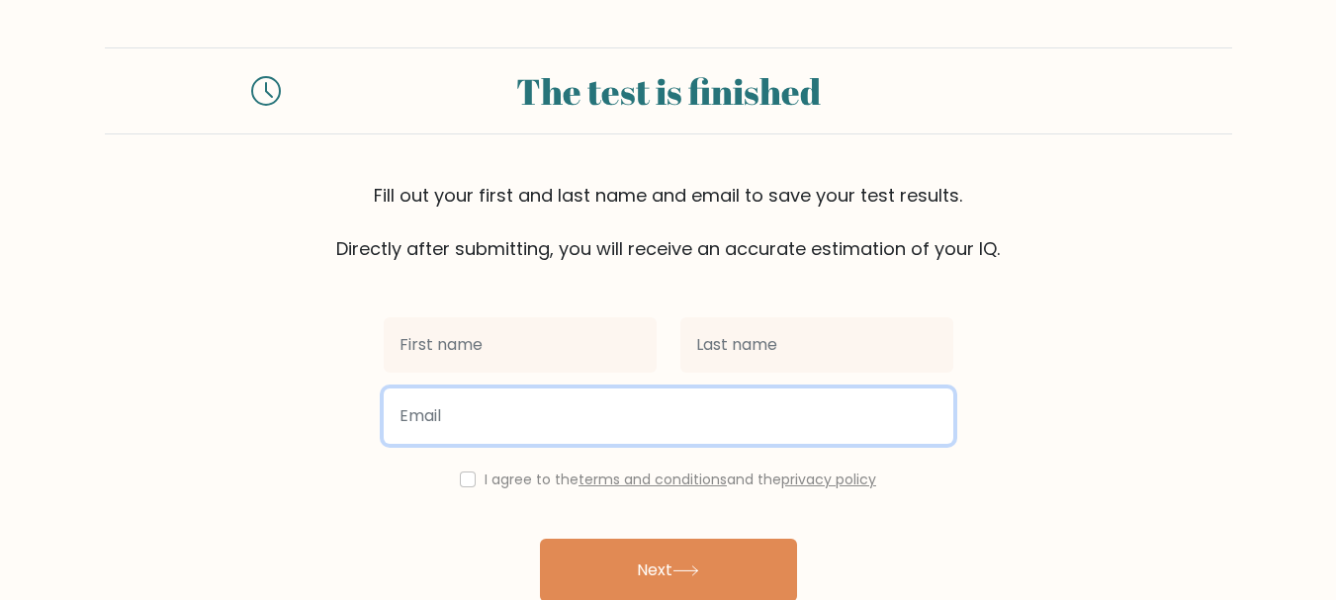
click at [646, 398] on input "email" at bounding box center [669, 416] width 570 height 55
type input "yonirm"
